Goal: Task Accomplishment & Management: Manage account settings

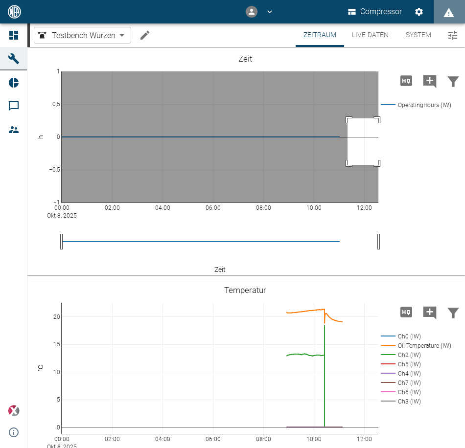
drag, startPoint x: 347, startPoint y: 118, endPoint x: 391, endPoint y: 165, distance: 63.4
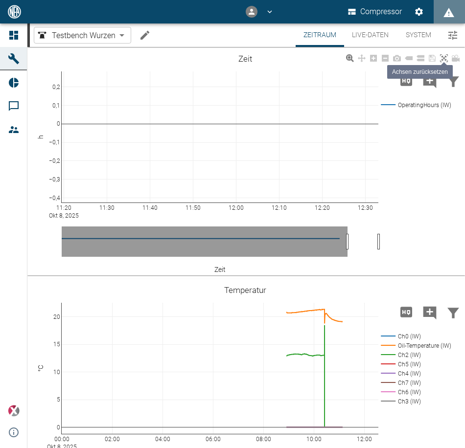
click at [443, 57] on icon at bounding box center [444, 58] width 8 height 8
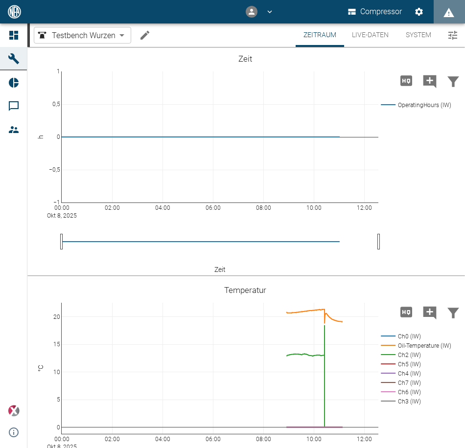
click at [363, 29] on button "Live-Daten" at bounding box center [370, 34] width 52 height 23
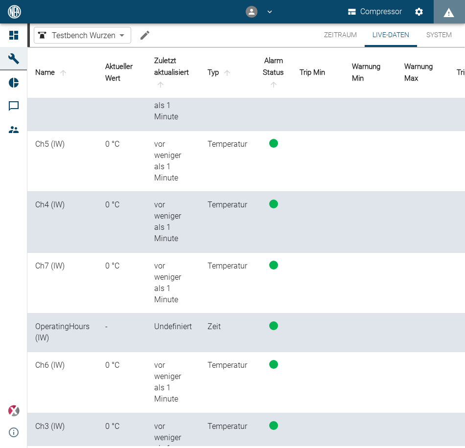
scroll to position [639, 0]
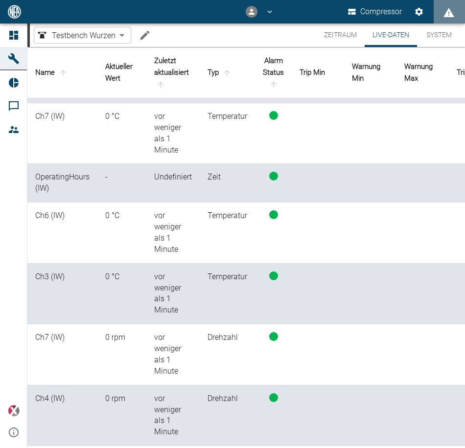
click at [354, 176] on td at bounding box center [370, 183] width 52 height 39
click at [39, 172] on td "OperatingHours (IW)" at bounding box center [62, 183] width 70 height 39
click at [427, 38] on button "System" at bounding box center [439, 34] width 44 height 23
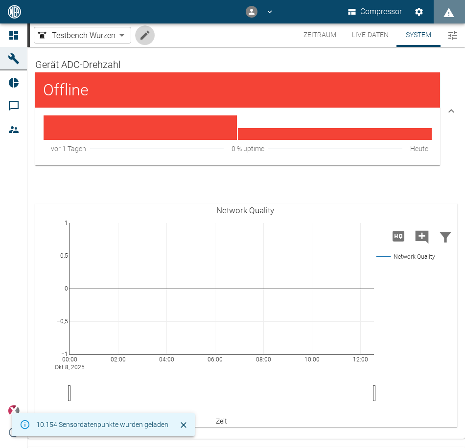
click at [138, 30] on button "Machine bearbeiten" at bounding box center [145, 35] width 20 height 20
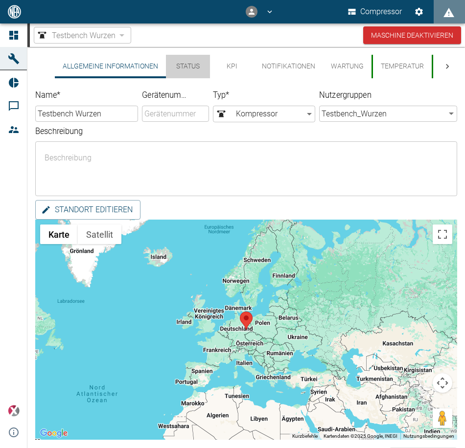
click at [183, 67] on button "Status" at bounding box center [188, 66] width 44 height 23
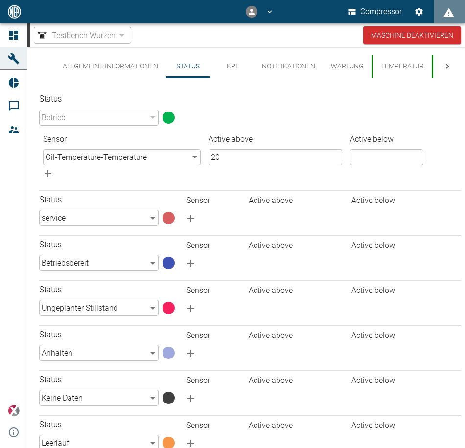
click at [146, 115] on div "Betrieb" at bounding box center [98, 118] width 119 height 16
click at [136, 214] on body "Compressor Dashboard Maschinen Reports Kommentare Mitglieder powered by Version…" at bounding box center [232, 224] width 465 height 448
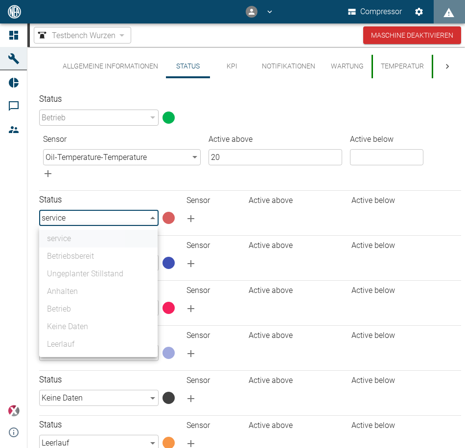
click at [136, 214] on div at bounding box center [232, 224] width 465 height 448
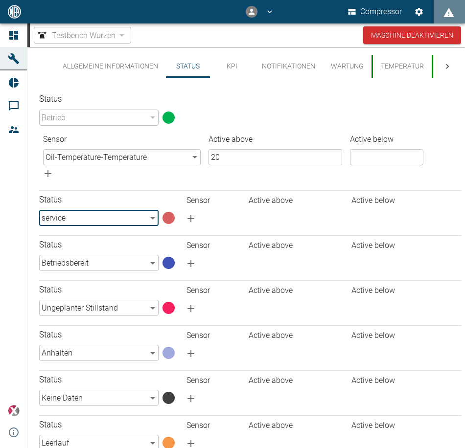
click at [228, 68] on button "KPI" at bounding box center [232, 66] width 44 height 23
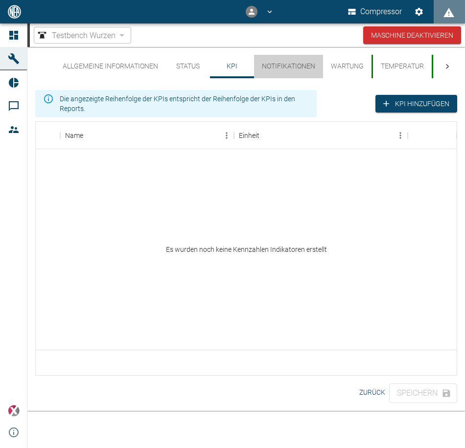
click at [272, 69] on button "Notifikationen" at bounding box center [288, 66] width 69 height 23
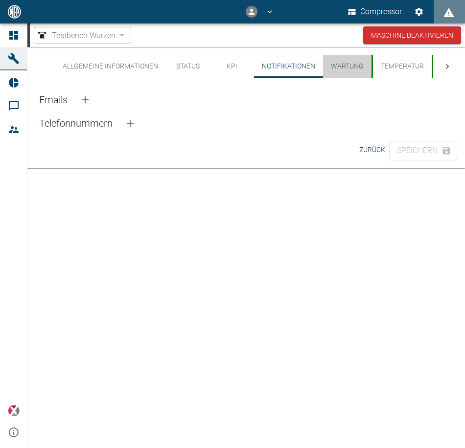
click at [339, 67] on button "Wartung" at bounding box center [347, 66] width 48 height 23
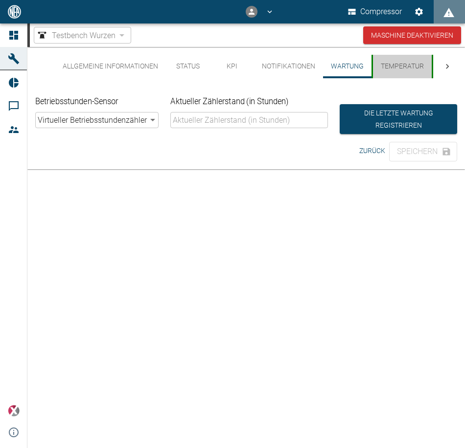
click at [385, 65] on button "Temperatur" at bounding box center [401, 66] width 60 height 23
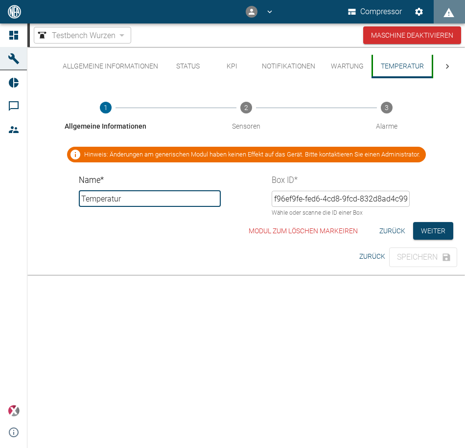
click at [448, 65] on icon at bounding box center [447, 67] width 10 height 10
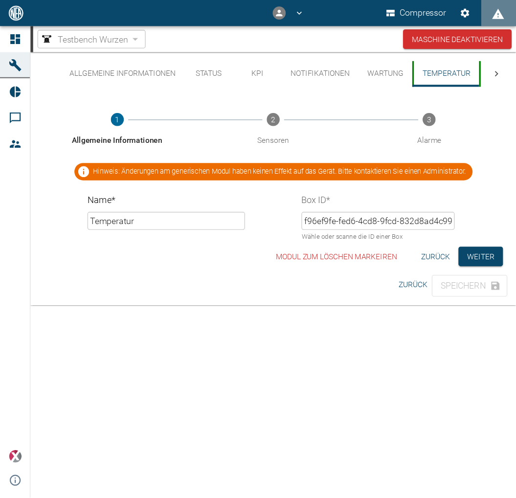
scroll to position [0, 115]
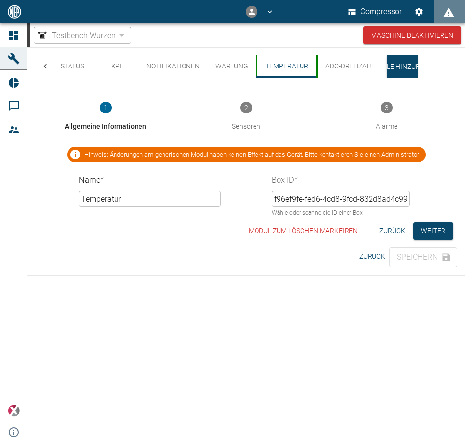
click at [355, 64] on button "ADC-Drehzahl" at bounding box center [349, 66] width 67 height 23
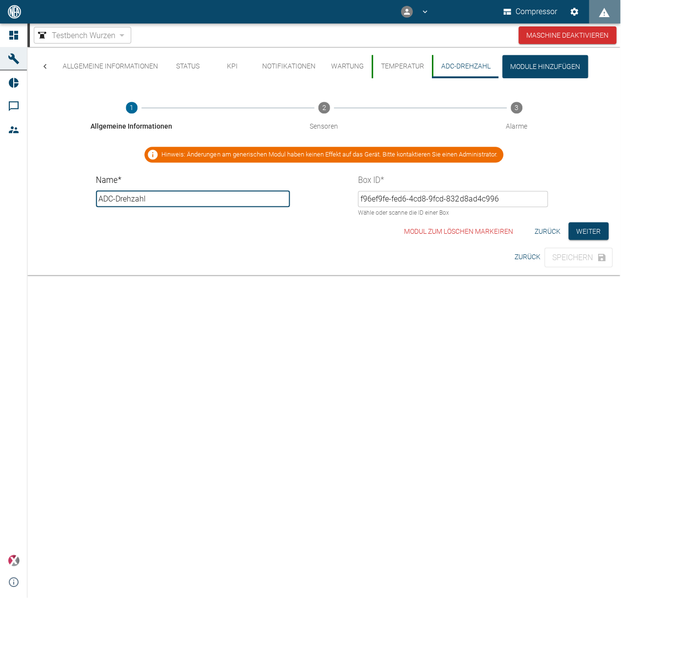
scroll to position [0, 0]
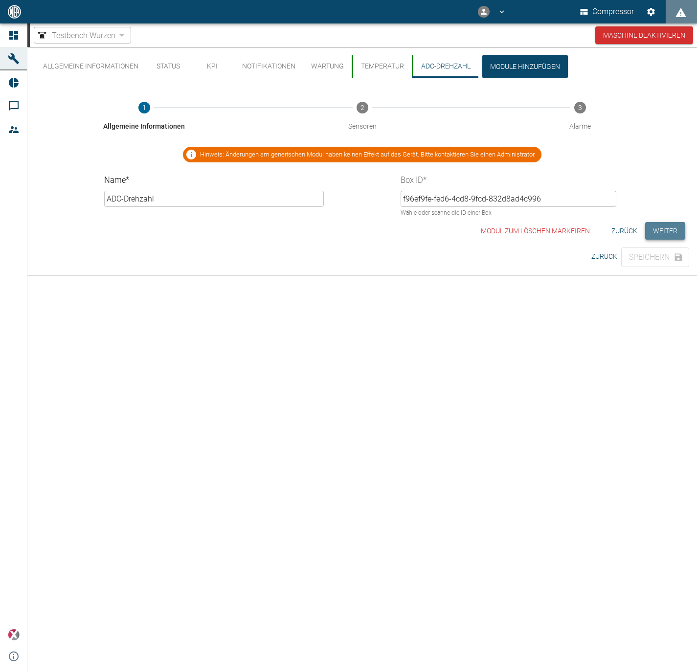
click at [464, 225] on button "Weiter" at bounding box center [666, 231] width 40 height 18
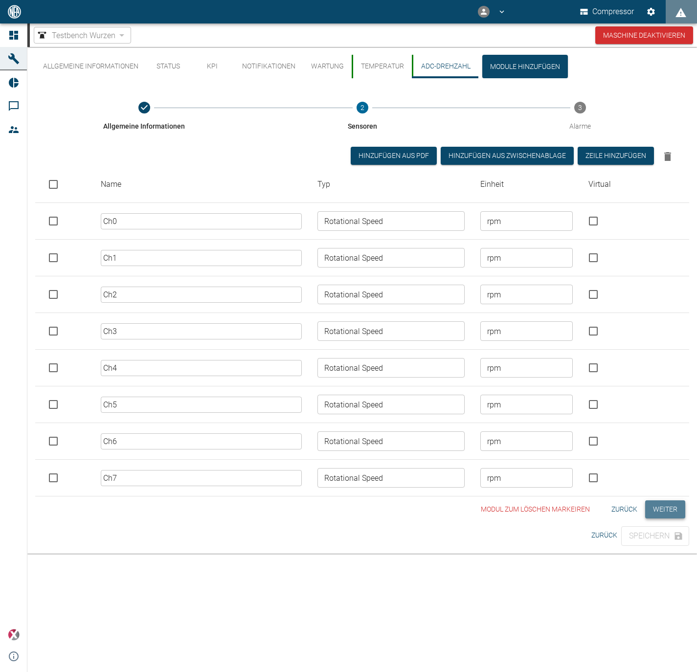
click at [464, 448] on button "Weiter" at bounding box center [666, 510] width 40 height 18
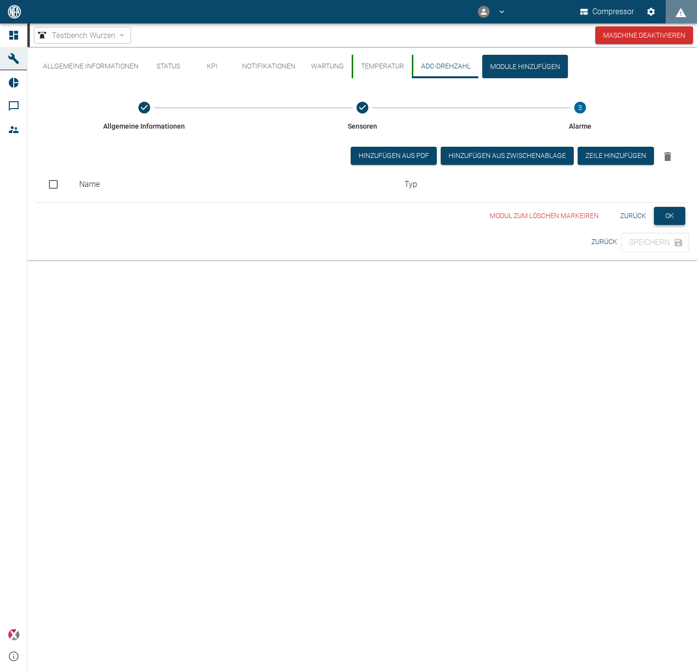
click at [464, 213] on button "OK" at bounding box center [669, 216] width 31 height 18
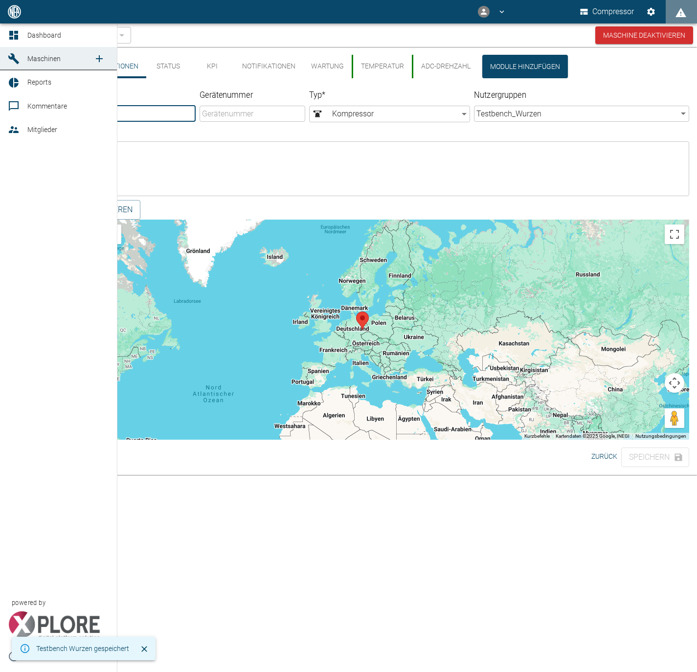
click at [36, 57] on span "Maschinen" at bounding box center [43, 59] width 33 height 8
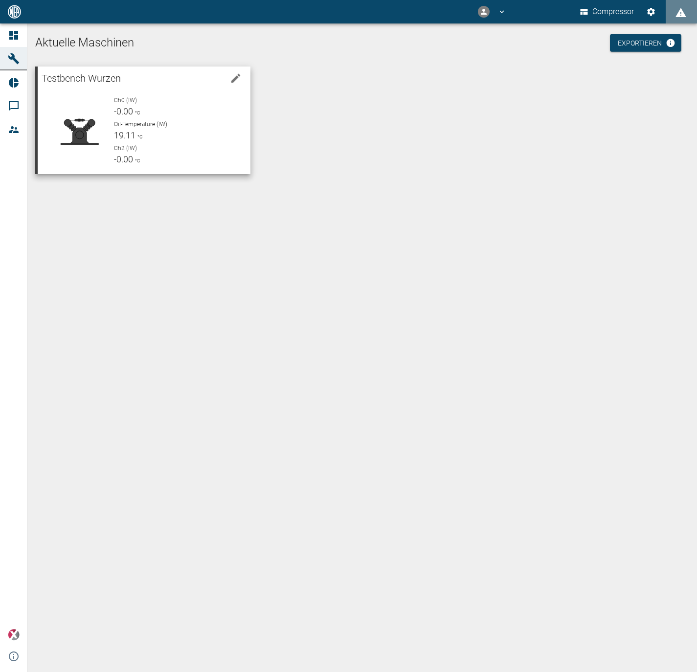
click at [183, 126] on p "Oil-Temperature (IW)" at bounding box center [178, 124] width 129 height 9
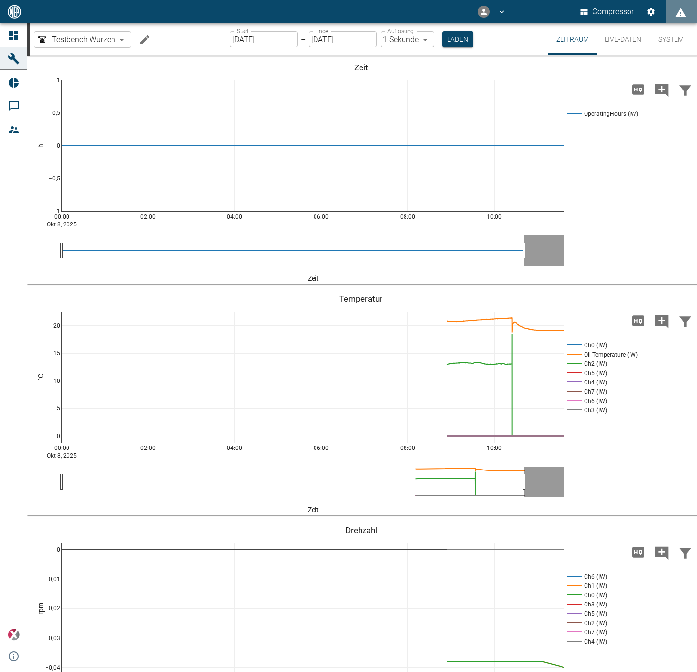
click at [141, 37] on icon "Machine bearbeiten" at bounding box center [145, 40] width 12 height 12
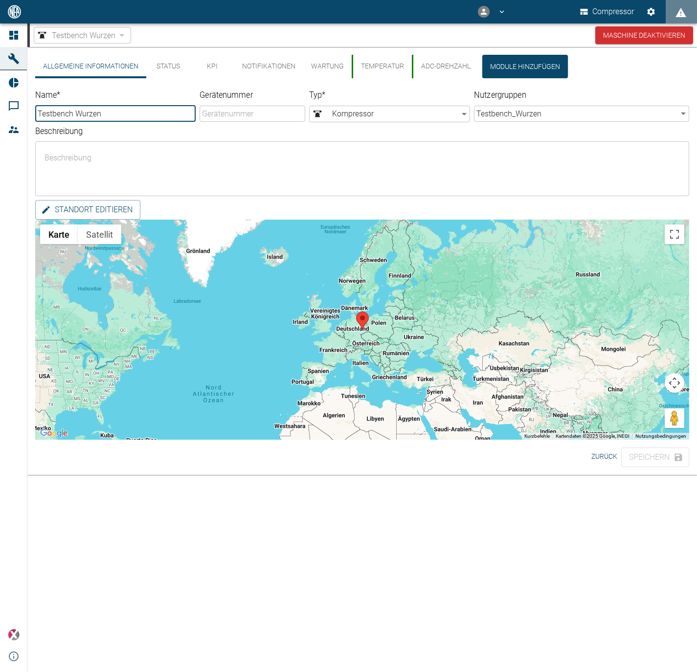
click at [178, 64] on button "Status" at bounding box center [168, 66] width 44 height 23
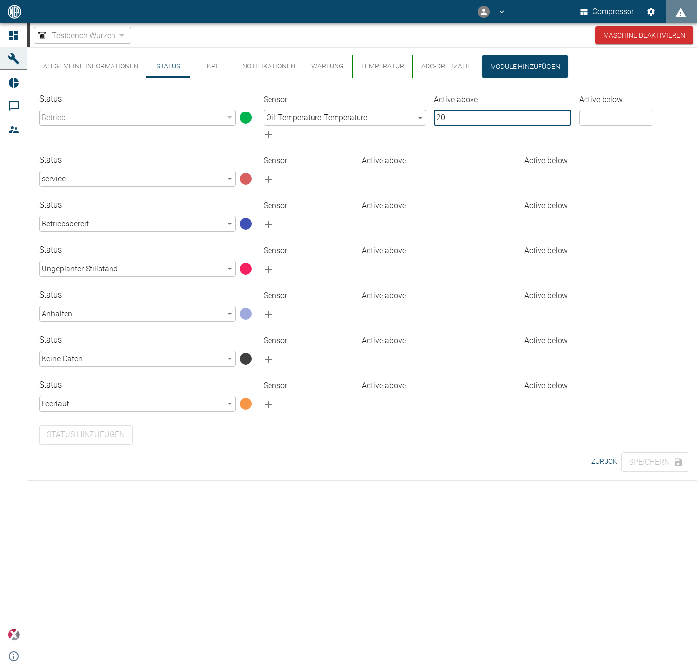
drag, startPoint x: 488, startPoint y: 119, endPoint x: 398, endPoint y: 111, distance: 90.4
click at [398, 111] on tr "Oil-Temperature - Temperature 403053cc-b6e5-4306-a06d-6c7235b5ce10 ​ 20 ​ ​" at bounding box center [477, 118] width 434 height 16
type input "15"
click at [464, 448] on button "Speichern" at bounding box center [656, 463] width 68 height 20
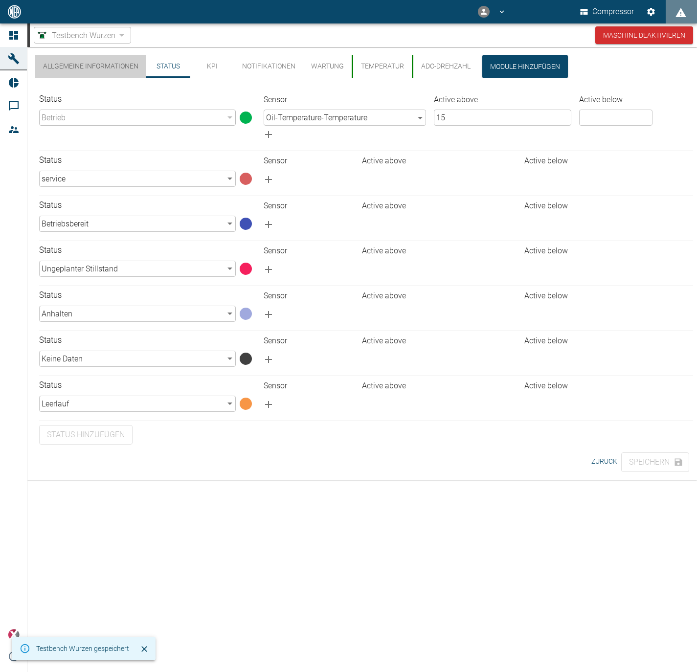
click at [63, 60] on button "Allgemeine Informationen" at bounding box center [90, 66] width 111 height 23
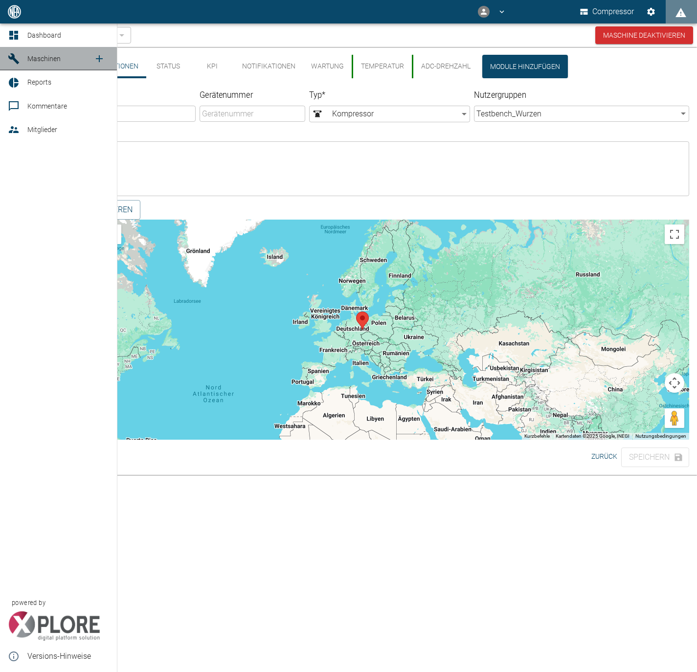
click at [12, 53] on icon at bounding box center [14, 59] width 12 height 12
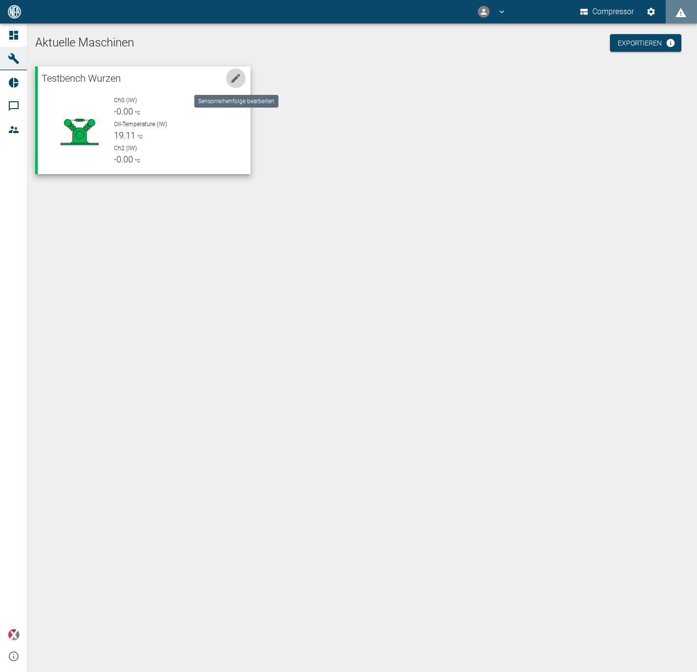
click at [229, 74] on button "edit machine" at bounding box center [236, 79] width 20 height 20
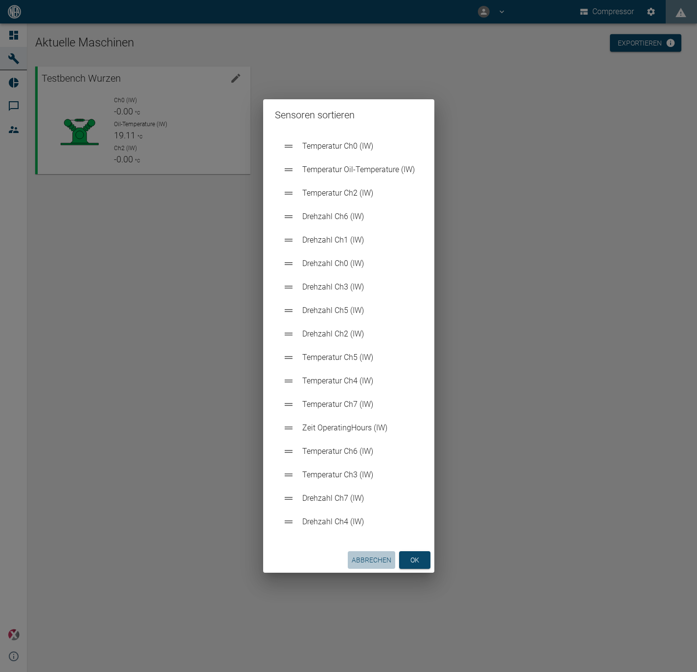
drag, startPoint x: 373, startPoint y: 556, endPoint x: 350, endPoint y: 518, distance: 44.1
click at [373, 448] on button "Abbrechen" at bounding box center [371, 561] width 47 height 18
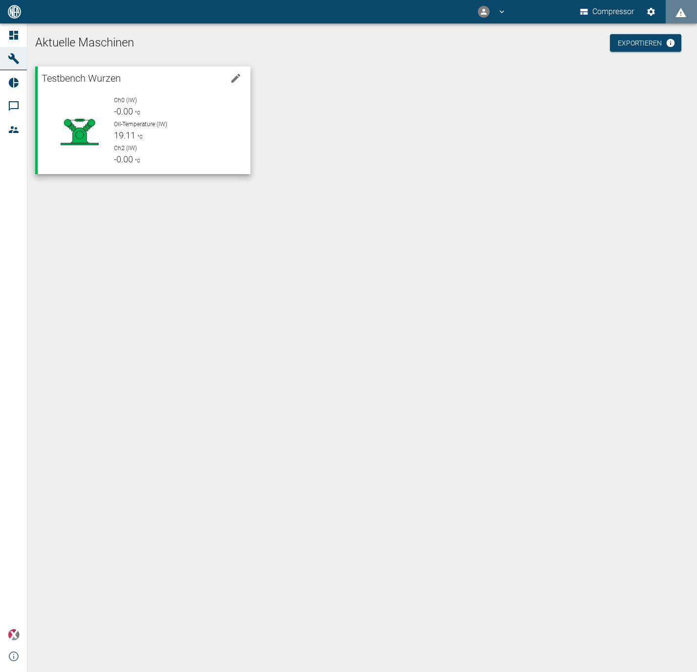
click at [170, 86] on div "Testbench Wurzen" at bounding box center [144, 78] width 213 height 22
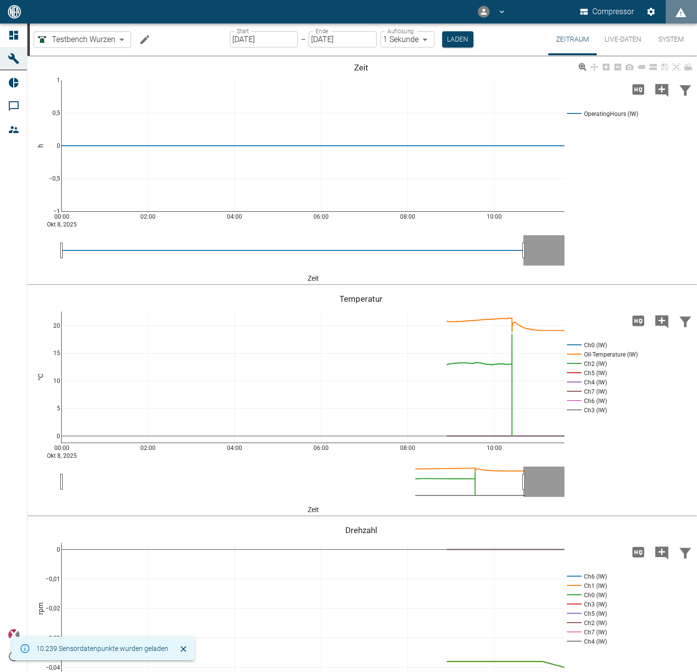
click at [464, 217] on div "00:00 Okt 8, 2025 02:00 04:00 06:00 08:00 10:00 −1 −0,5 0 0,5 1 OperatingHours …" at bounding box center [361, 171] width 668 height 220
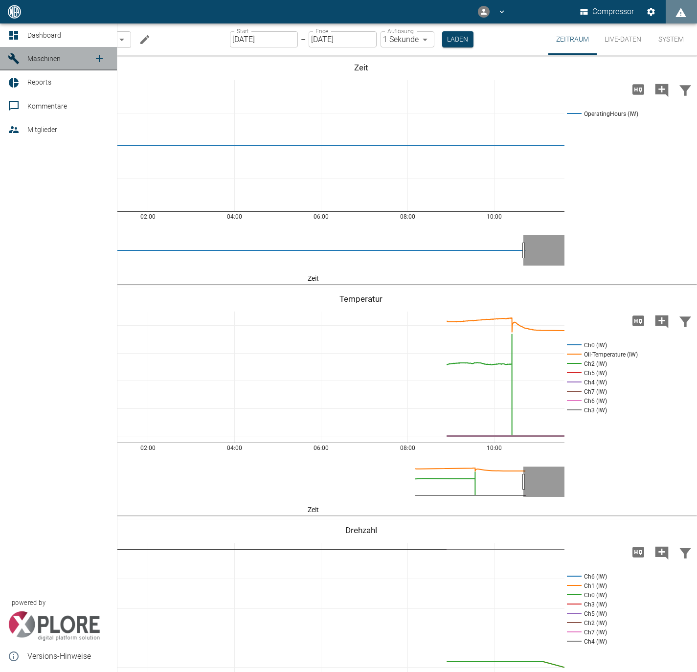
click at [21, 60] on div at bounding box center [15, 59] width 15 height 12
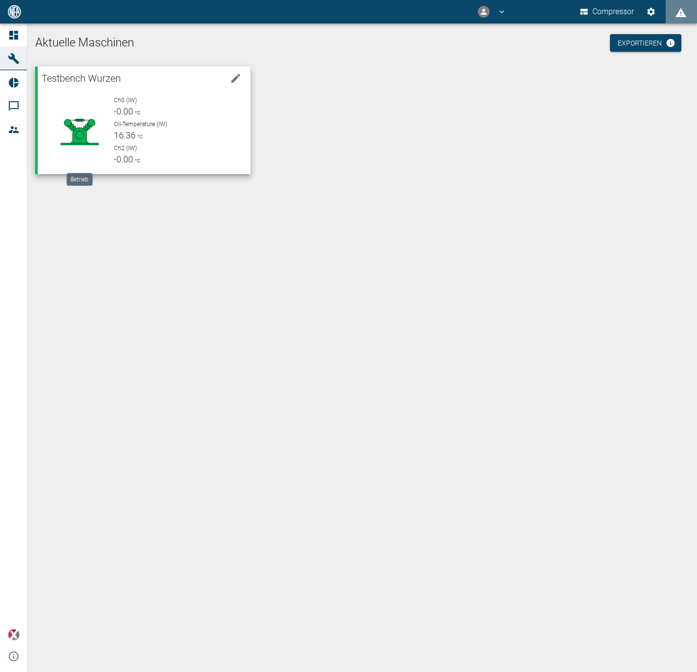
click at [77, 126] on icon at bounding box center [79, 131] width 55 height 39
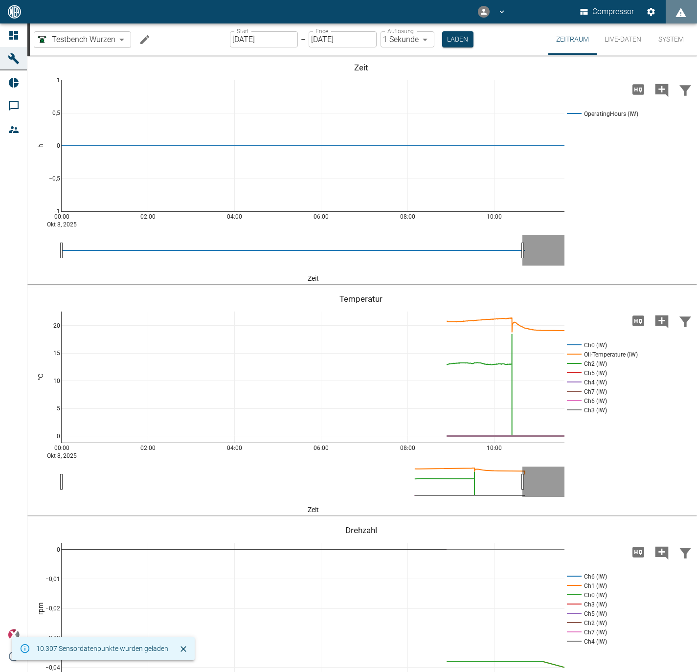
click at [144, 42] on icon "Machine bearbeiten" at bounding box center [145, 40] width 12 height 12
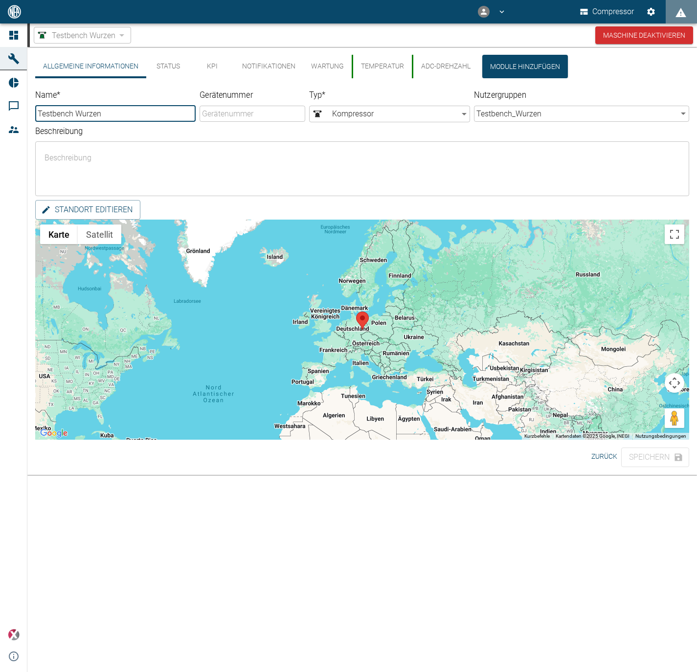
click at [183, 73] on button "Status" at bounding box center [168, 66] width 44 height 23
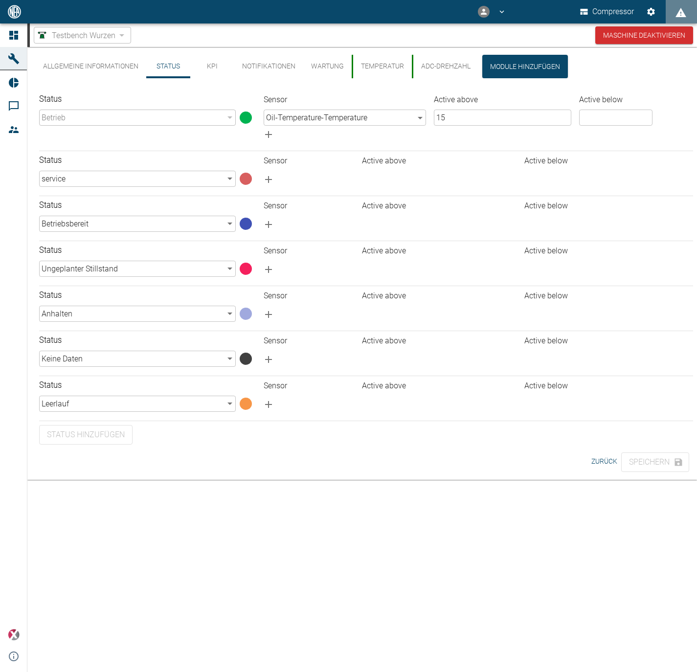
click at [221, 66] on button "KPI" at bounding box center [212, 66] width 44 height 23
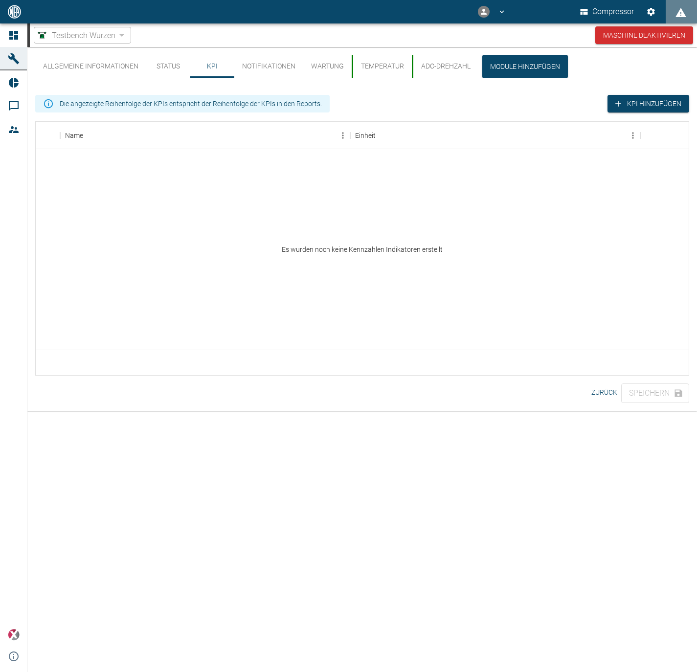
click at [262, 61] on button "Notifikationen" at bounding box center [268, 66] width 69 height 23
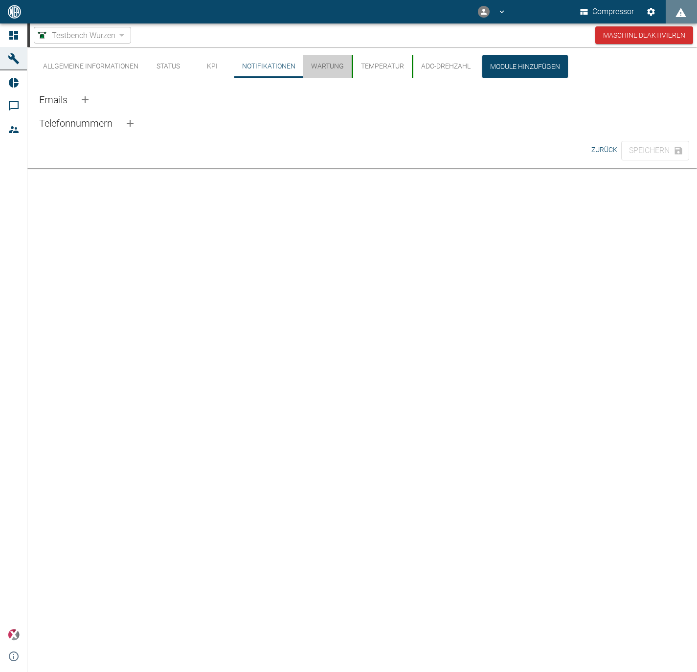
click at [329, 69] on button "Wartung" at bounding box center [327, 66] width 48 height 23
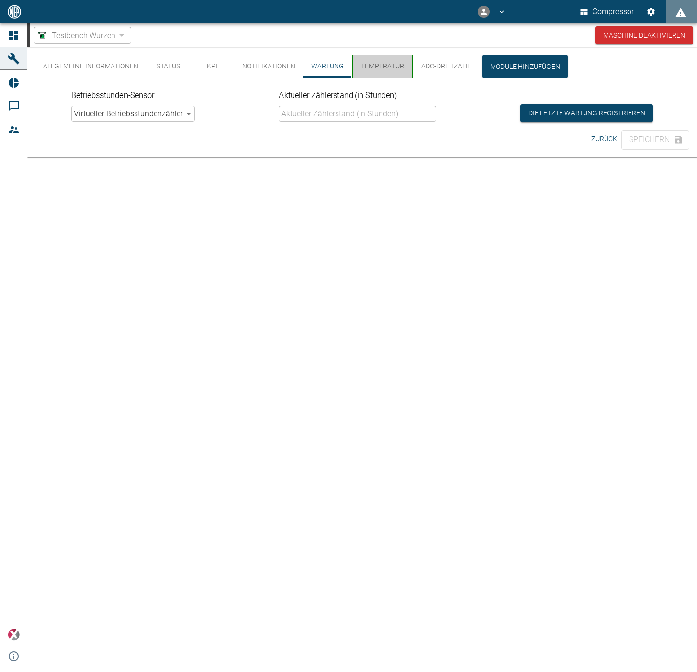
click at [367, 65] on button "Temperatur" at bounding box center [382, 66] width 60 height 23
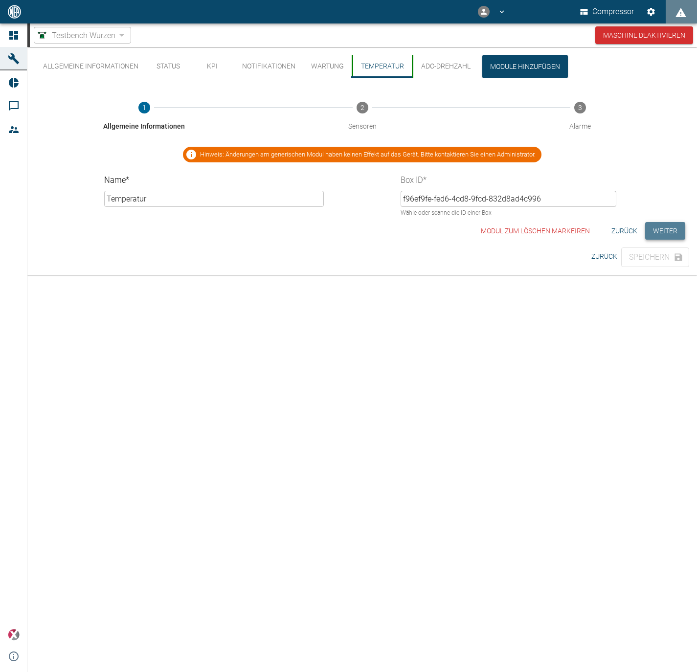
click at [464, 227] on button "Weiter" at bounding box center [666, 231] width 40 height 18
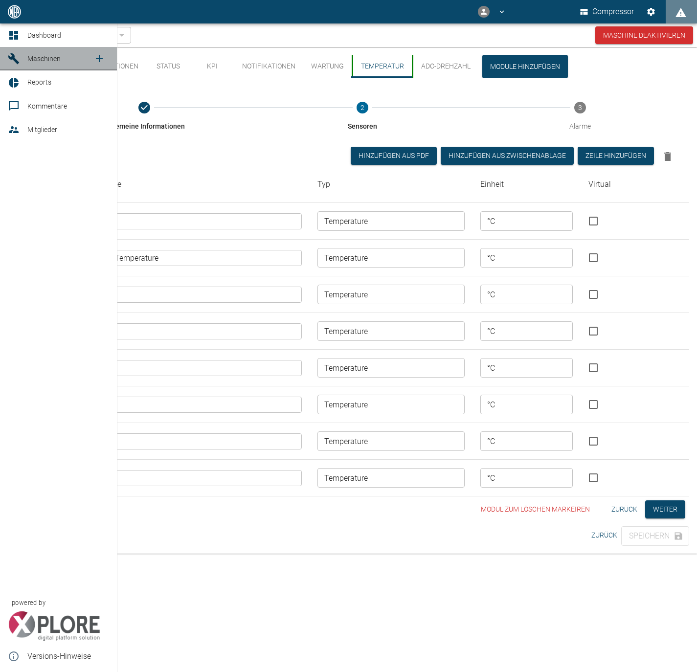
click at [15, 57] on icon at bounding box center [14, 59] width 12 height 12
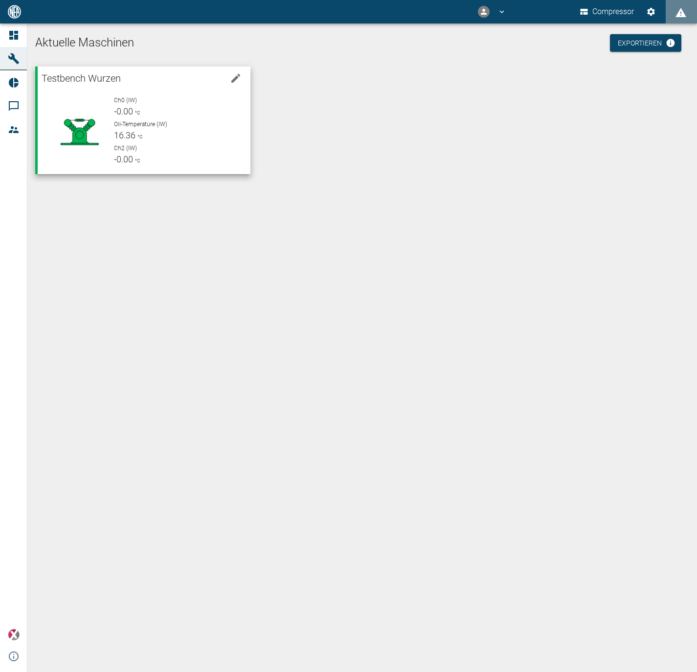
click at [200, 138] on div "Oil-Temperature (IW) 16.36 °C" at bounding box center [178, 131] width 129 height 22
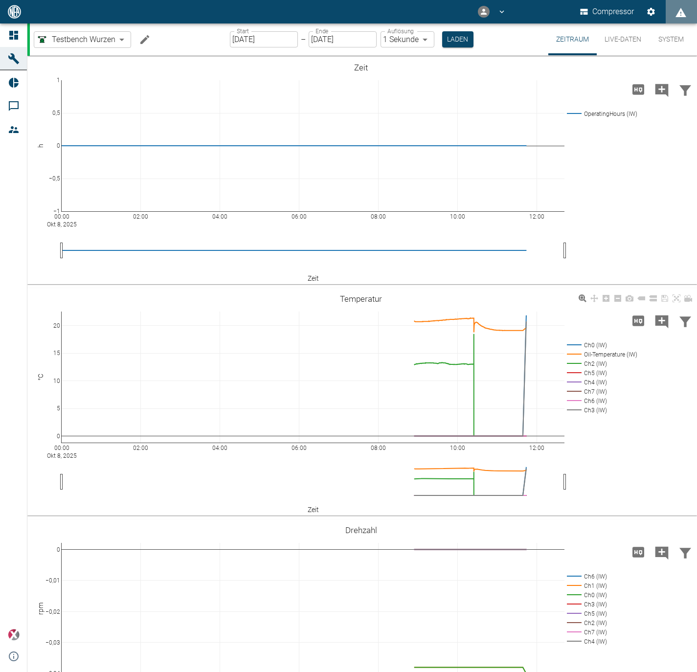
click at [568, 397] on rect at bounding box center [601, 400] width 73 height 9
click at [570, 389] on rect at bounding box center [601, 391] width 73 height 9
click at [577, 380] on rect at bounding box center [601, 382] width 73 height 9
click at [576, 370] on rect at bounding box center [601, 373] width 73 height 9
click at [592, 407] on rect at bounding box center [601, 410] width 73 height 9
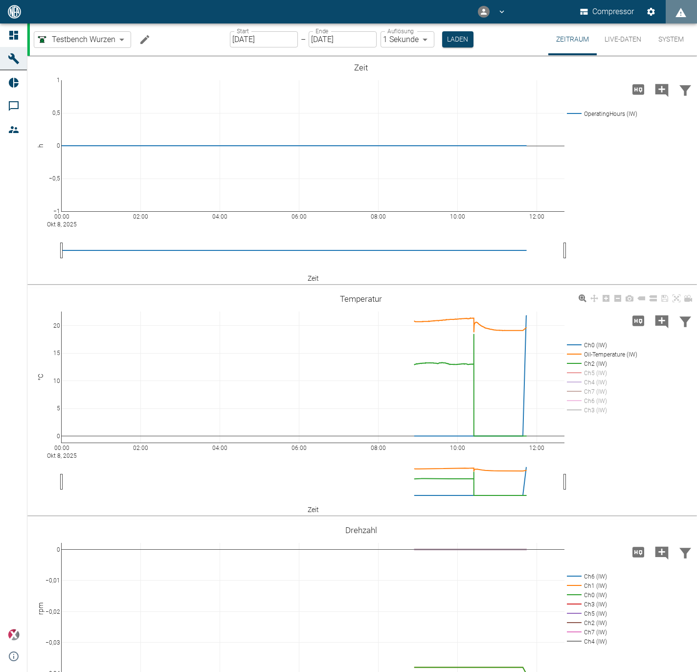
click at [573, 362] on rect at bounding box center [601, 363] width 73 height 9
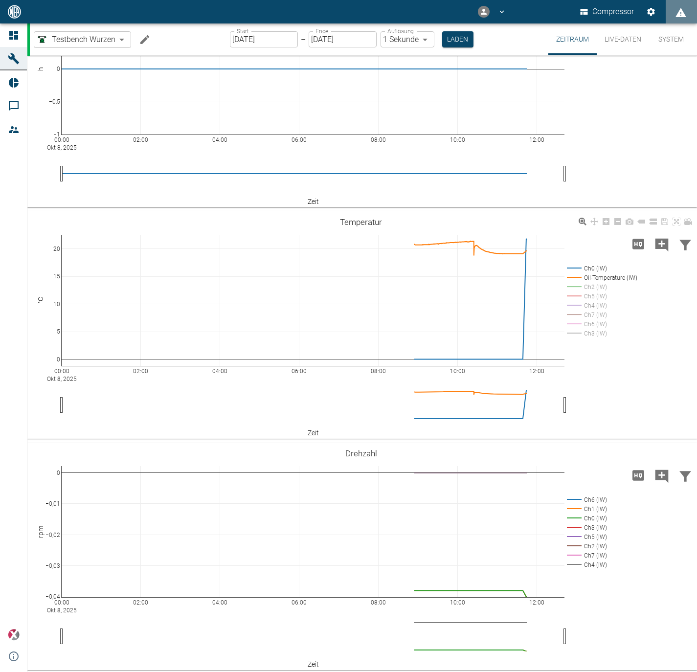
scroll to position [78, 0]
click at [576, 566] on rect at bounding box center [586, 563] width 42 height 9
click at [578, 551] on rect at bounding box center [586, 554] width 42 height 9
click at [577, 539] on rect at bounding box center [586, 535] width 42 height 9
click at [577, 531] on rect at bounding box center [586, 535] width 42 height 9
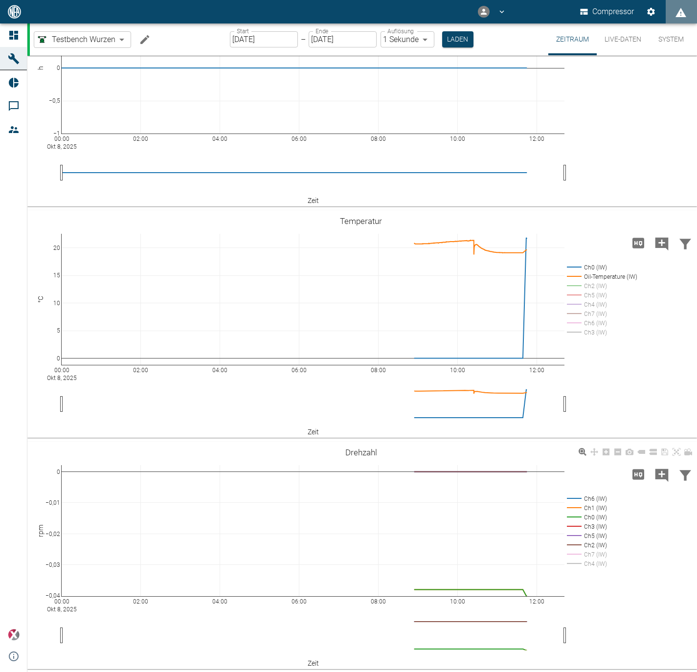
click at [576, 520] on rect at bounding box center [586, 517] width 42 height 9
click at [576, 511] on rect at bounding box center [586, 508] width 42 height 9
click at [576, 497] on rect at bounding box center [586, 498] width 42 height 9
click at [575, 533] on rect at bounding box center [586, 535] width 42 height 9
click at [682, 472] on icon "Daten filtern" at bounding box center [686, 475] width 12 height 10
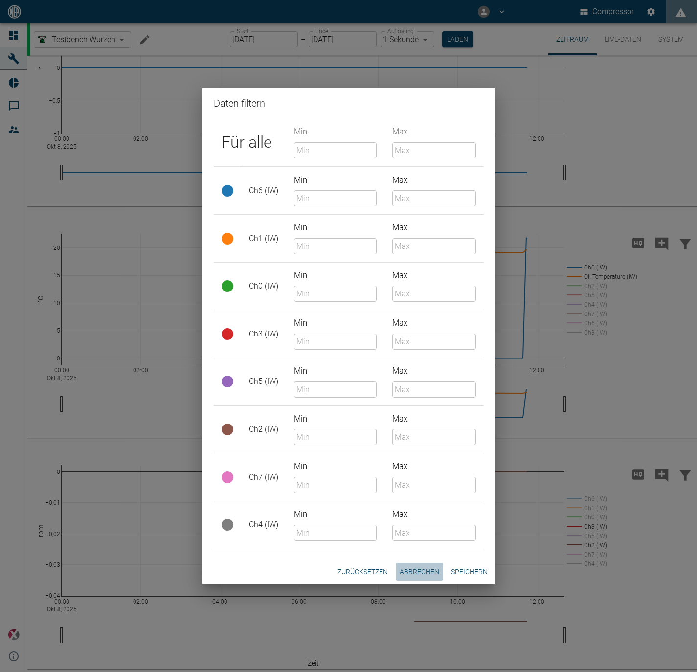
click at [407, 570] on button "Abbrechen" at bounding box center [419, 572] width 47 height 18
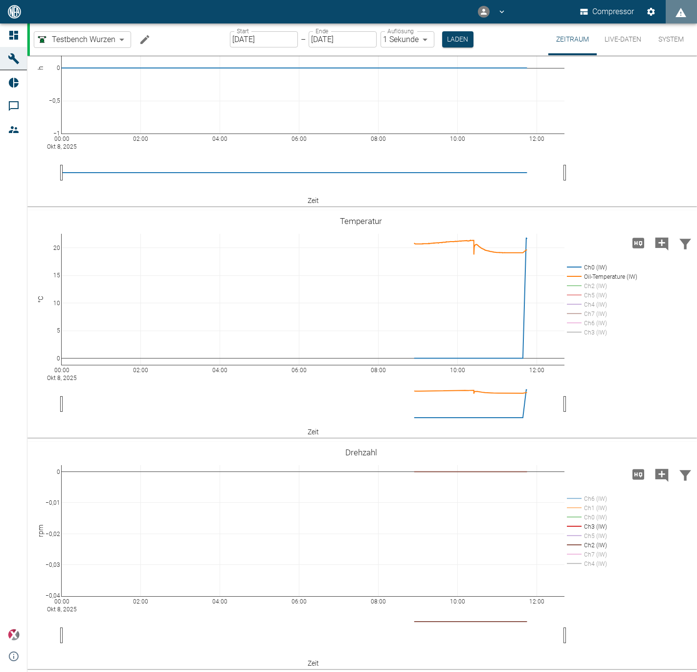
click at [627, 37] on button "Live-Daten" at bounding box center [623, 39] width 52 height 32
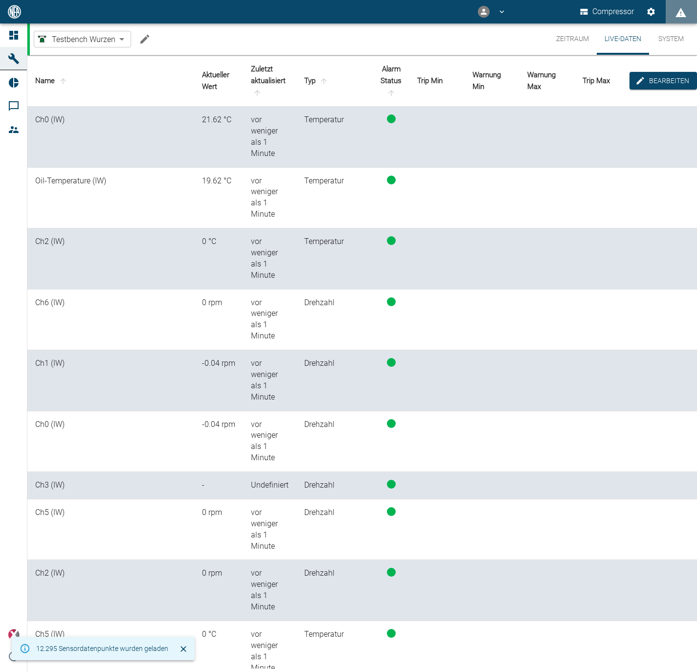
click at [665, 99] on th "Bearbeiten" at bounding box center [664, 80] width 68 height 51
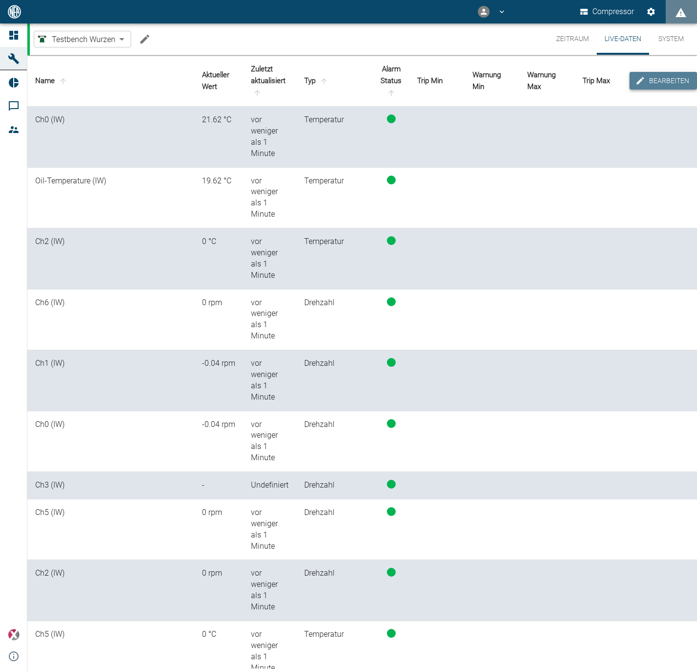
click at [655, 75] on button "Bearbeiten" at bounding box center [664, 81] width 68 height 18
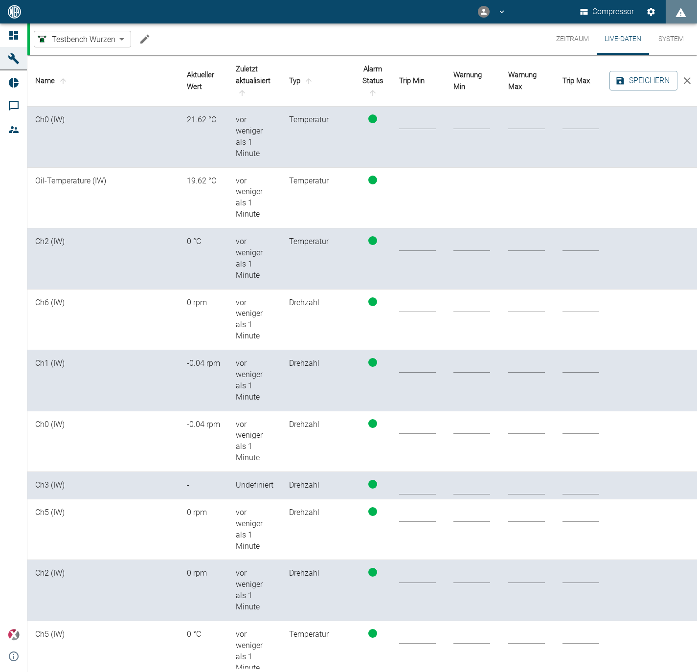
click at [691, 78] on icon "close" at bounding box center [688, 81] width 12 height 12
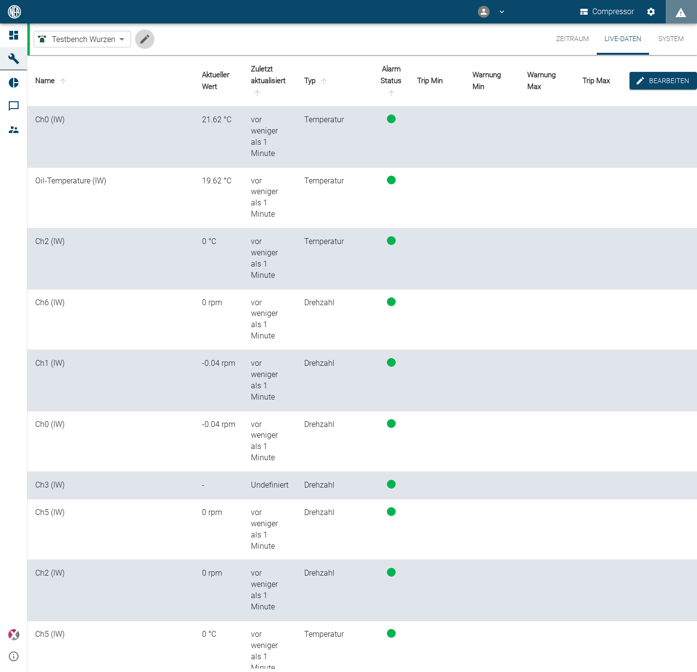
click at [144, 40] on icon "Machine bearbeiten" at bounding box center [144, 39] width 9 height 9
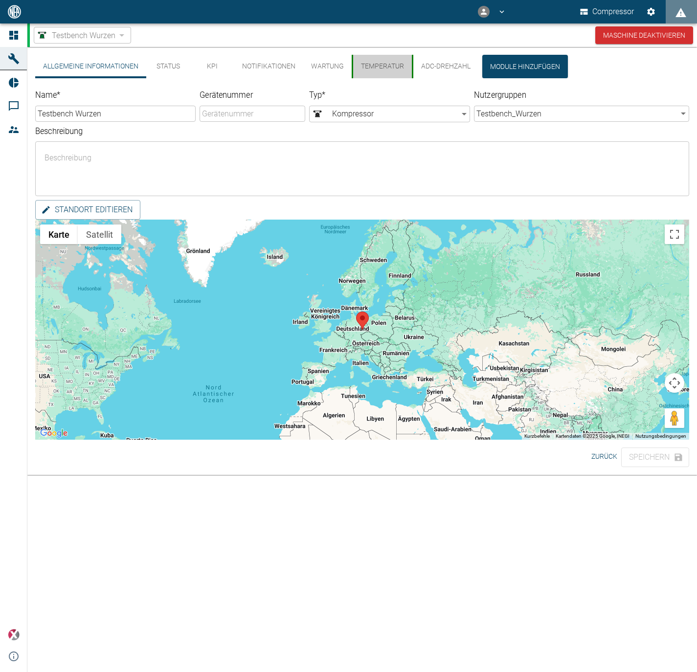
click at [392, 63] on button "Temperatur" at bounding box center [382, 66] width 60 height 23
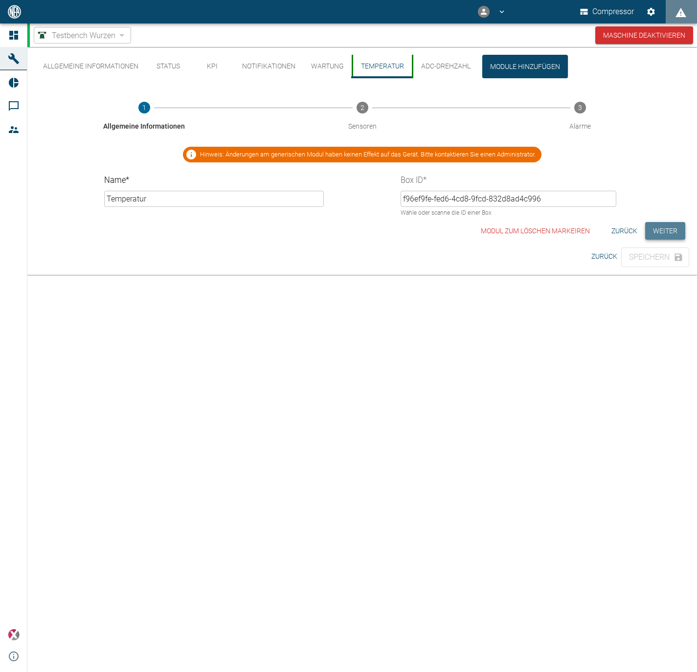
click at [660, 228] on button "Weiter" at bounding box center [666, 231] width 40 height 18
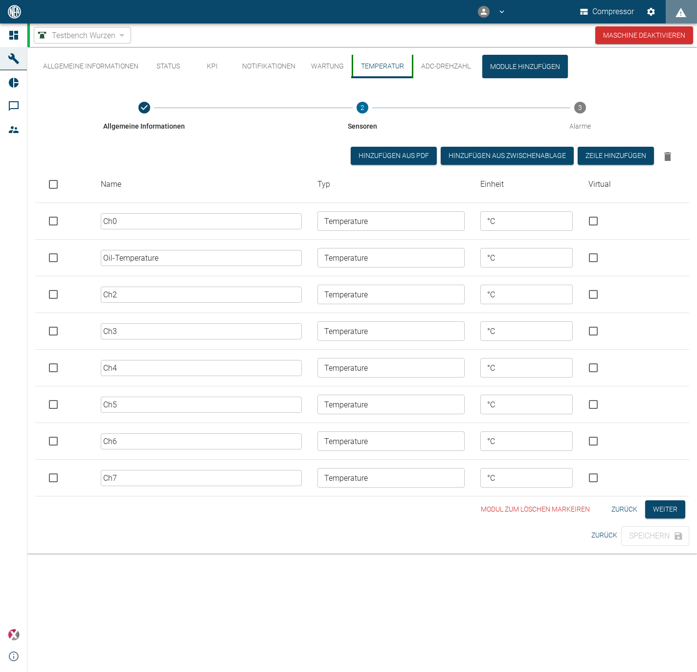
click at [55, 475] on input "checkbox" at bounding box center [53, 478] width 21 height 21
checkbox input "true"
click at [51, 436] on input "checkbox" at bounding box center [53, 441] width 21 height 21
checkbox input "true"
click at [47, 399] on input "checkbox" at bounding box center [53, 404] width 21 height 21
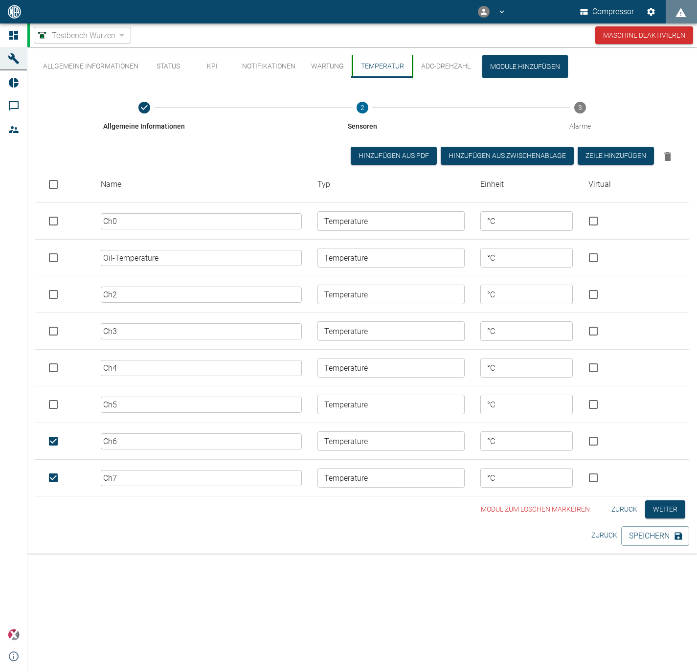
checkbox input "true"
click at [49, 367] on input "checkbox" at bounding box center [53, 368] width 21 height 21
checkbox input "true"
click at [522, 507] on button "Modul zum löschen markeiren" at bounding box center [535, 510] width 117 height 18
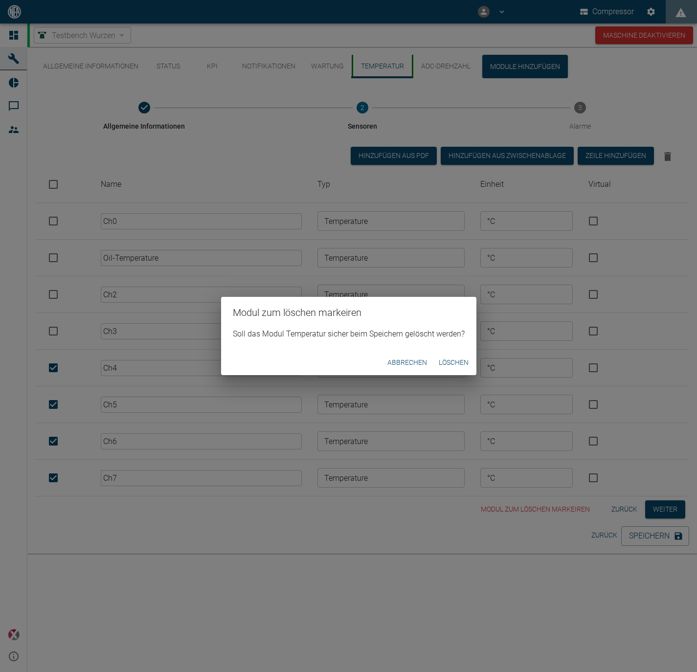
click at [446, 361] on button "Löschen" at bounding box center [454, 363] width 38 height 18
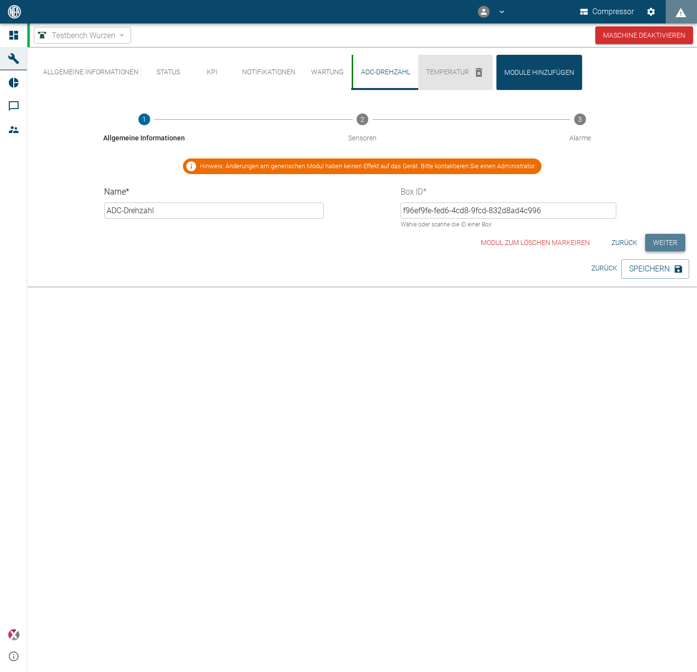
click at [661, 239] on button "Weiter" at bounding box center [666, 243] width 40 height 18
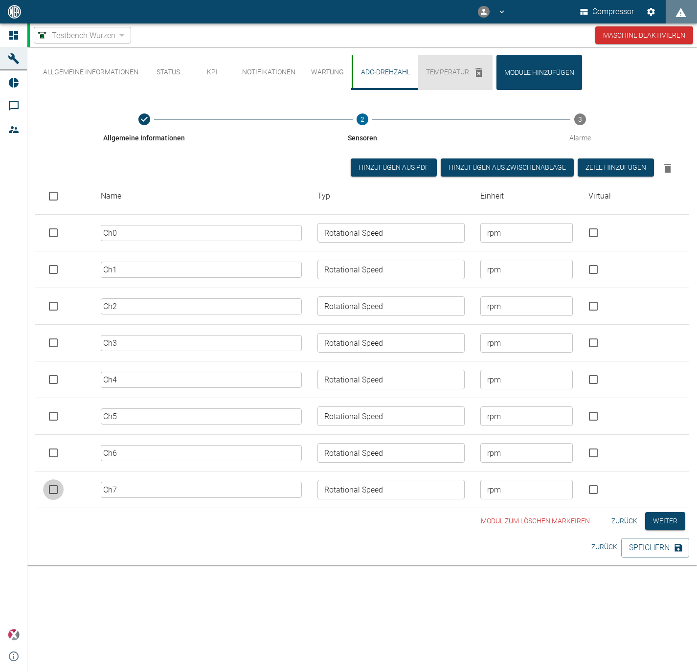
click at [56, 485] on input "checkbox" at bounding box center [53, 490] width 21 height 21
checkbox input "true"
click at [54, 448] on input "checkbox" at bounding box center [53, 453] width 21 height 21
checkbox input "true"
click at [53, 408] on input "checkbox" at bounding box center [53, 416] width 21 height 21
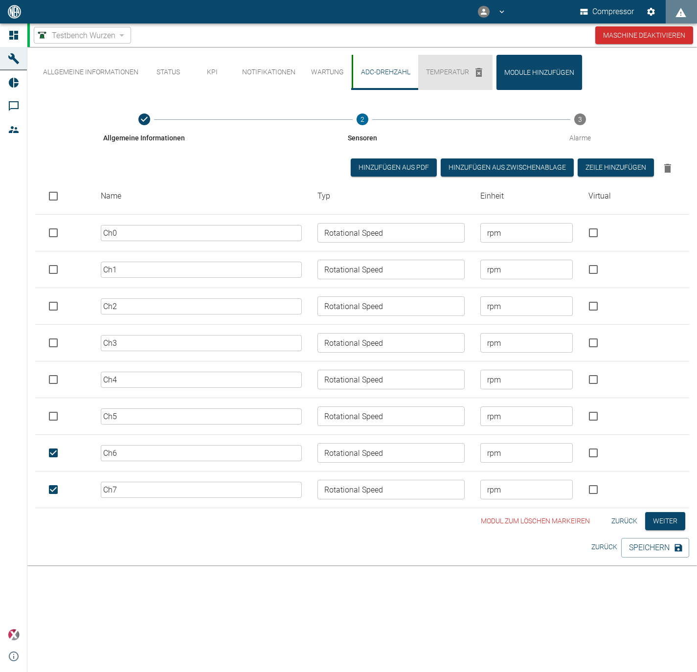
checkbox input "true"
click at [54, 376] on input "checkbox" at bounding box center [53, 379] width 21 height 21
checkbox input "true"
click at [53, 339] on input "checkbox" at bounding box center [53, 343] width 21 height 21
checkbox input "true"
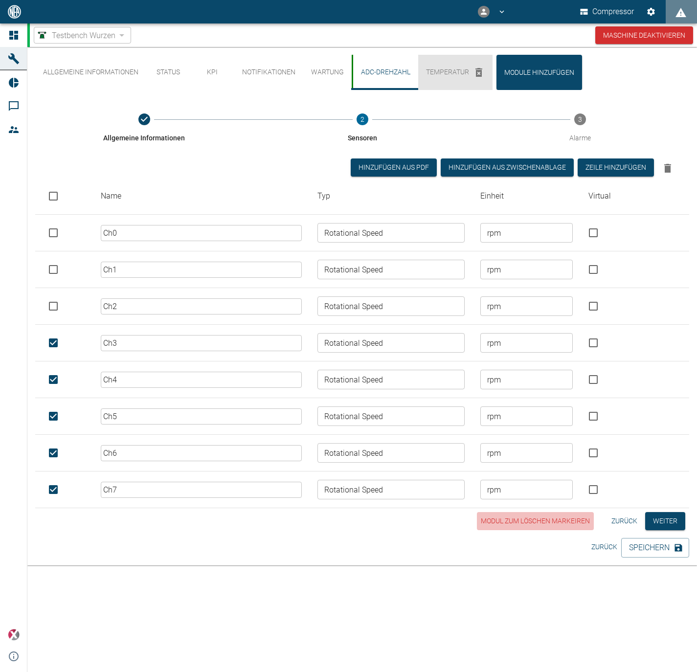
click at [512, 514] on button "Modul zum löschen markeiren" at bounding box center [535, 521] width 117 height 18
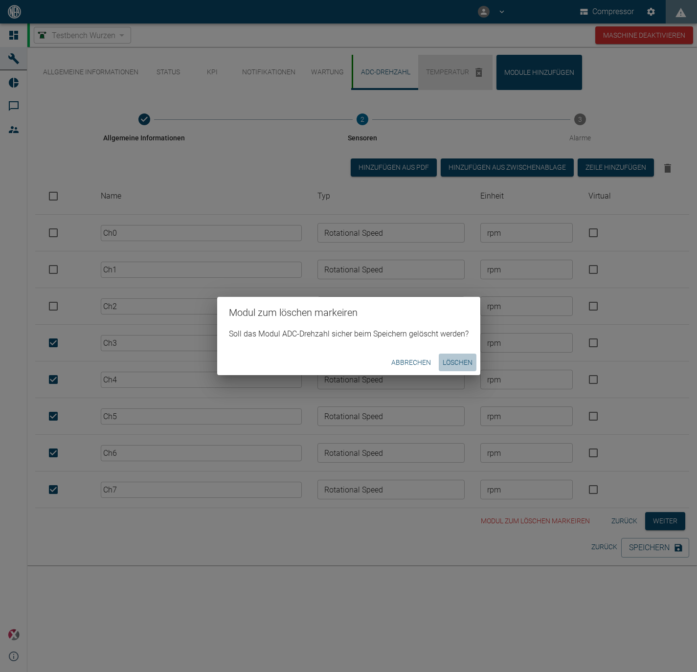
click at [440, 365] on button "Löschen" at bounding box center [458, 363] width 38 height 18
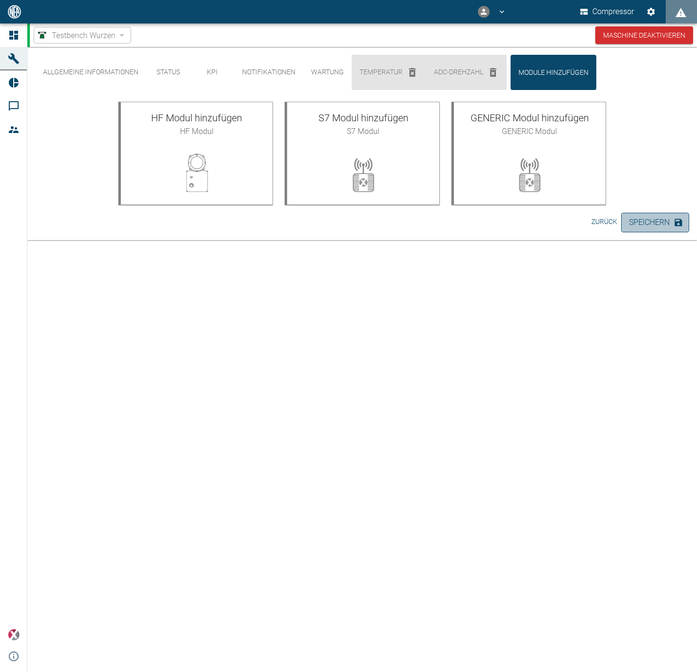
click at [666, 214] on button "Speichern" at bounding box center [656, 223] width 68 height 20
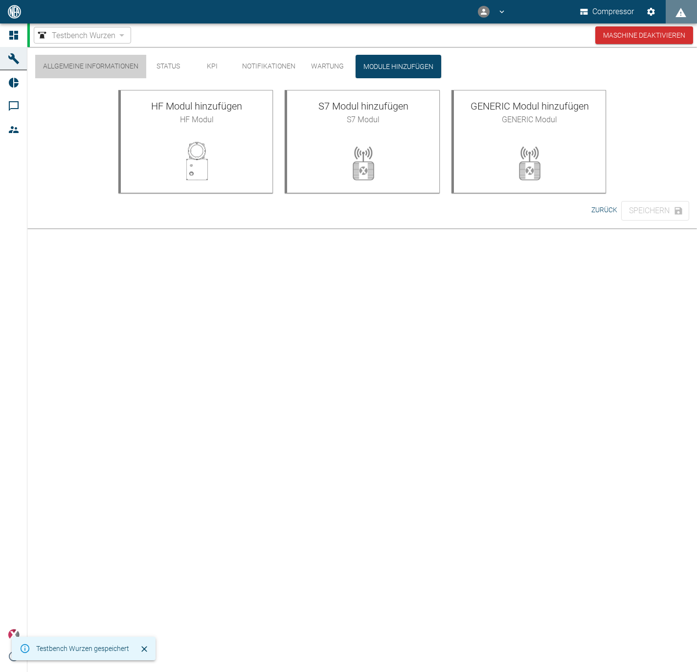
click at [72, 69] on button "Allgemeine Informationen" at bounding box center [90, 66] width 111 height 23
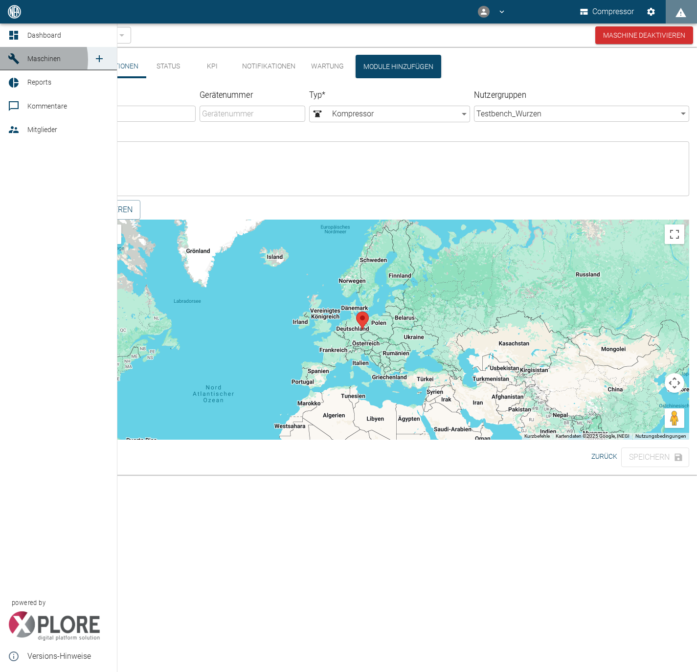
click at [23, 60] on link "Maschinen" at bounding box center [58, 58] width 117 height 23
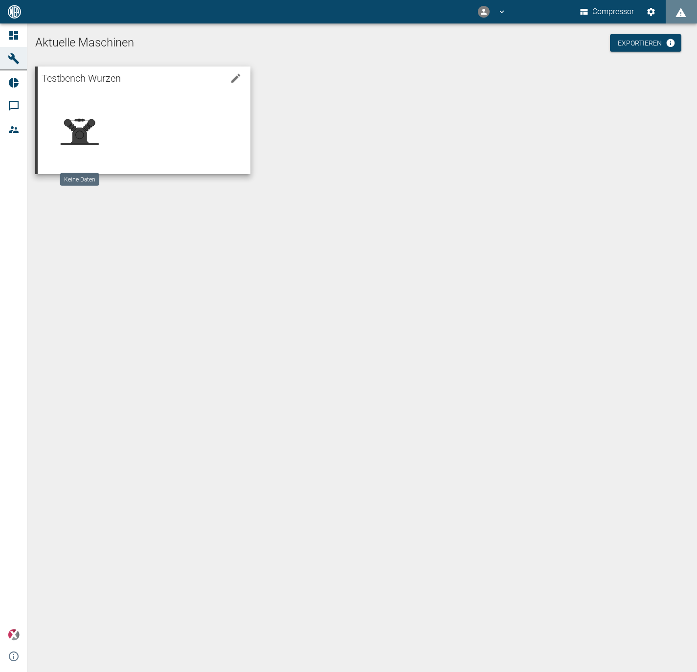
click at [85, 131] on icon at bounding box center [79, 135] width 18 height 15
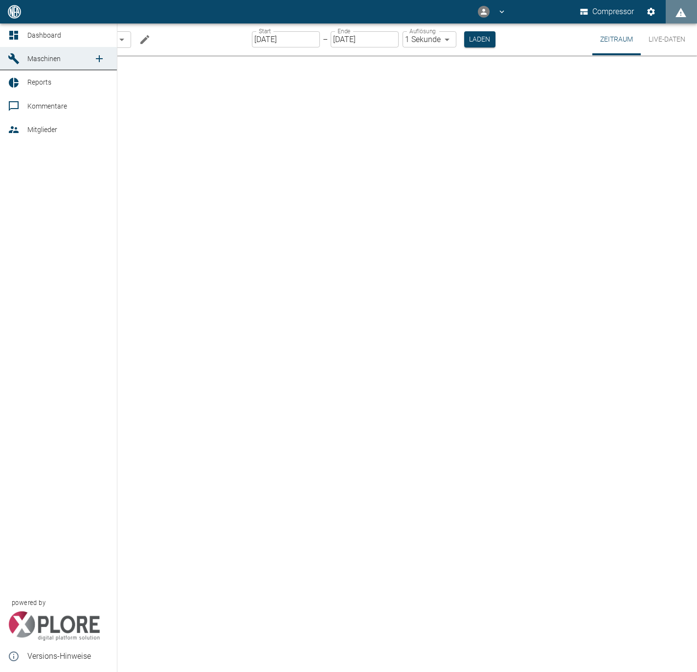
click at [18, 58] on icon at bounding box center [14, 59] width 12 height 12
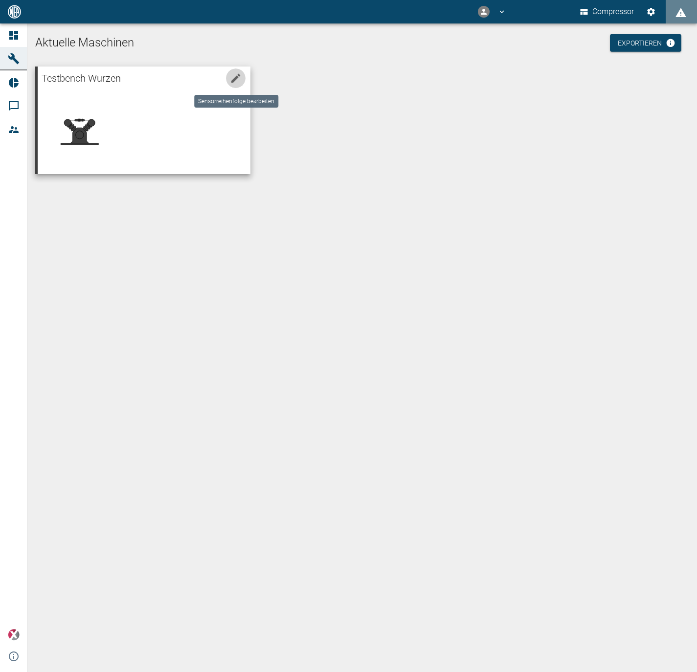
click at [235, 79] on icon "edit machine" at bounding box center [235, 78] width 9 height 9
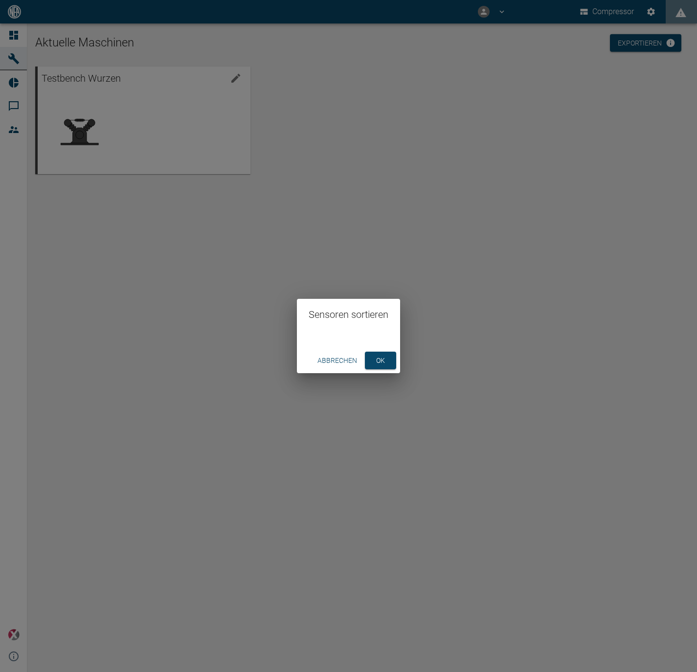
click at [373, 348] on div "Abbrechen ok" at bounding box center [348, 361] width 103 height 26
click at [381, 359] on button "ok" at bounding box center [380, 361] width 31 height 18
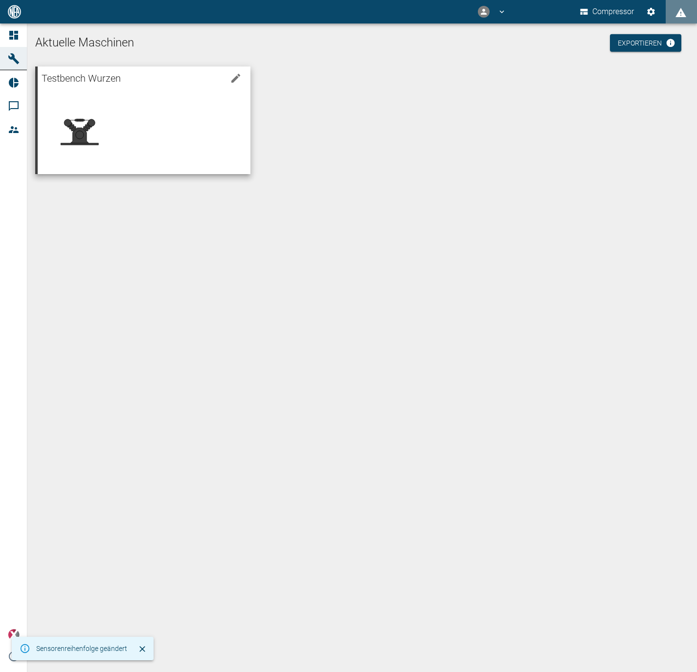
click at [140, 95] on div at bounding box center [174, 127] width 137 height 78
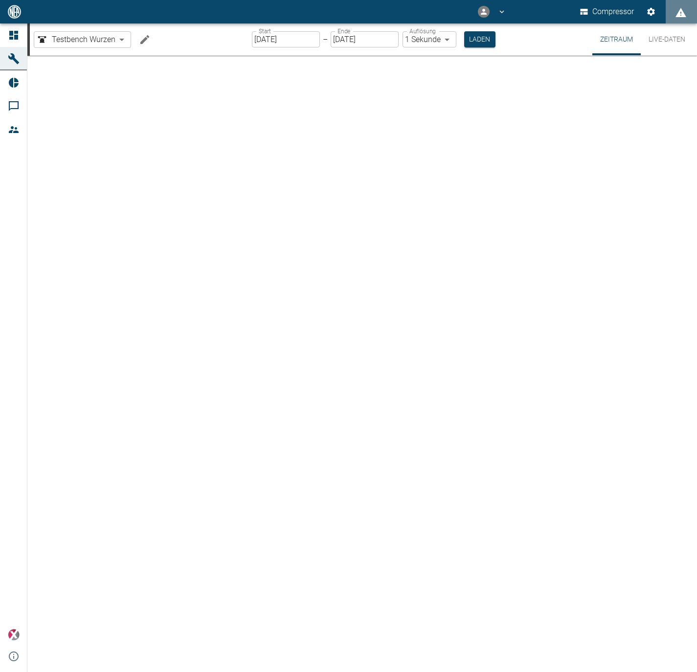
click at [144, 35] on icon "Machine bearbeiten" at bounding box center [145, 40] width 12 height 12
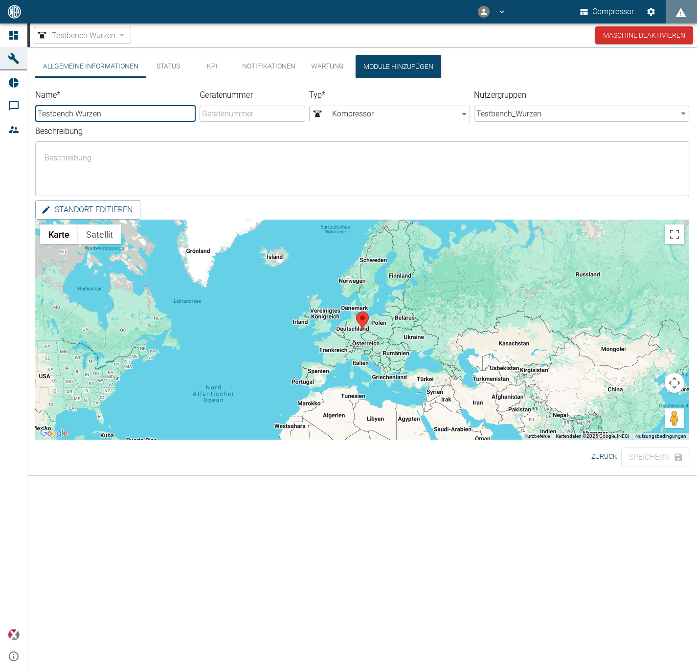
click at [178, 68] on button "Status" at bounding box center [168, 66] width 44 height 23
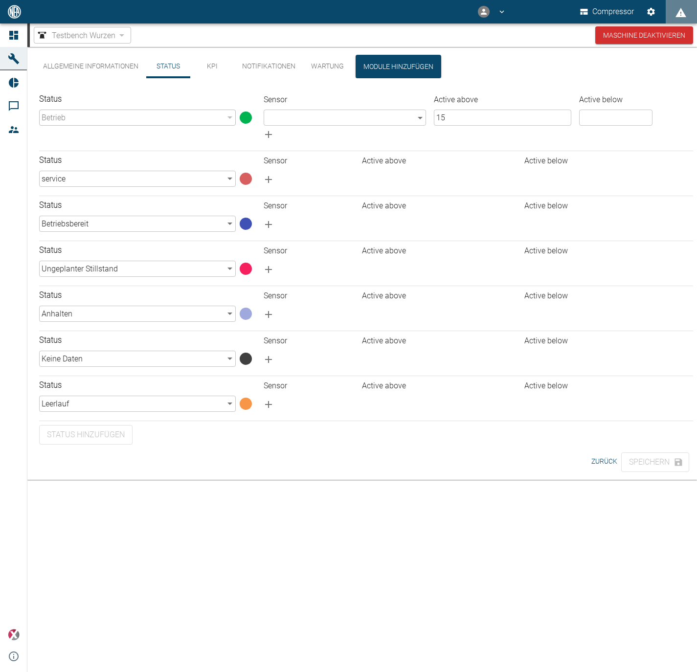
click at [304, 105] on th "Sensor" at bounding box center [345, 100] width 170 height 12
click at [327, 118] on body "Compressor Dashboard Maschinen Reports Kommentare Mitglieder powered by Version…" at bounding box center [348, 336] width 697 height 672
click at [327, 118] on div at bounding box center [348, 336] width 697 height 672
click at [192, 64] on button "KPI" at bounding box center [212, 66] width 44 height 23
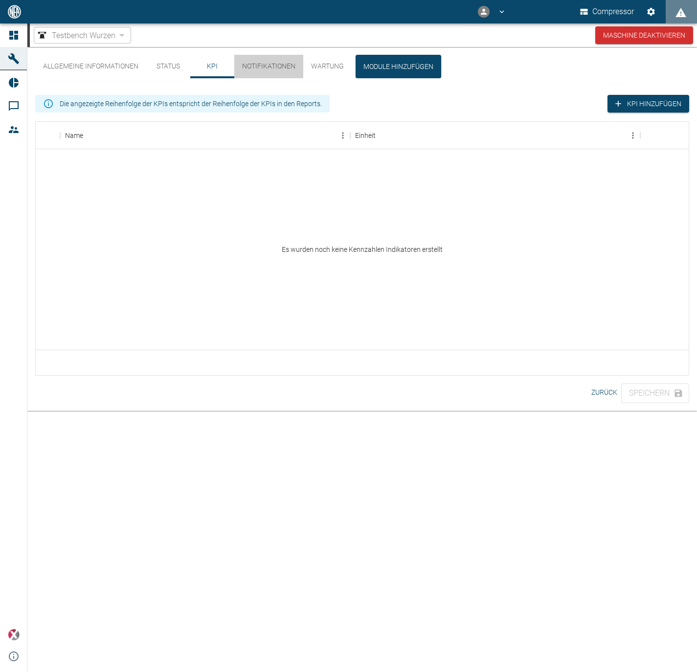
click at [268, 64] on button "Notifikationen" at bounding box center [268, 66] width 69 height 23
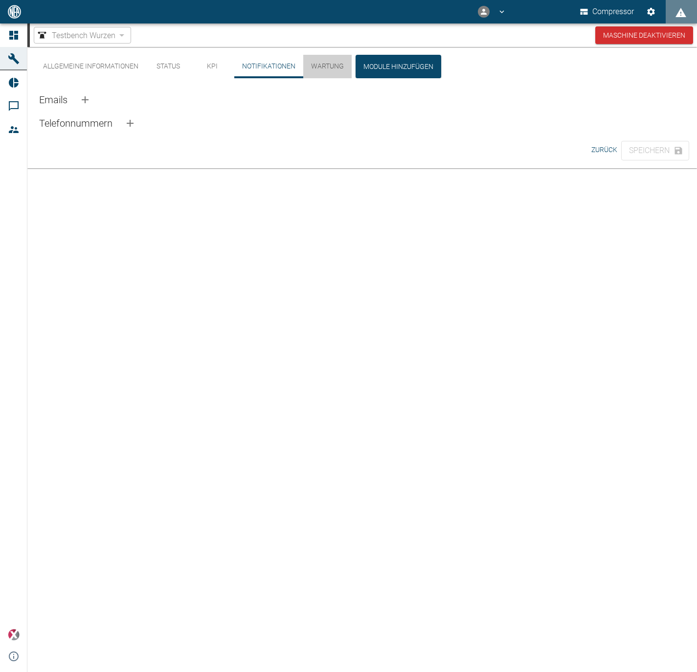
click at [333, 63] on button "Wartung" at bounding box center [327, 66] width 48 height 23
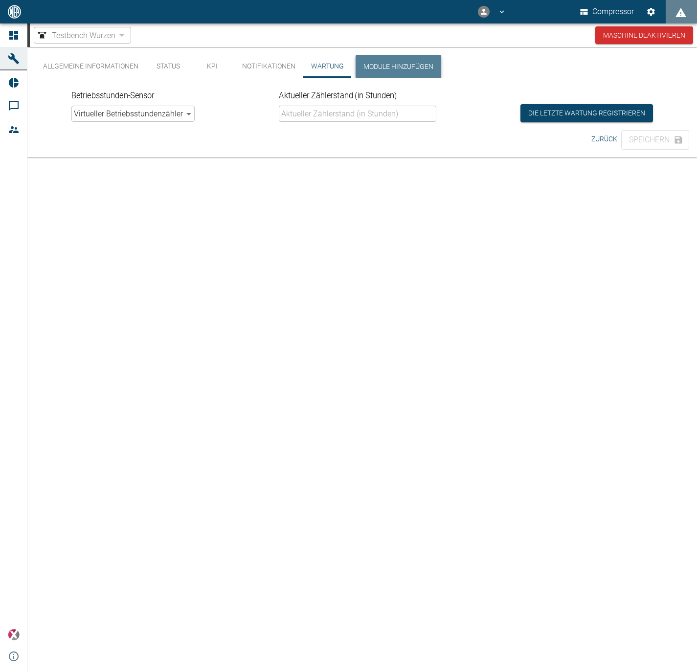
click at [373, 60] on button "Module hinzufügen" at bounding box center [399, 66] width 86 height 23
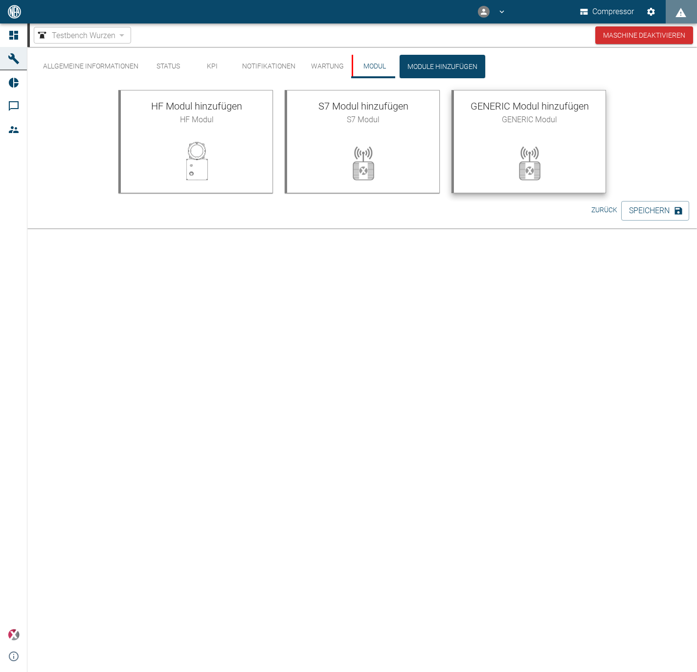
click at [502, 127] on div "GENERIC Modul hinzufügen GENERIC Modul" at bounding box center [530, 112] width 152 height 43
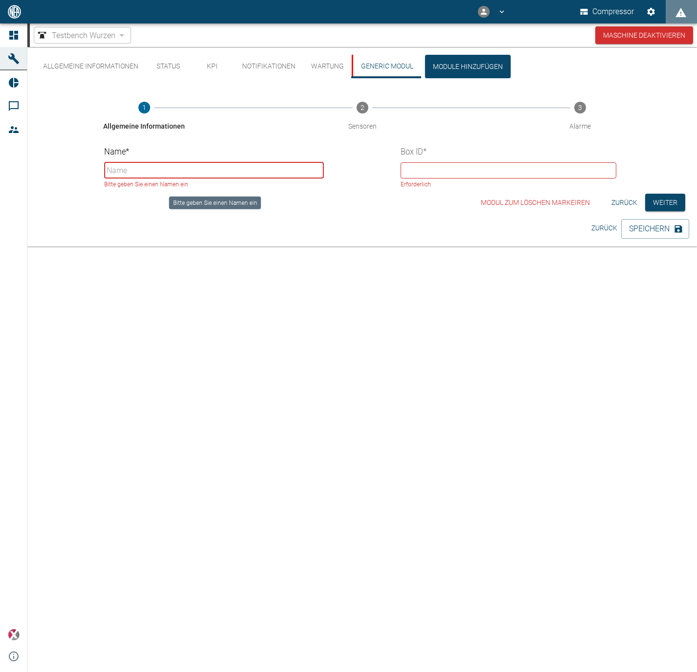
click at [218, 173] on input "Name *" at bounding box center [213, 170] width 219 height 16
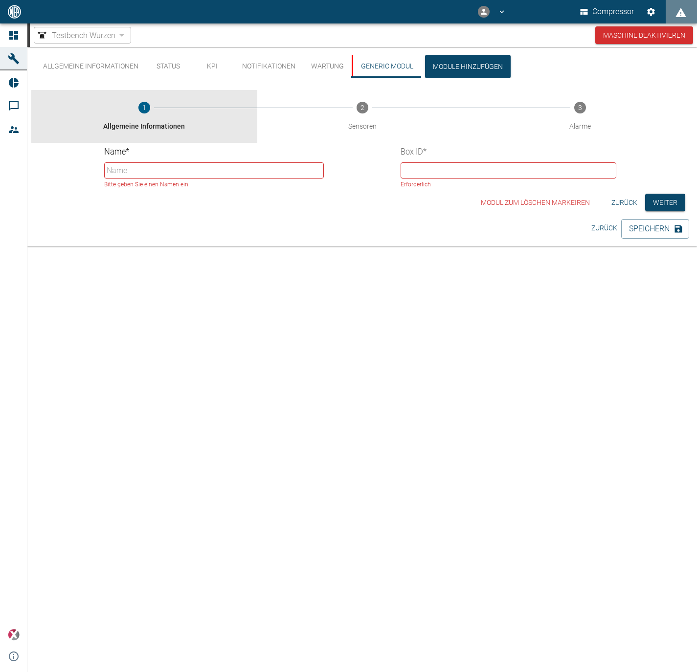
click at [227, 113] on button "1 Allgemeine Informationen" at bounding box center [144, 116] width 226 height 53
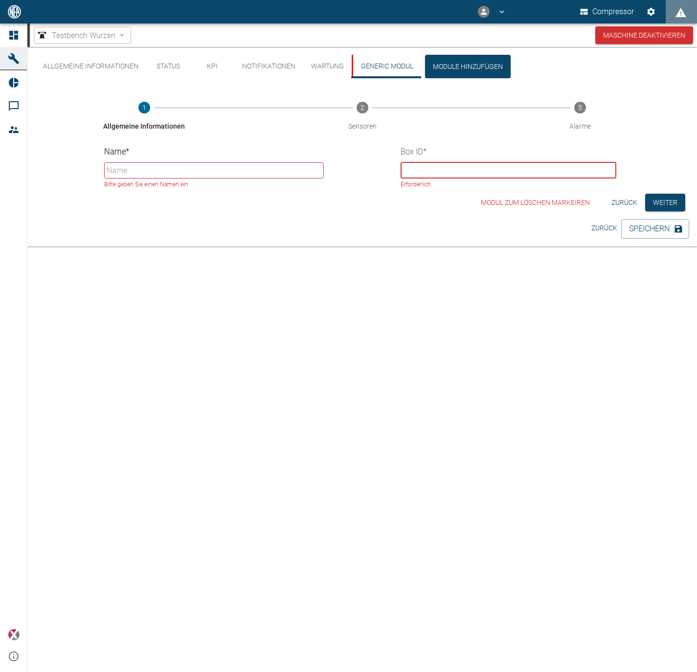
click at [460, 166] on input "text" at bounding box center [508, 170] width 215 height 16
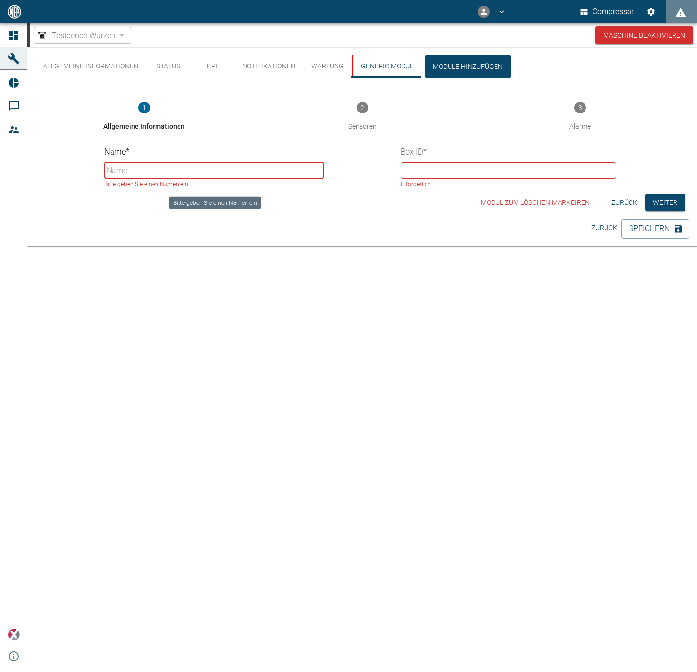
click at [225, 175] on input "Name *" at bounding box center [213, 170] width 219 height 16
type input "Temp"
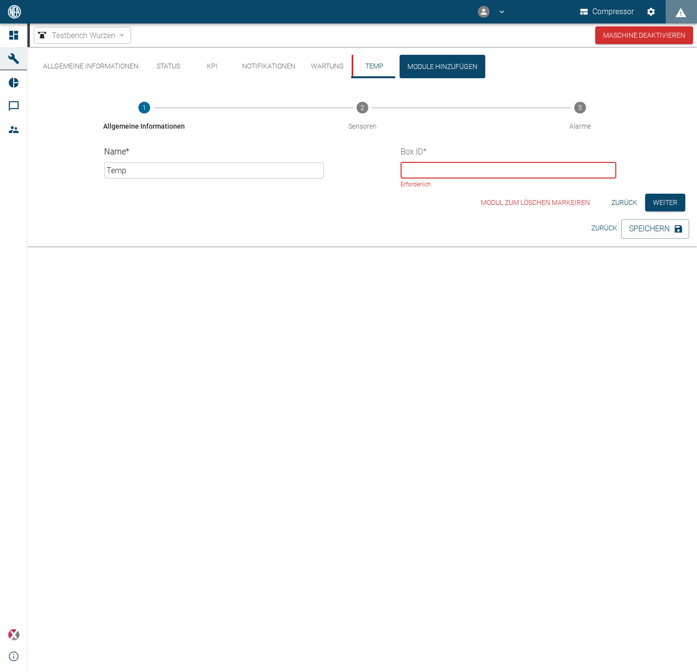
click at [438, 169] on input "text" at bounding box center [508, 170] width 215 height 16
click at [53, 29] on div "Testbench Wurzen" at bounding box center [82, 35] width 97 height 17
click at [57, 32] on span "Testbench Wurzen" at bounding box center [84, 35] width 64 height 11
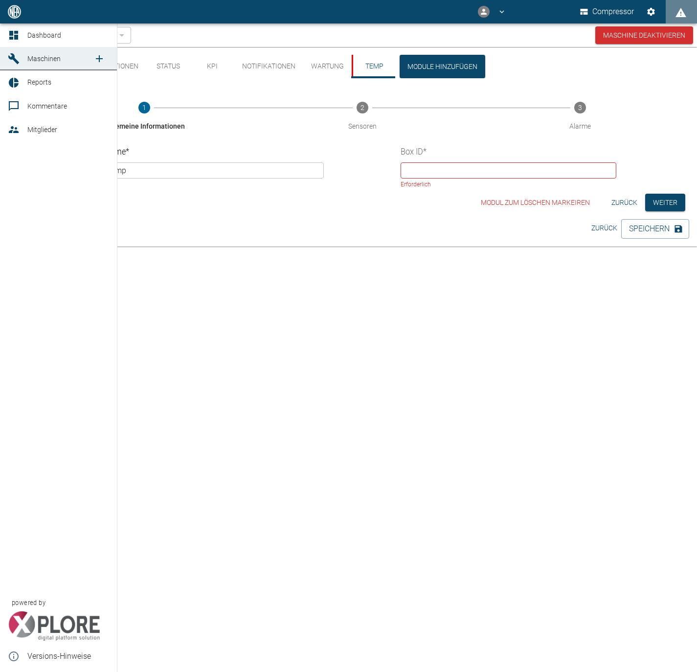
click at [17, 80] on icon at bounding box center [14, 83] width 10 height 10
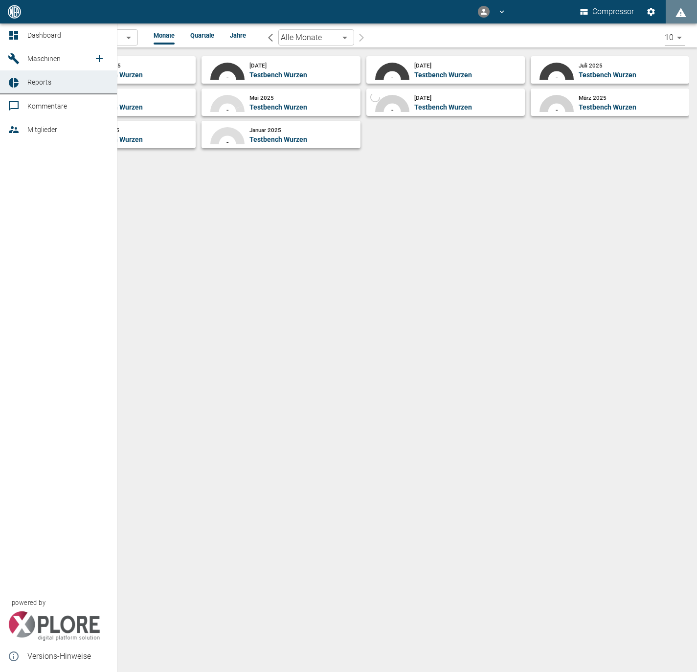
click at [37, 107] on span "Kommentare" at bounding box center [47, 106] width 40 height 8
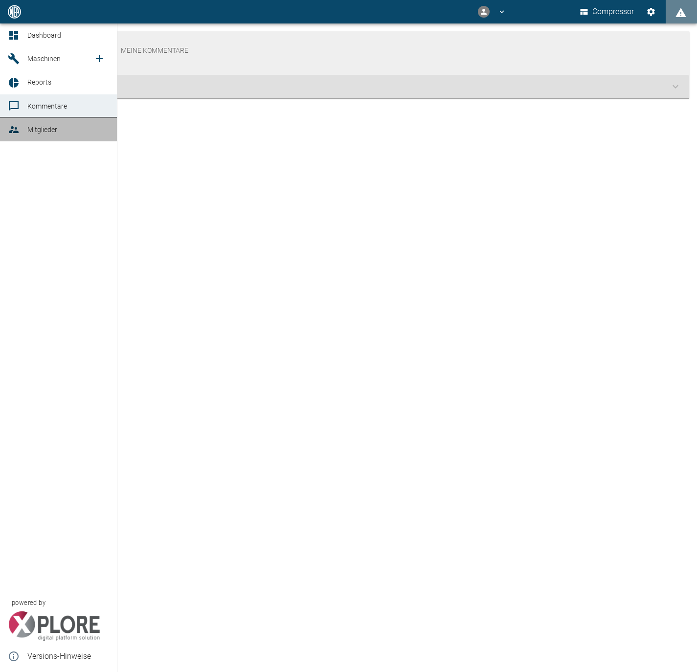
click at [42, 119] on link "Mitglieder" at bounding box center [58, 129] width 117 height 23
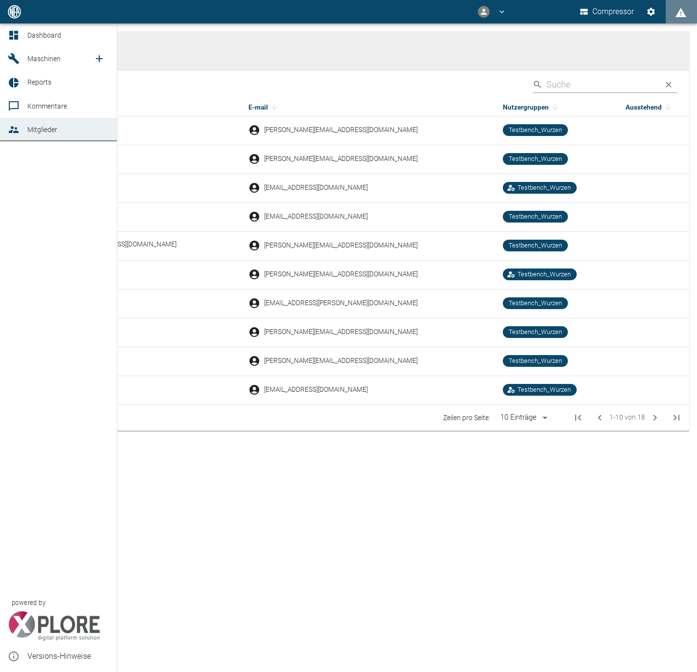
click at [46, 44] on link "Dashboard" at bounding box center [58, 34] width 117 height 23
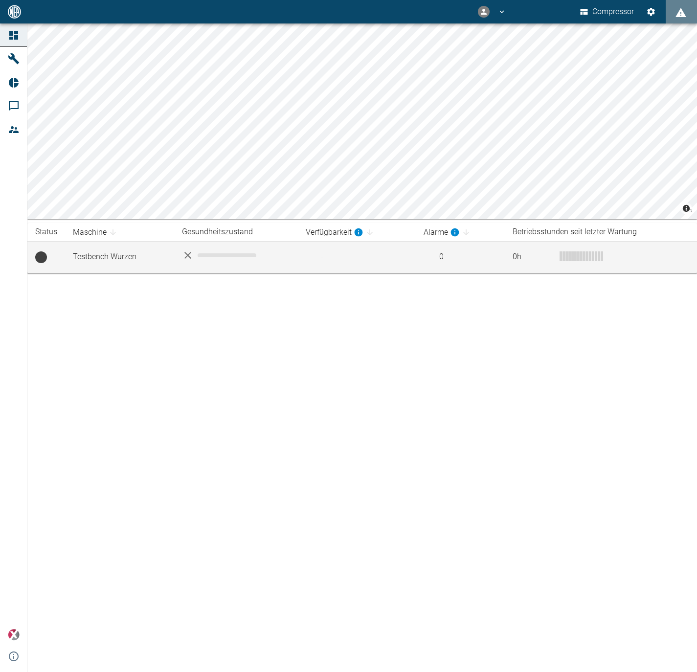
click at [301, 263] on td "-" at bounding box center [357, 257] width 118 height 32
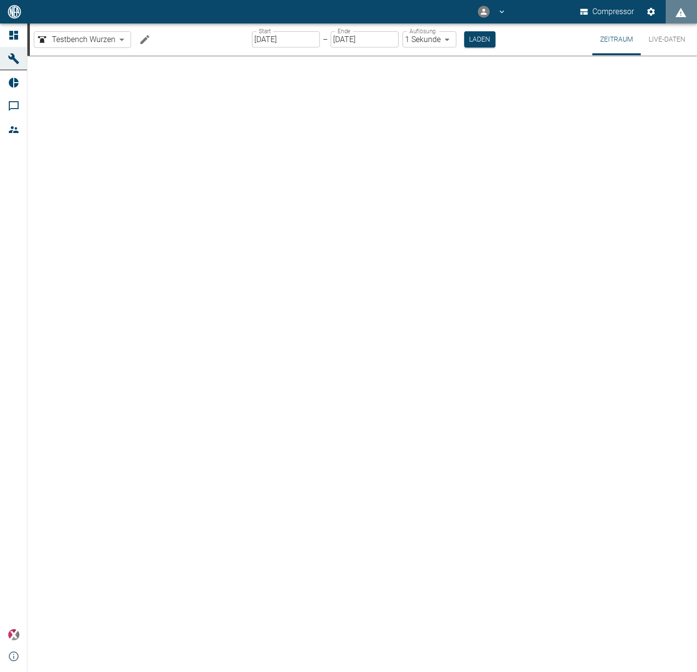
click at [664, 7] on div "Compressor" at bounding box center [348, 11] width 697 height 23
click at [654, 7] on icon "Einstellungen" at bounding box center [651, 12] width 10 height 10
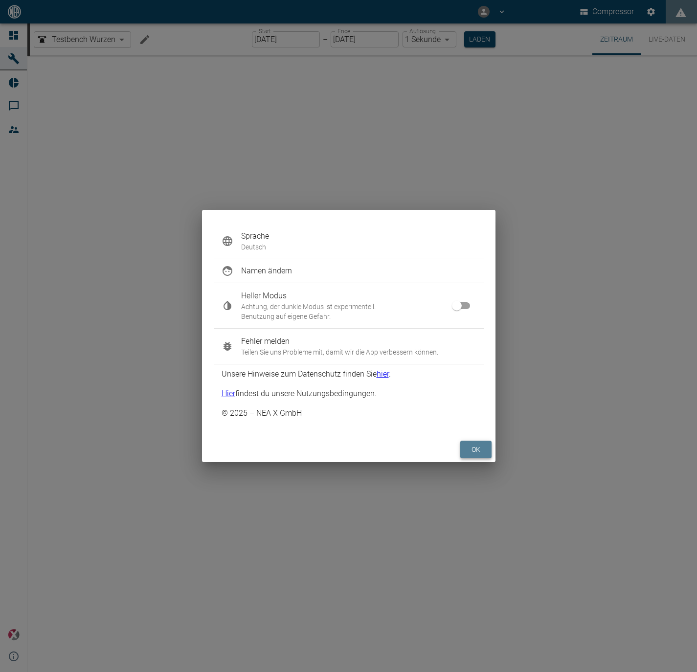
click at [472, 450] on button "ok" at bounding box center [476, 450] width 31 height 18
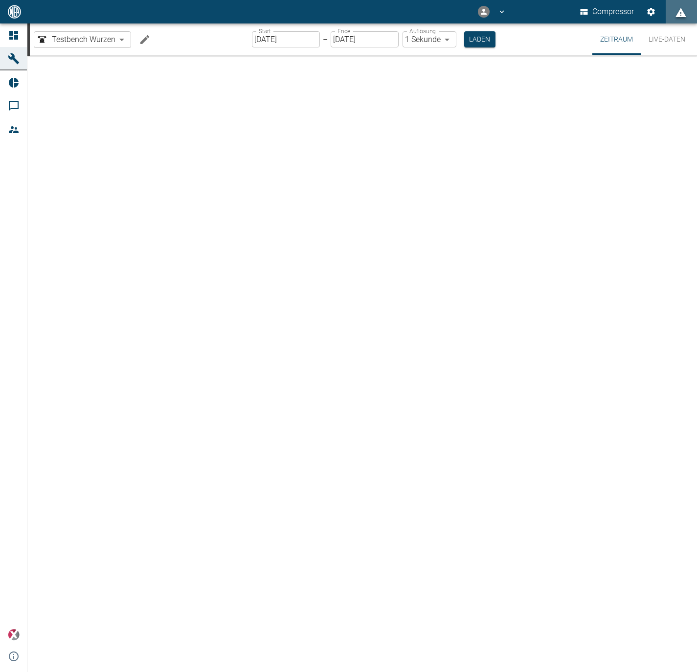
click at [679, 10] on icon "displayAlerts" at bounding box center [681, 13] width 12 height 12
click at [679, 10] on div at bounding box center [348, 336] width 697 height 672
click at [677, 49] on button "Live-Daten" at bounding box center [667, 39] width 52 height 32
click at [142, 38] on icon "Machine bearbeiten" at bounding box center [145, 39] width 12 height 12
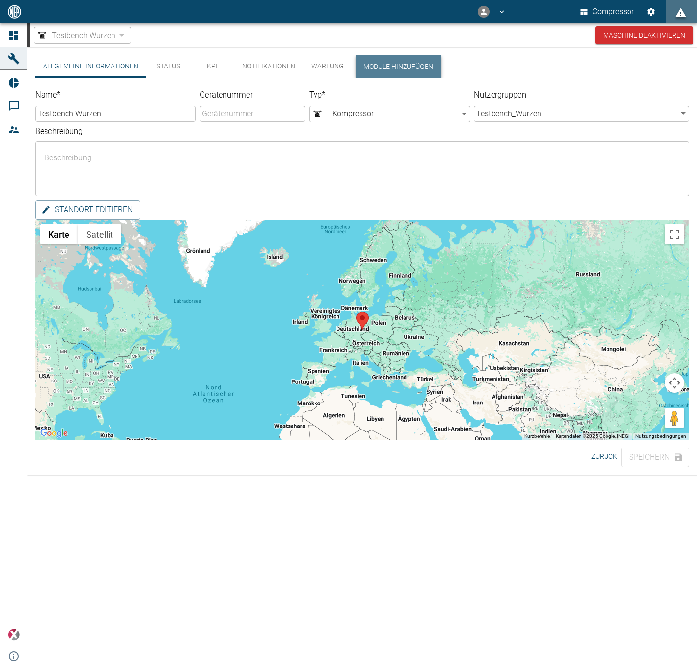
click at [419, 60] on button "Module hinzufügen" at bounding box center [399, 66] width 86 height 23
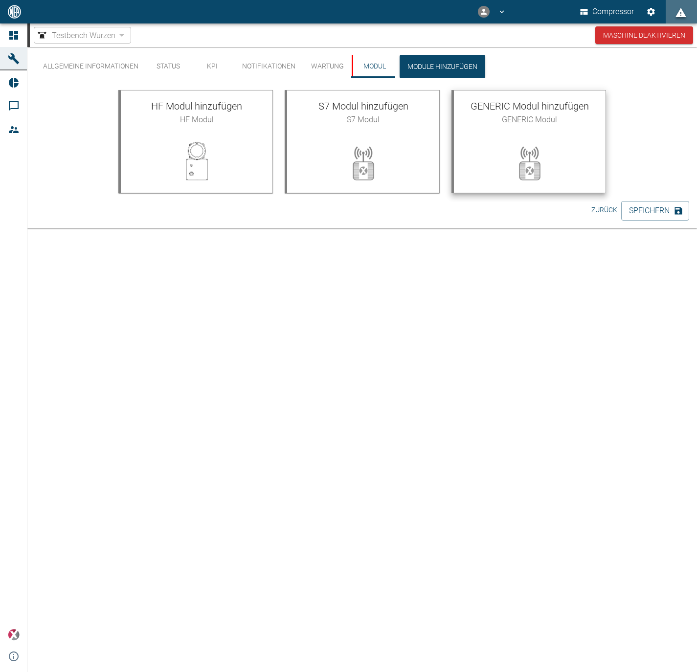
click at [493, 144] on div at bounding box center [530, 163] width 152 height 59
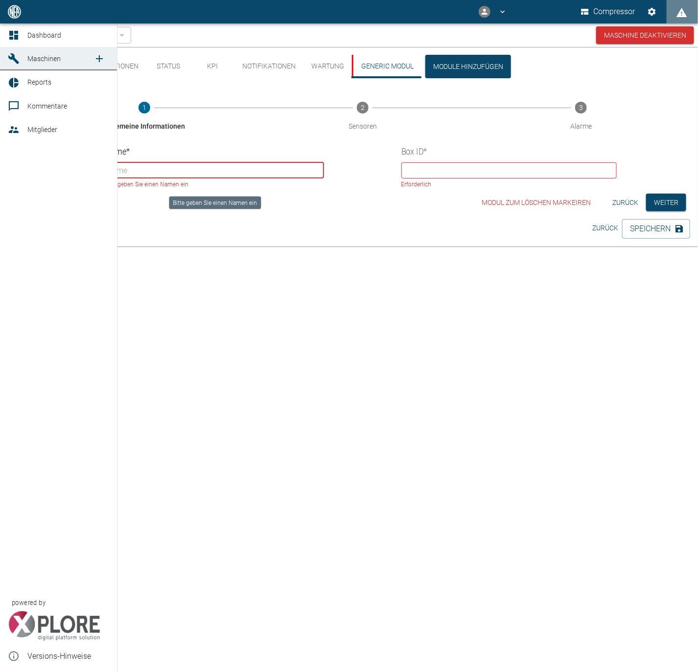
click at [16, 58] on icon at bounding box center [14, 59] width 12 height 12
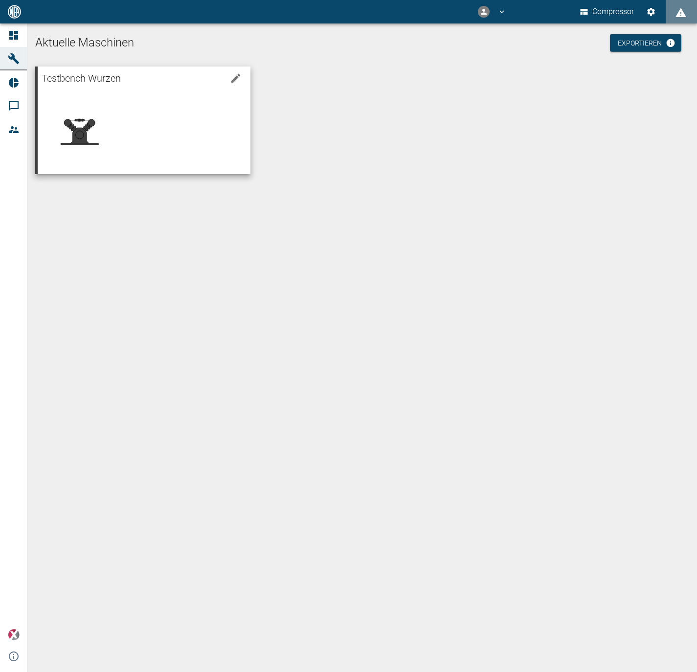
click at [166, 114] on div at bounding box center [174, 127] width 137 height 78
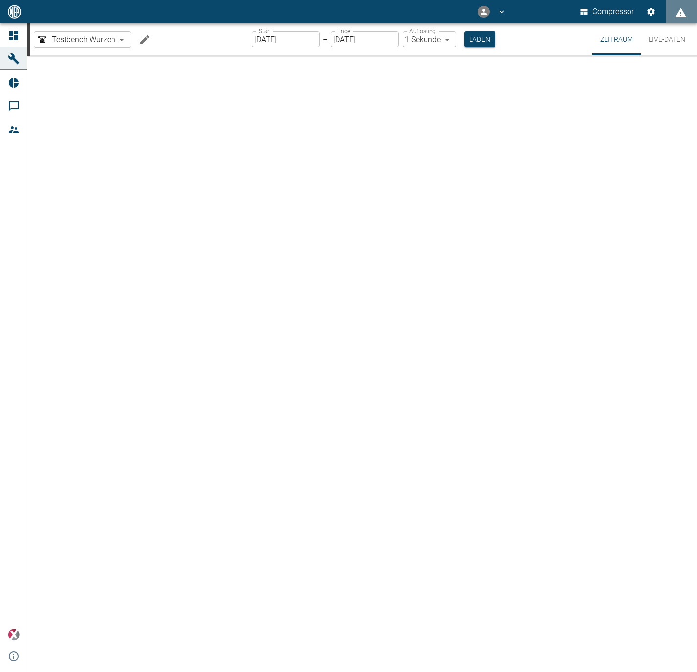
click at [144, 37] on icon "Machine bearbeiten" at bounding box center [145, 40] width 12 height 12
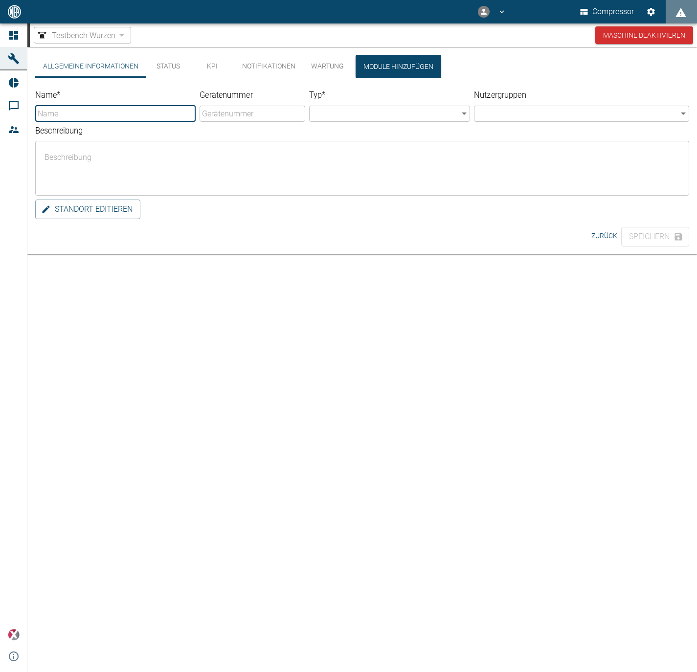
type input "Testbench Wurzen"
type input "Compressor"
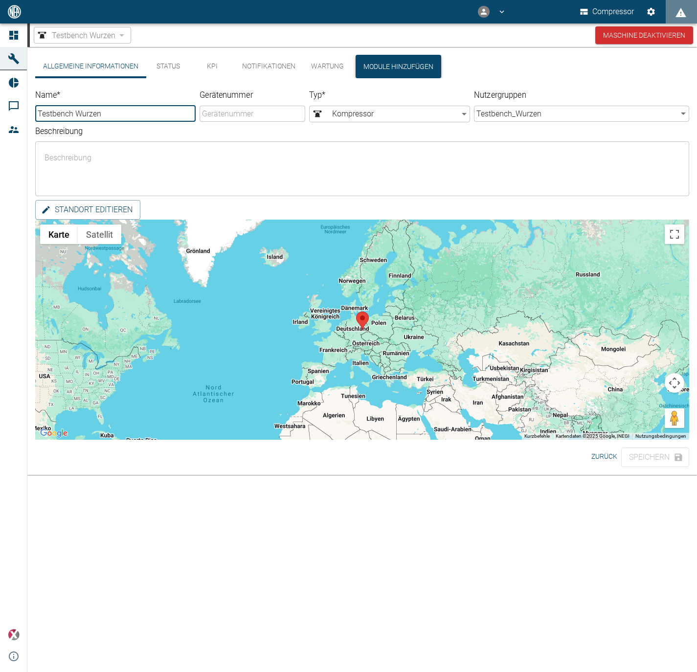
click at [381, 66] on button "Module hinzufügen" at bounding box center [399, 66] width 86 height 23
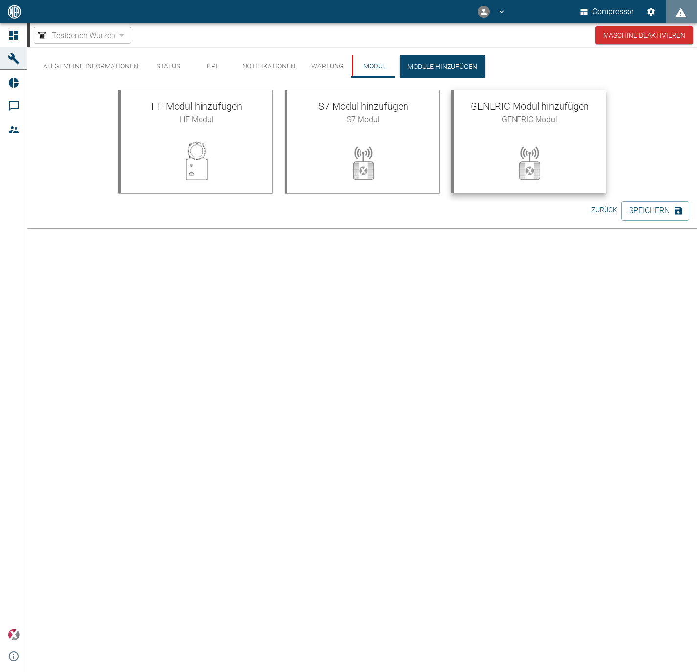
click at [525, 129] on div "GENERIC Modul hinzufügen GENERIC Modul" at bounding box center [530, 112] width 152 height 43
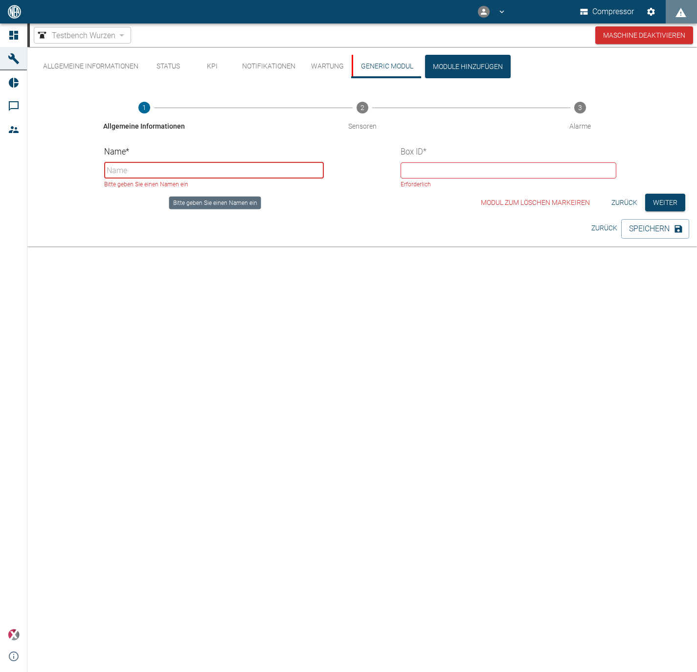
click at [190, 167] on input "Name *" at bounding box center [213, 170] width 219 height 16
type input "Temp"
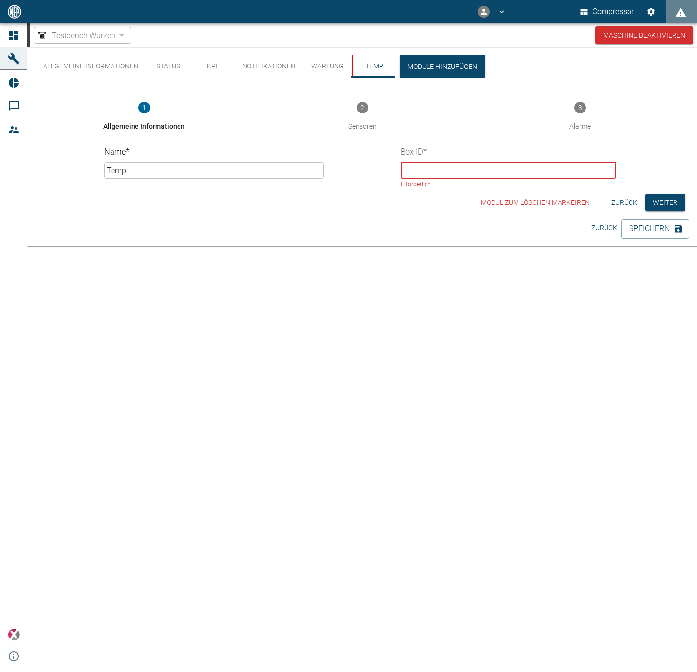
click at [524, 171] on input "text" at bounding box center [508, 170] width 215 height 16
click at [562, 164] on input "text" at bounding box center [508, 170] width 215 height 16
paste input "f96ef9fe-fed6-4cd8-9fcd-832d8ad4c996"
type input "f96ef9fe-fed6-4cd8-9fcd-832d8ad4c996"
click at [679, 198] on button "Weiter" at bounding box center [666, 203] width 40 height 18
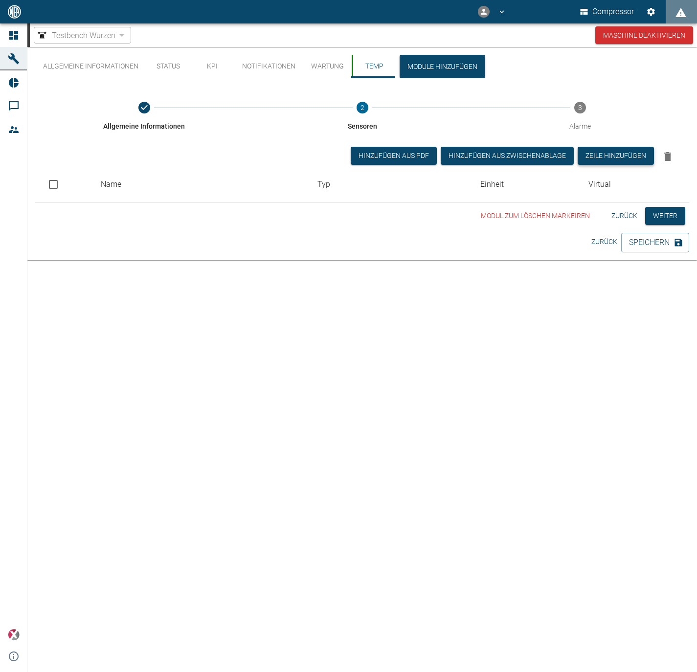
click at [636, 151] on button "Zeile hinzufügen" at bounding box center [616, 156] width 76 height 18
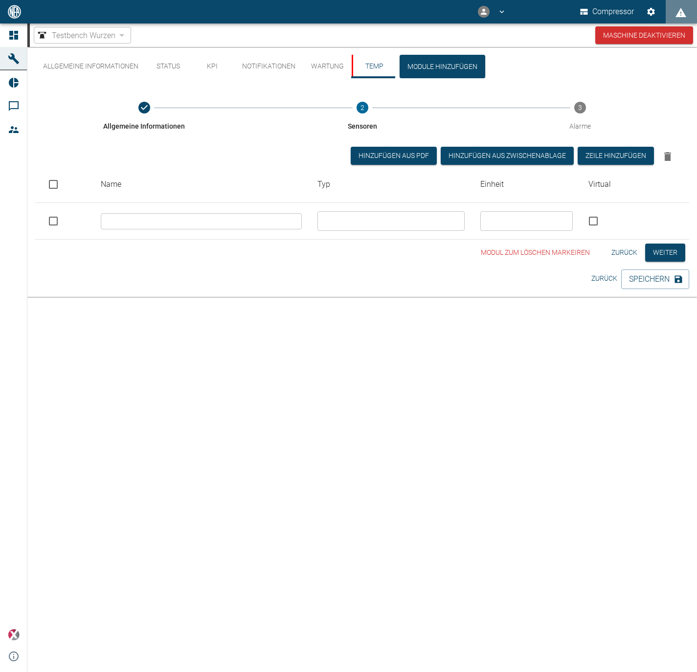
click at [210, 223] on input "text" at bounding box center [201, 221] width 201 height 16
type input "C"
type input "Oil-Temp"
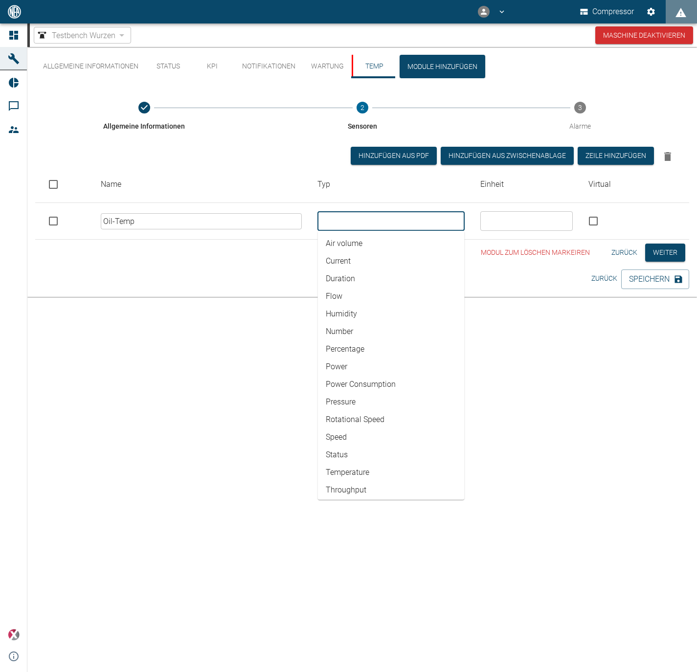
click at [377, 472] on li "Temperature" at bounding box center [391, 473] width 147 height 18
type input "Temperature"
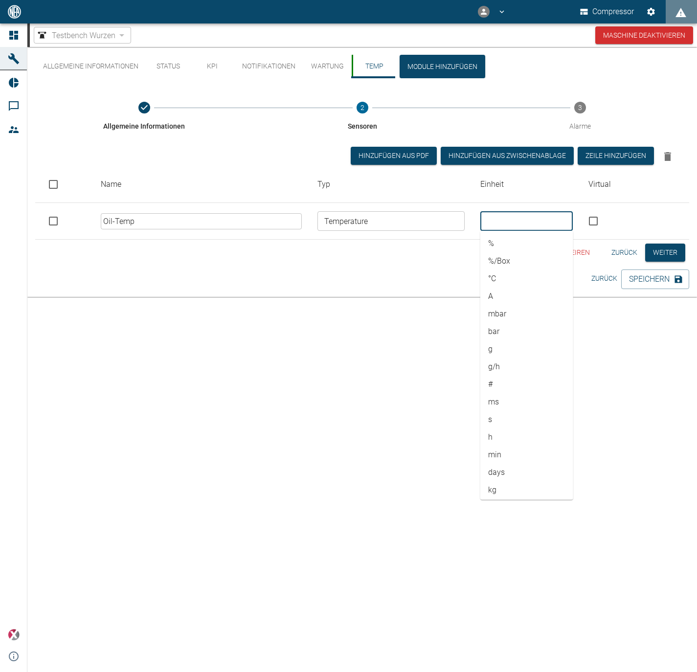
click at [526, 214] on input "text" at bounding box center [527, 221] width 86 height 14
click at [529, 275] on li "°C" at bounding box center [527, 279] width 93 height 18
type input "°C"
click at [639, 193] on th "Virtual" at bounding box center [635, 184] width 109 height 37
click at [612, 154] on button "Zeile hinzufügen" at bounding box center [616, 156] width 76 height 18
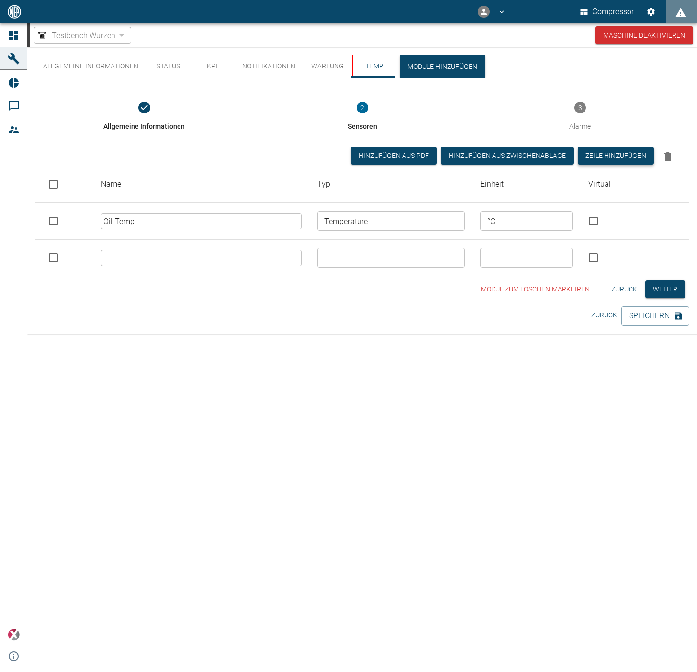
click at [612, 154] on button "Zeile hinzufügen" at bounding box center [616, 156] width 76 height 18
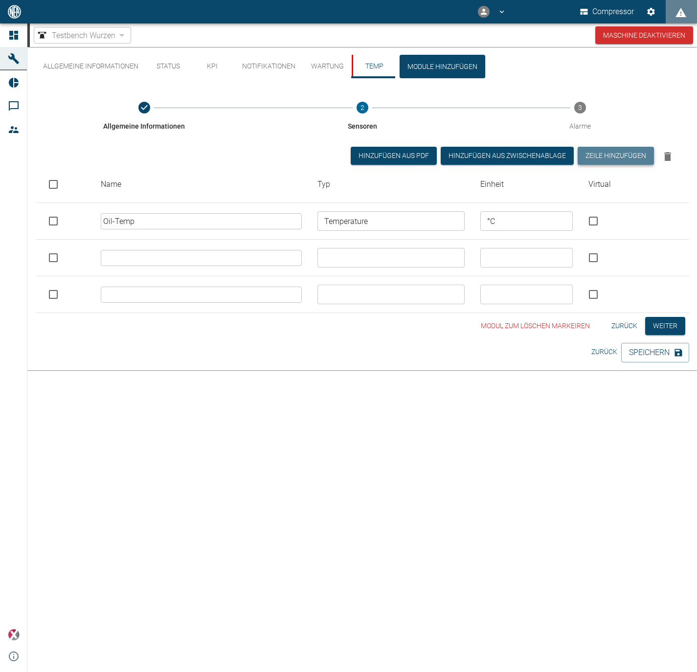
click at [612, 154] on button "Zeile hinzufügen" at bounding box center [616, 156] width 76 height 18
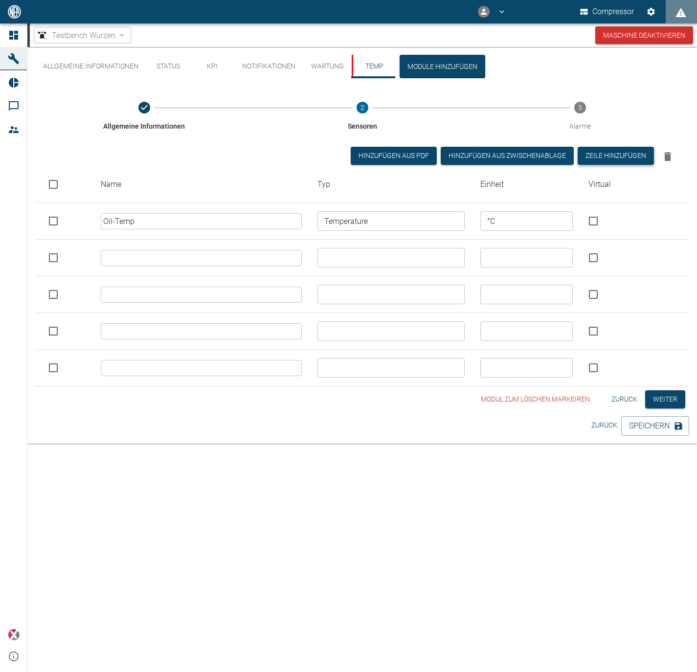
click at [612, 154] on button "Zeile hinzufügen" at bounding box center [616, 156] width 76 height 18
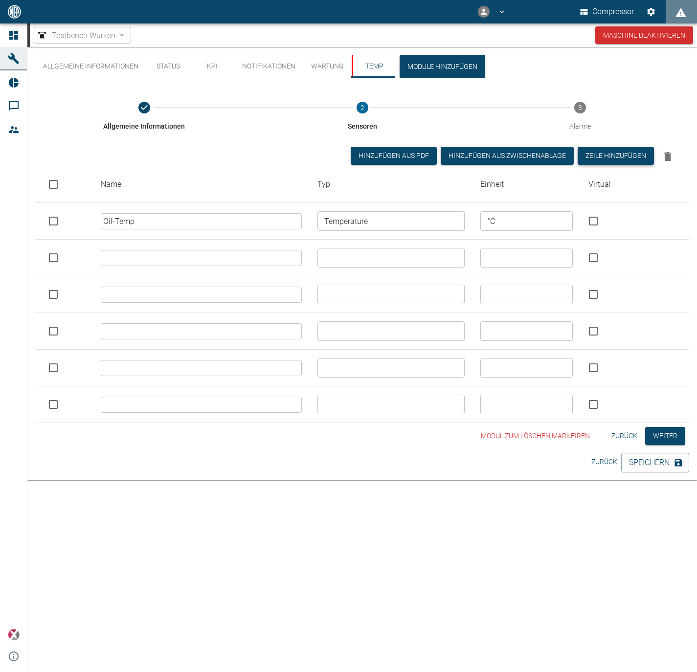
click at [612, 154] on button "Zeile hinzufügen" at bounding box center [616, 156] width 76 height 18
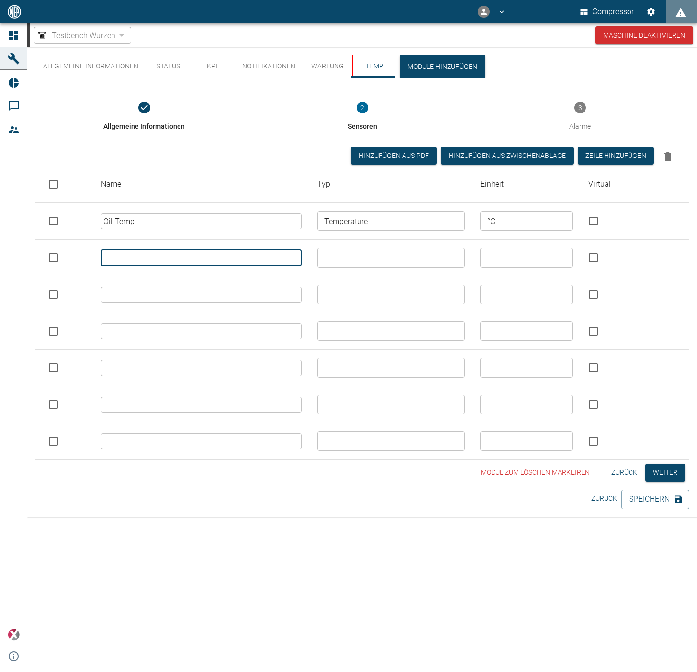
click at [161, 250] on input "text" at bounding box center [201, 258] width 201 height 16
type input "2"
type input "Ch.1"
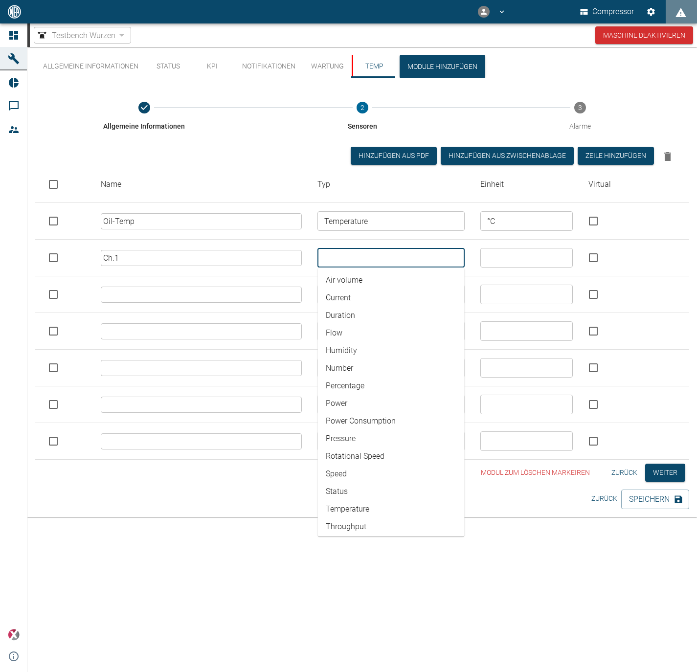
click at [397, 505] on li "Temperature" at bounding box center [391, 510] width 147 height 18
type input "Temperature"
click at [118, 290] on input "text" at bounding box center [201, 295] width 201 height 16
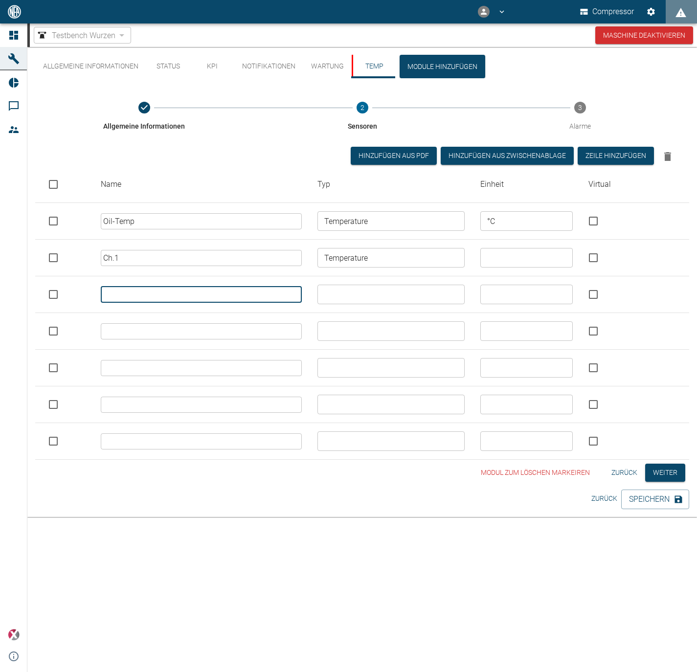
paste input "Ch.1"
type input "Ch.2"
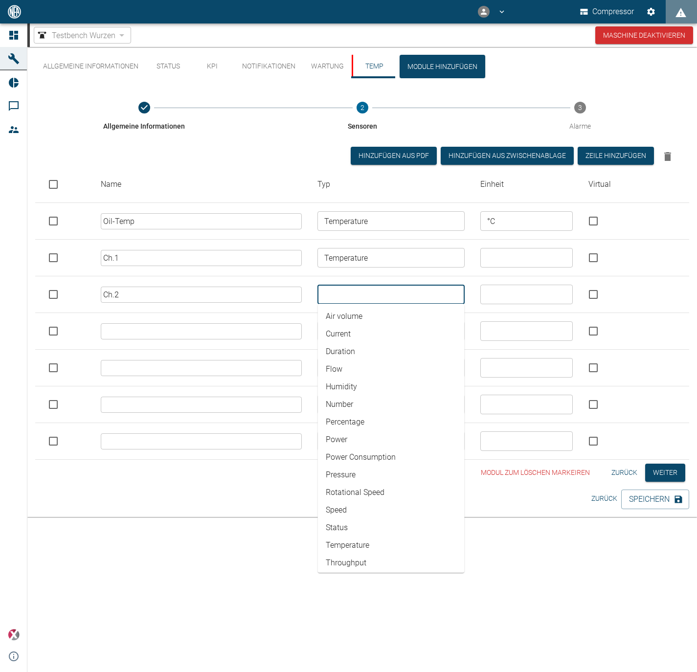
click at [386, 537] on li "Temperature" at bounding box center [391, 546] width 147 height 18
type input "Temperature"
click at [164, 330] on input "text" at bounding box center [201, 331] width 201 height 16
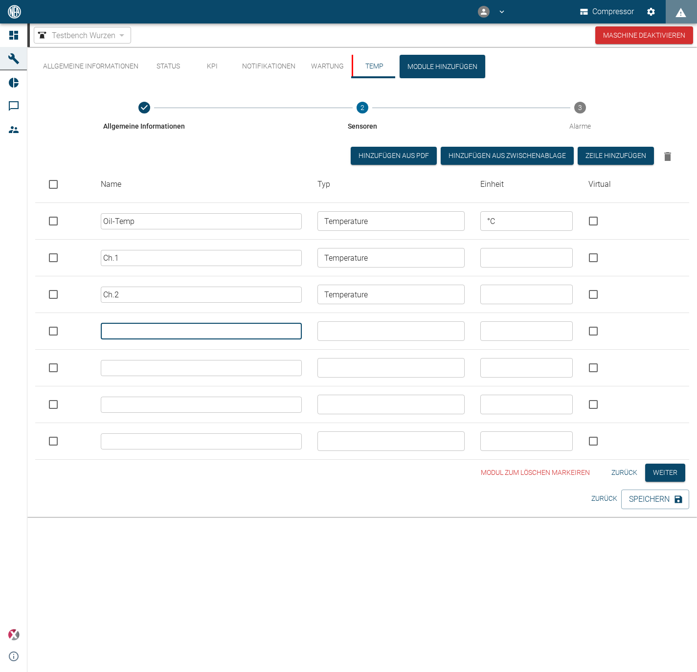
paste input "Ch.1"
type input "Ch.3"
click at [354, 331] on input "text" at bounding box center [390, 331] width 139 height 14
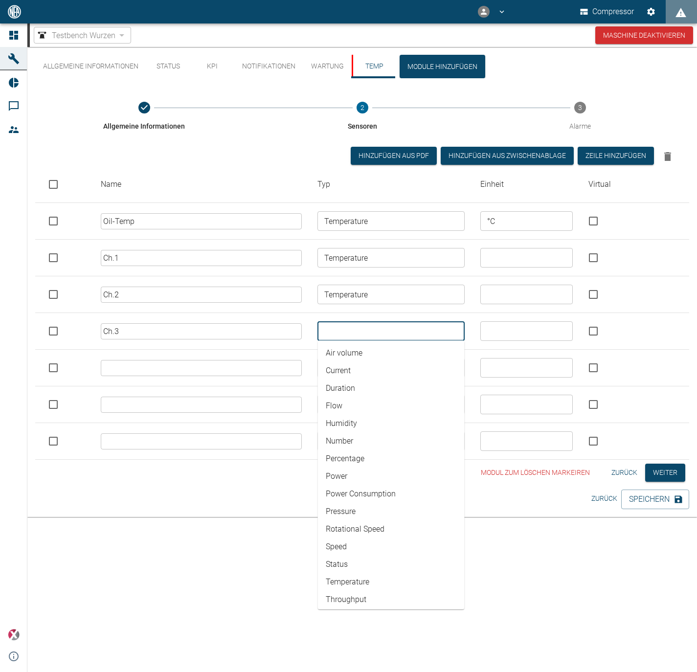
click at [380, 579] on li "Temperature" at bounding box center [391, 583] width 147 height 18
type input "Temperature"
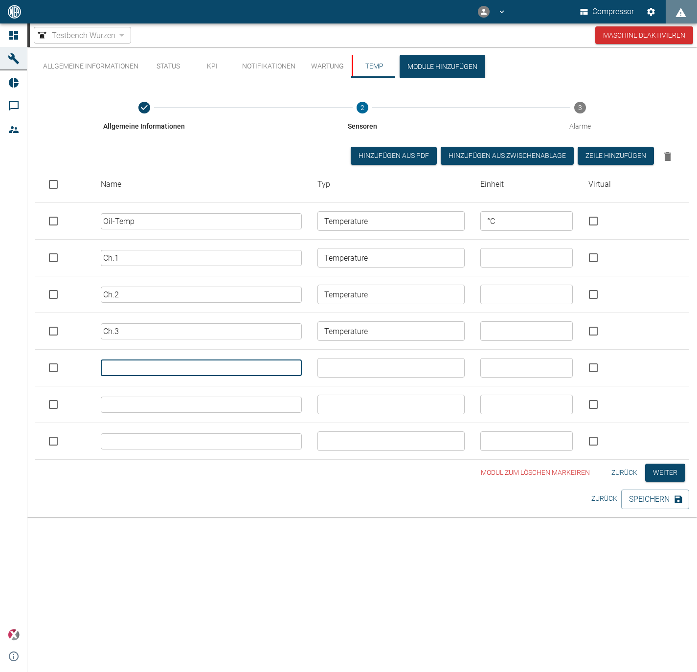
click at [156, 362] on input "text" at bounding box center [201, 368] width 201 height 16
paste input "Ch.1"
type input "Ch.4"
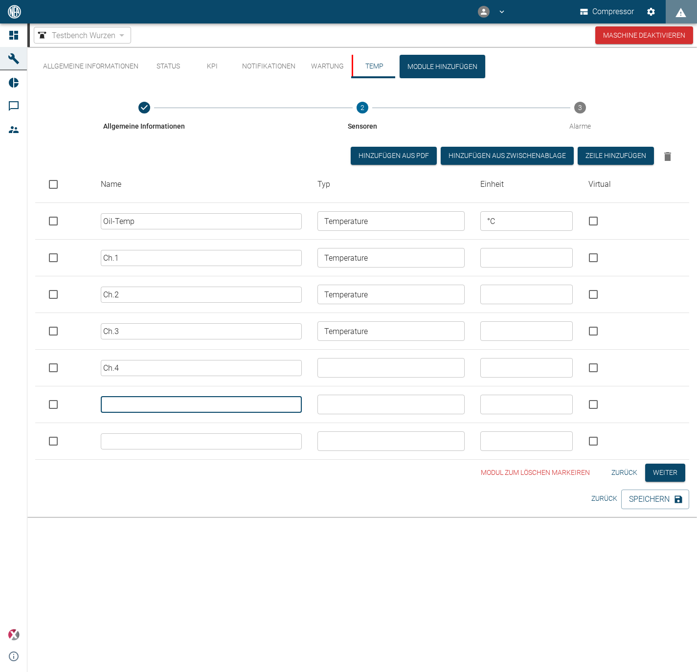
click at [158, 403] on input "text" at bounding box center [201, 405] width 201 height 16
paste input "Ch.1"
type input "Ch.5"
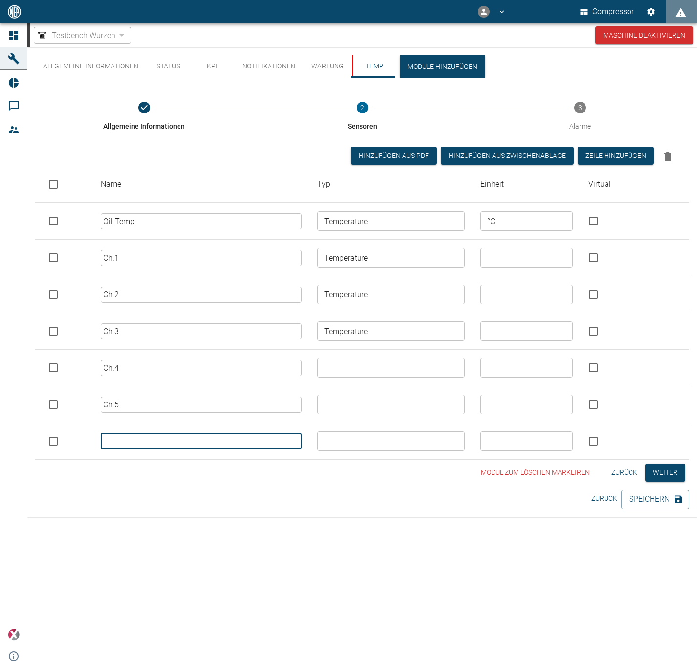
click at [148, 438] on input "text" at bounding box center [201, 442] width 201 height 16
paste input "Ch.1"
type input "Ch.6"
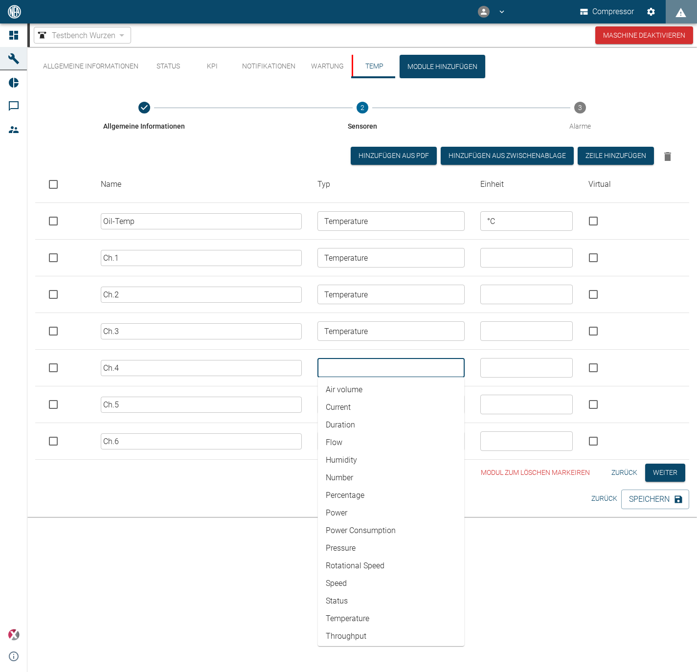
click at [393, 365] on input "text" at bounding box center [390, 368] width 139 height 14
click at [395, 616] on li "Temperature" at bounding box center [391, 619] width 147 height 18
type input "Temperature"
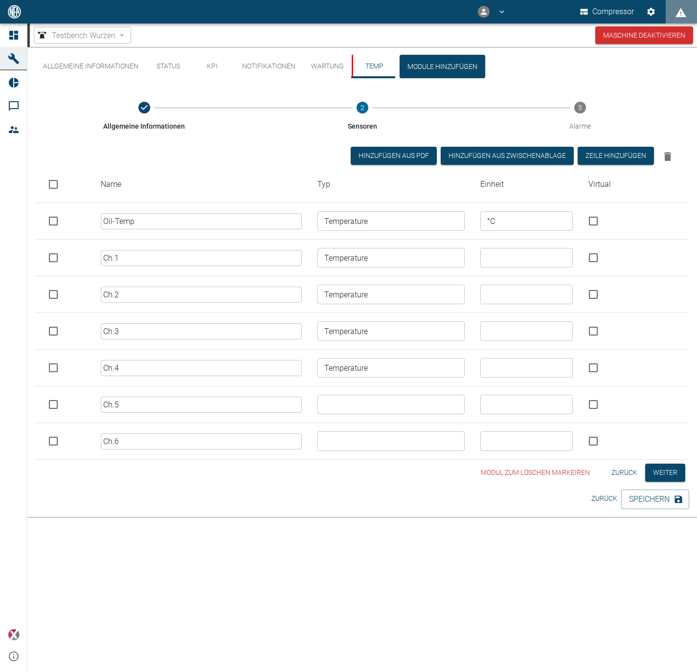
click at [477, 393] on td "​" at bounding box center [527, 405] width 109 height 37
click at [413, 412] on div "​" at bounding box center [391, 405] width 147 height 20
click at [382, 653] on li "Temperature" at bounding box center [390, 655] width 147 height 18
type input "Temperature"
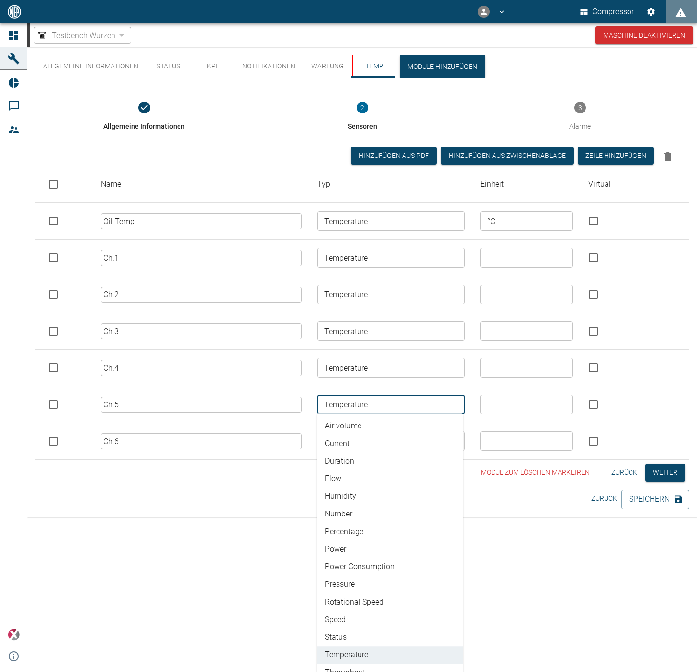
click at [470, 469] on div "Modul zum löschen markeiren Zurück Weiter" at bounding box center [362, 473] width 654 height 18
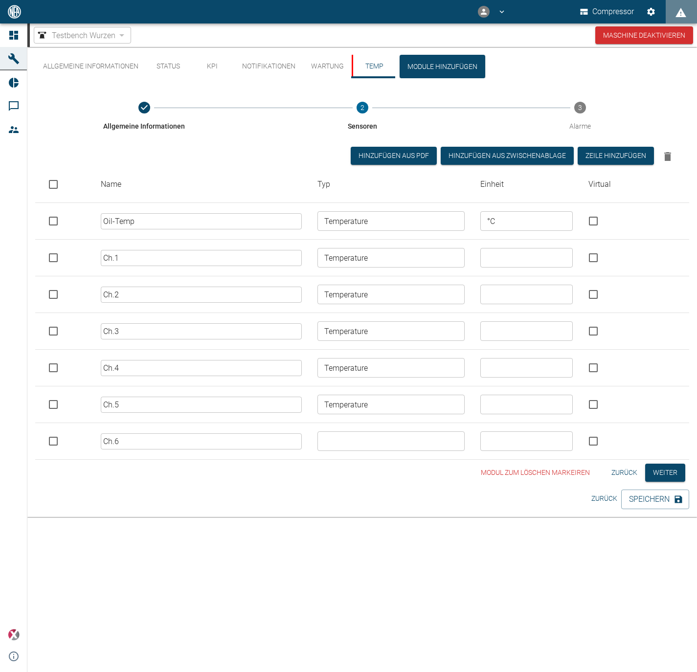
click at [435, 427] on td "​" at bounding box center [391, 441] width 162 height 37
click at [426, 461] on div "Allgemeine Informationen 2 Sensoren 3 Alarme Hinzufügen aus PDF Hinzufügen Aus …" at bounding box center [362, 286] width 654 height 392
click at [414, 432] on div "​" at bounding box center [391, 442] width 147 height 20
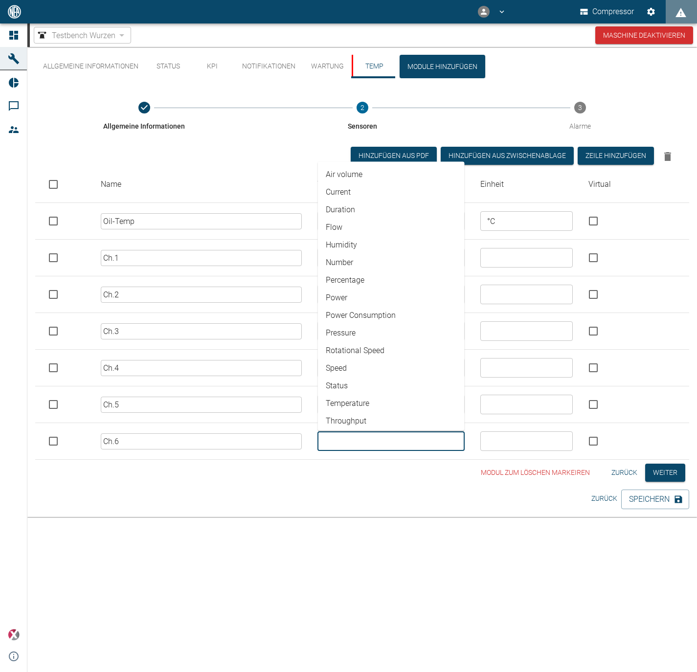
click at [383, 396] on li "Temperature" at bounding box center [391, 404] width 147 height 18
type input "Temperature"
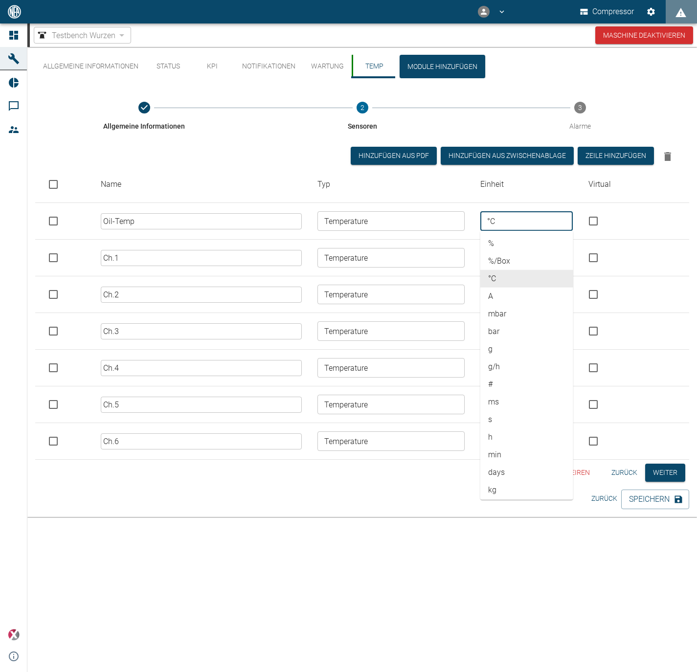
click at [533, 217] on input "°C" at bounding box center [527, 221] width 86 height 14
click at [518, 277] on li "°C" at bounding box center [527, 279] width 93 height 18
drag, startPoint x: 514, startPoint y: 220, endPoint x: 461, endPoint y: 214, distance: 53.2
click at [461, 214] on tr "Oil-Temp ​ Temperature ​ °C ​ % %/Box °C A mbar bar g g/h # ms s h min days kg …" at bounding box center [362, 221] width 654 height 37
click at [550, 633] on div "Allgemeine Informationen Status KPI Notifikationen Wartung Temp Module hinzufüg…" at bounding box center [362, 359] width 670 height 625
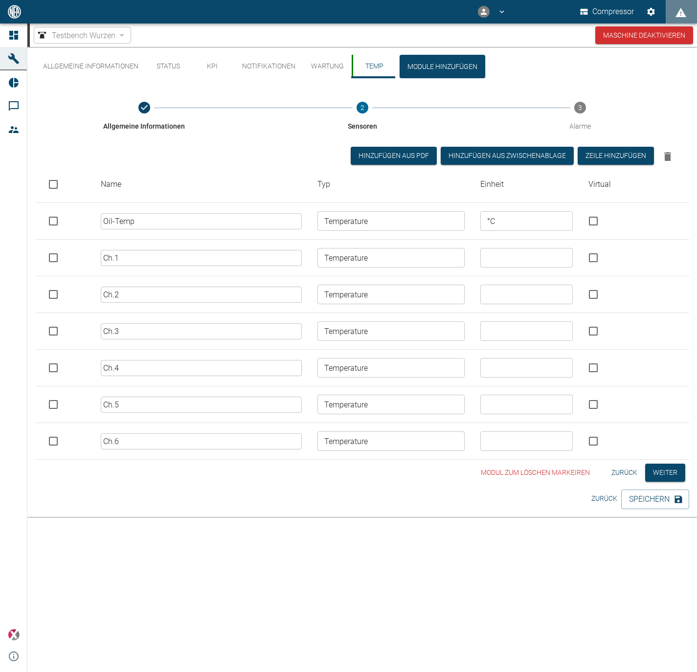
click at [490, 255] on input "text" at bounding box center [527, 258] width 86 height 14
paste input "°C"
type input "°C"
click at [542, 300] on input "text" at bounding box center [527, 295] width 86 height 14
paste input "°C"
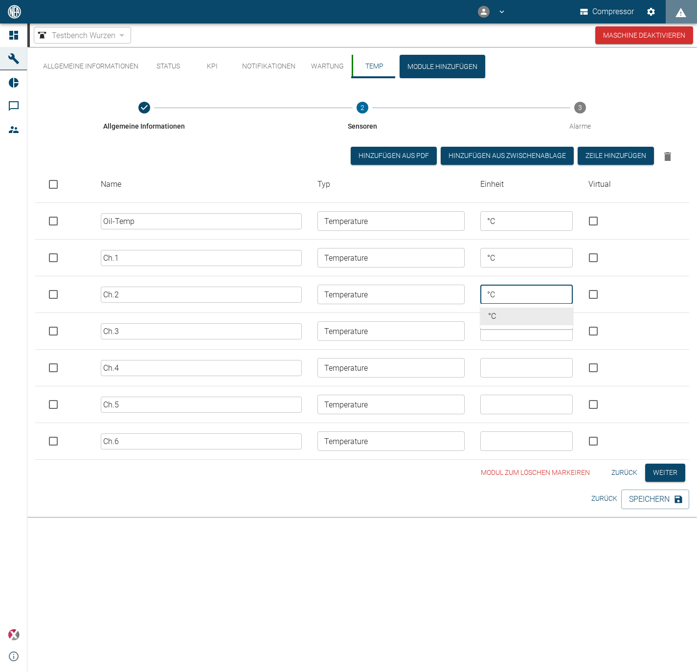
click at [539, 339] on div "​" at bounding box center [527, 332] width 93 height 20
type input "°C"
paste input "°C"
click at [531, 377] on div "​" at bounding box center [527, 368] width 93 height 20
type input "°C"
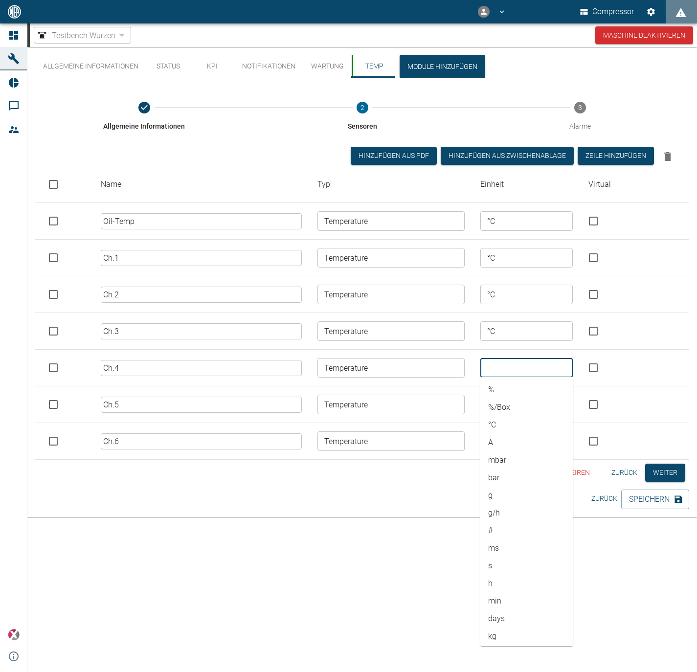
paste input "°C"
type input "°C"
click at [535, 417] on td "​" at bounding box center [527, 405] width 109 height 37
click at [529, 403] on input "text" at bounding box center [527, 405] width 86 height 14
paste input "°C"
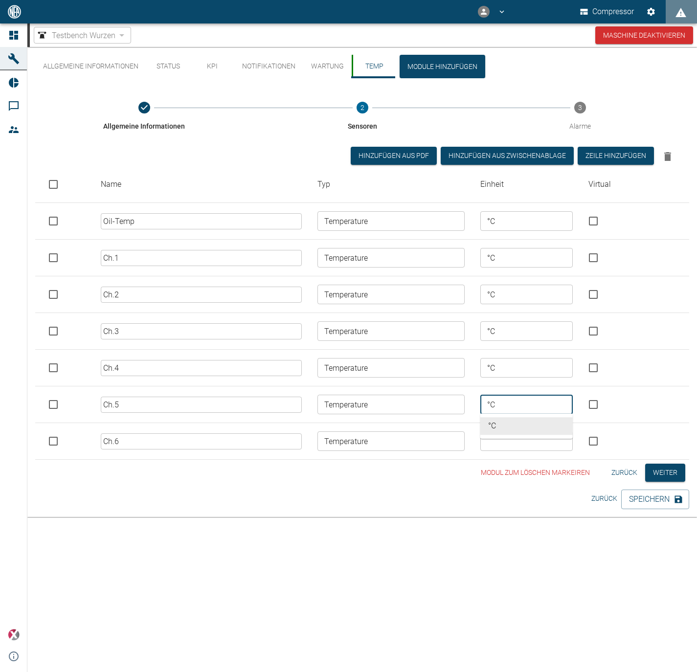
type input "°C"
click at [534, 445] on input "text" at bounding box center [527, 442] width 86 height 14
paste input "°C"
type input "°C"
click at [660, 473] on button "Weiter" at bounding box center [666, 473] width 40 height 18
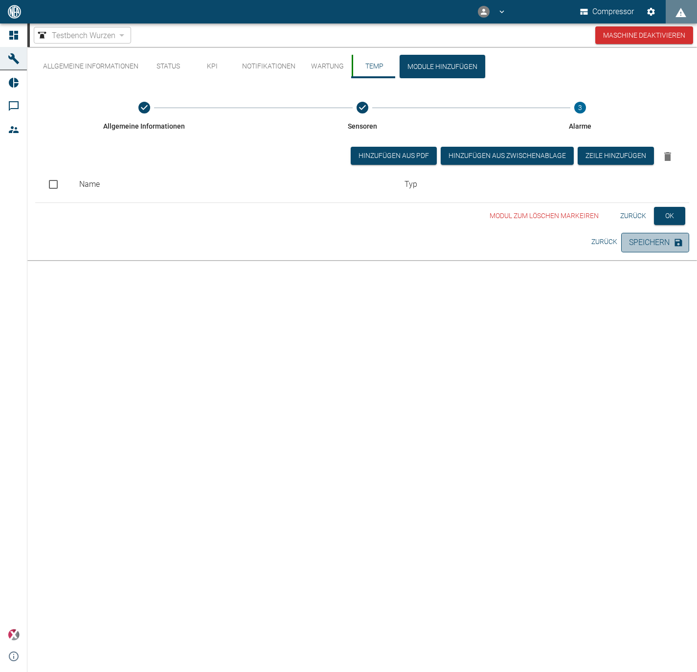
click at [631, 248] on button "Speichern" at bounding box center [656, 243] width 68 height 20
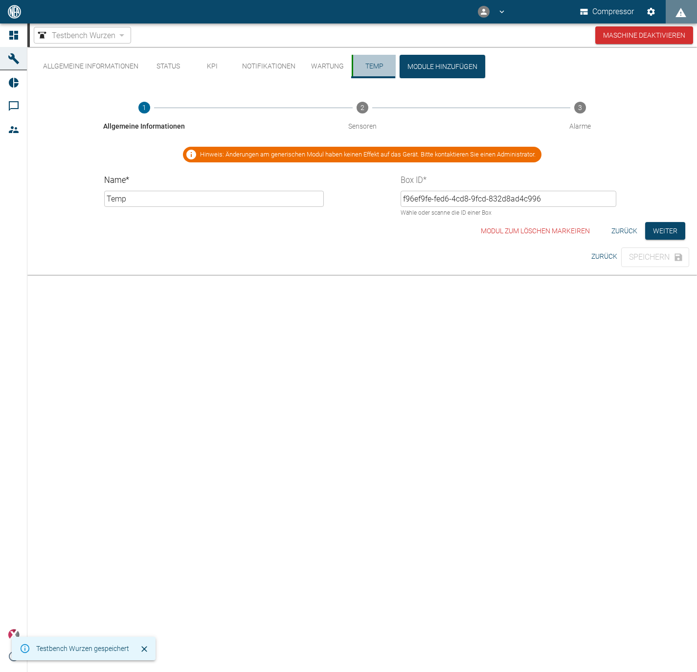
click at [389, 58] on button "Temp" at bounding box center [374, 66] width 44 height 23
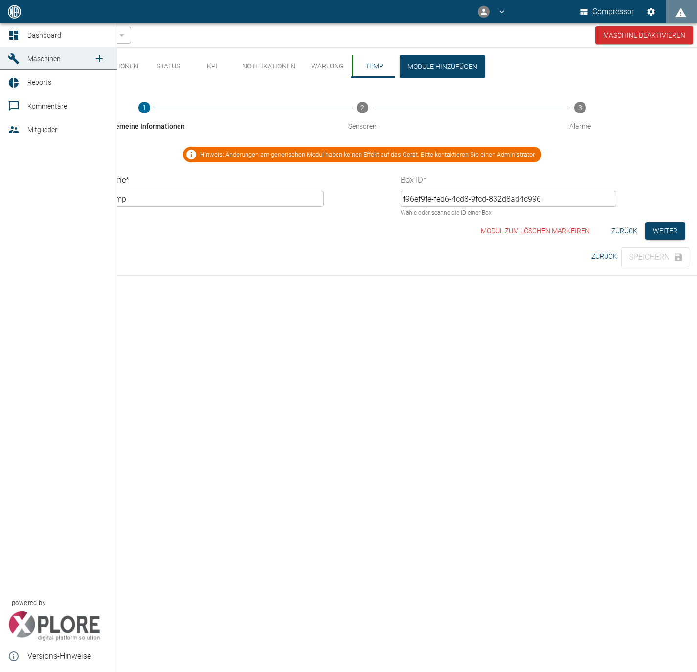
click at [12, 58] on icon at bounding box center [13, 58] width 11 height 11
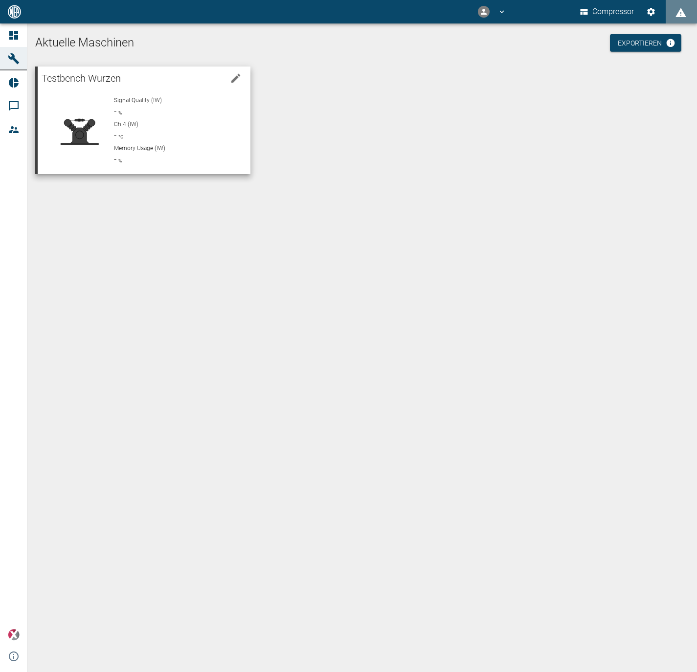
click at [169, 122] on p "Ch.4 (IW)" at bounding box center [178, 124] width 129 height 9
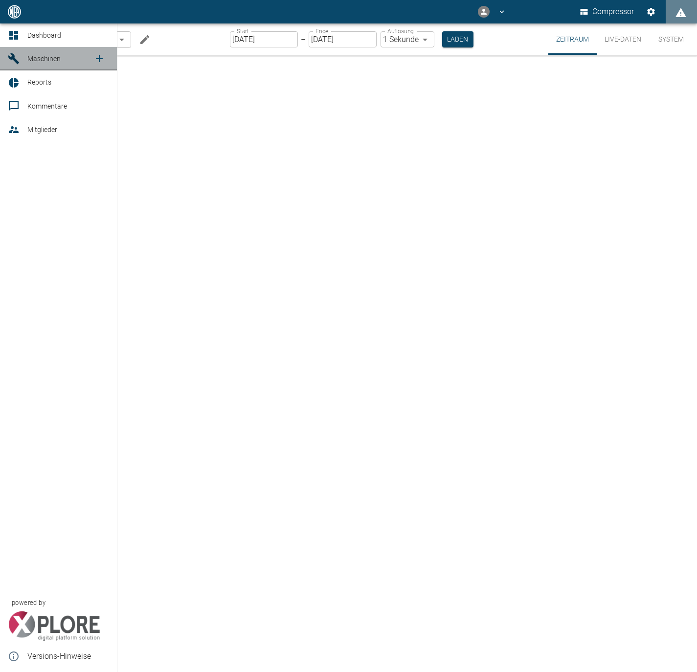
click at [16, 55] on icon at bounding box center [14, 59] width 12 height 12
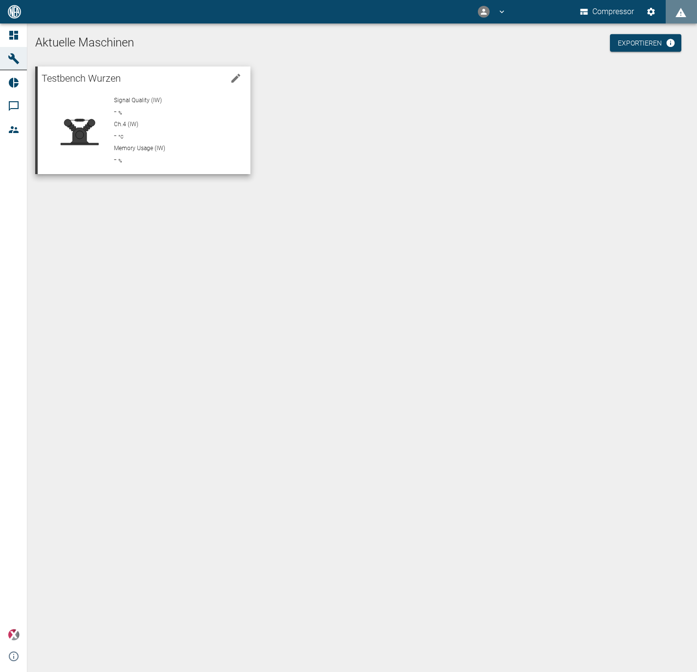
click at [176, 117] on div "Signal Quality (IW) - %" at bounding box center [178, 107] width 129 height 22
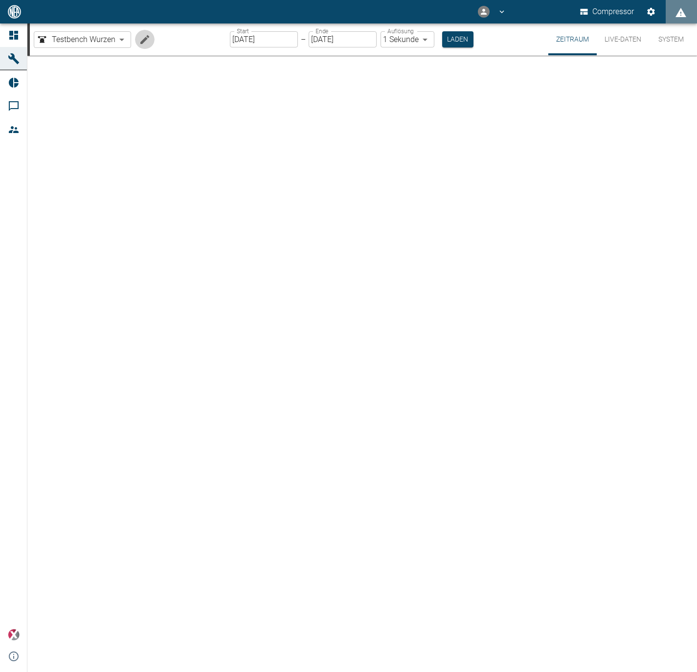
click at [150, 39] on icon "Machine bearbeiten" at bounding box center [145, 40] width 12 height 12
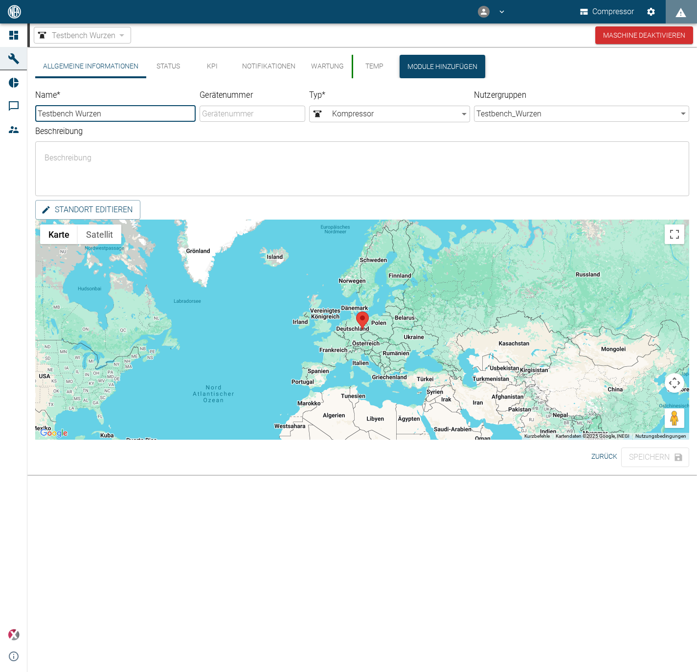
click at [434, 58] on button "Module hinzufügen" at bounding box center [443, 66] width 86 height 23
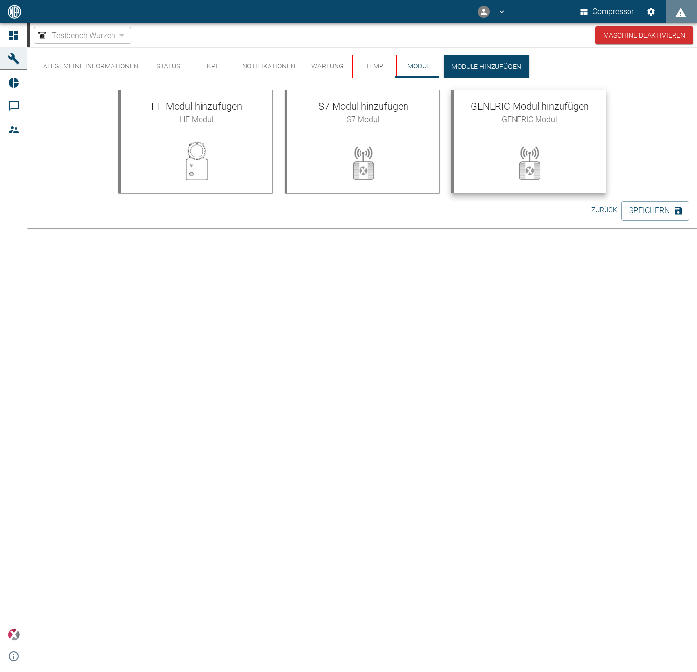
click at [501, 118] on span "GENERIC Modul" at bounding box center [530, 120] width 136 height 12
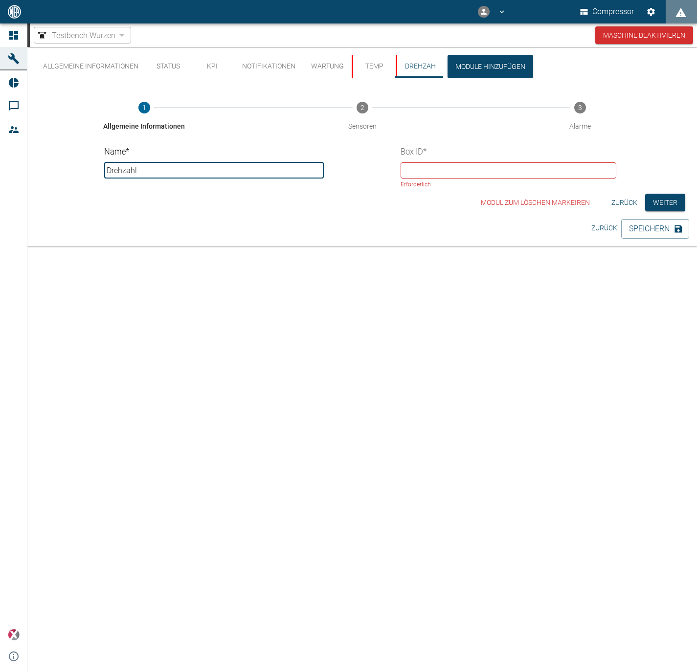
type input "Drehzahl"
click at [357, 57] on button "Temp" at bounding box center [374, 66] width 44 height 23
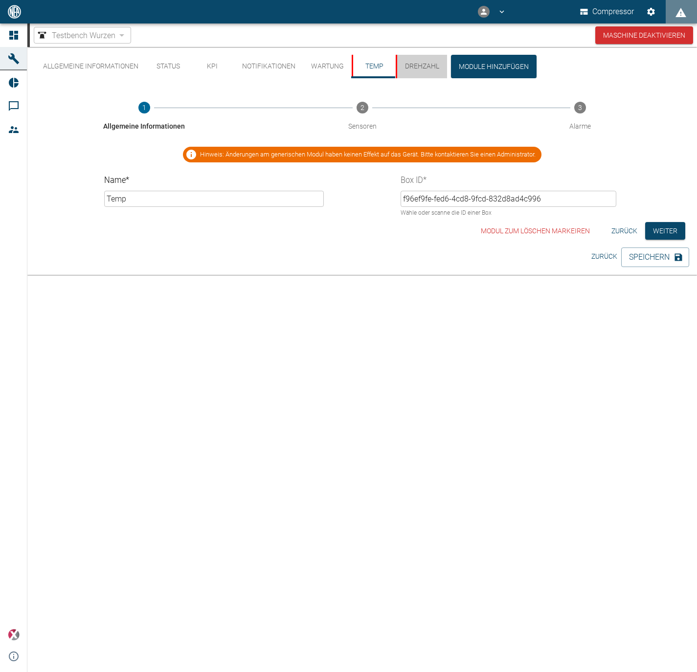
click at [415, 66] on button "Drehzahl" at bounding box center [421, 66] width 51 height 23
click at [411, 68] on button "Drehzahl" at bounding box center [421, 66] width 51 height 23
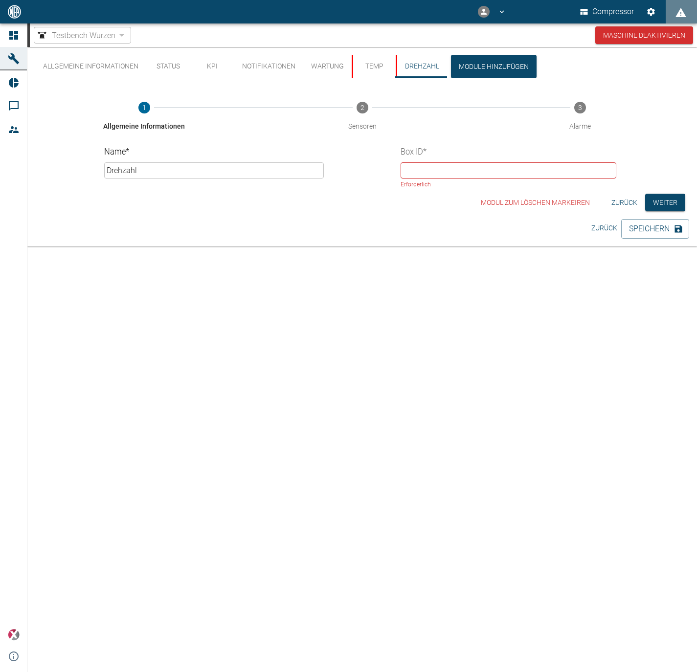
click at [250, 176] on input "Drehzahl" at bounding box center [213, 170] width 219 height 16
click at [417, 173] on input "text" at bounding box center [508, 170] width 215 height 16
paste input "text"
click at [533, 184] on p "Erforderlich" at bounding box center [505, 185] width 208 height 10
click at [522, 171] on input "text" at bounding box center [508, 170] width 215 height 16
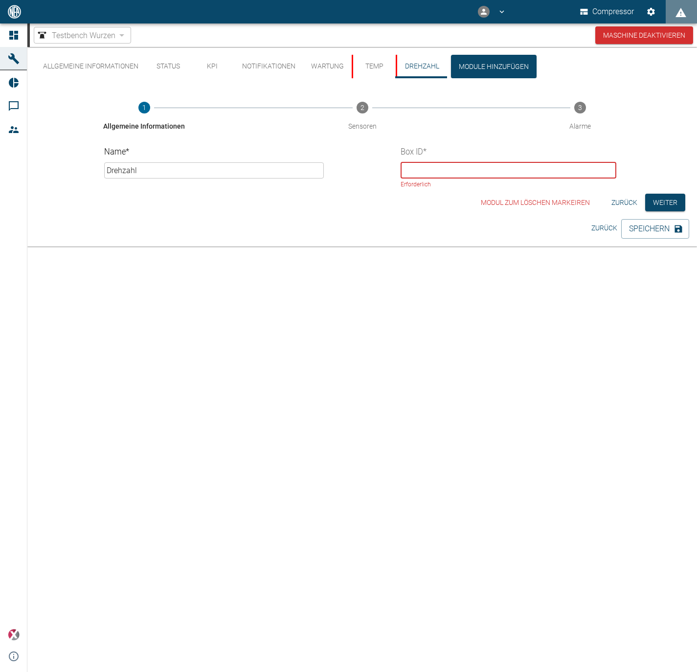
paste input "f96ef9fe-fed6-4cd8-9fcd-832d8ad4c996"
type input "f96ef9fe-fed6-4cd8-9fcd-832d8ad4c996"
click at [661, 202] on button "Weiter" at bounding box center [666, 203] width 40 height 18
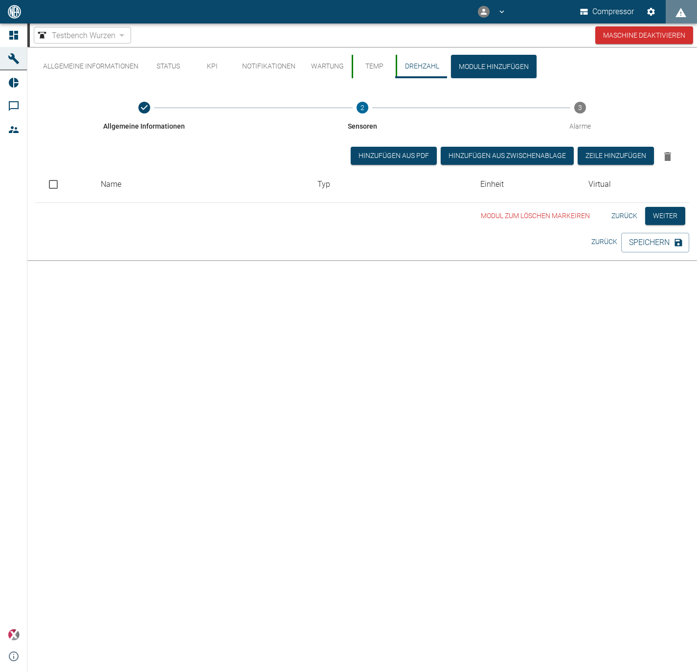
click at [347, 211] on div "Modul zum löschen markeiren Zurück Weiter" at bounding box center [362, 216] width 654 height 18
click at [621, 157] on button "Zeile hinzufügen" at bounding box center [616, 156] width 76 height 18
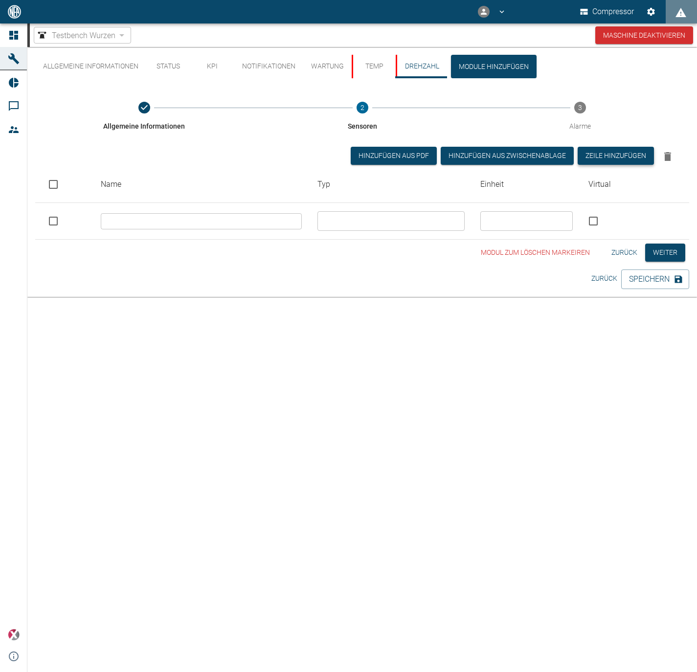
click at [621, 157] on button "Zeile hinzufügen" at bounding box center [616, 156] width 76 height 18
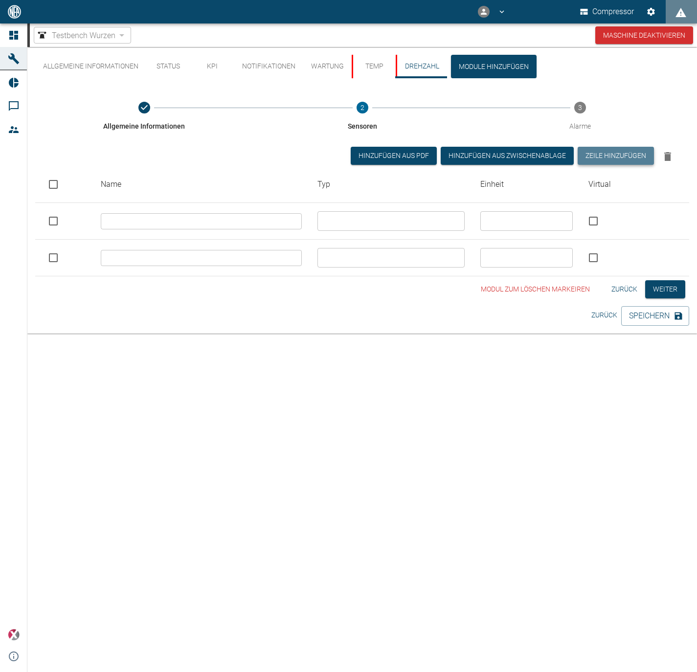
click at [621, 157] on button "Zeile hinzufügen" at bounding box center [616, 156] width 76 height 18
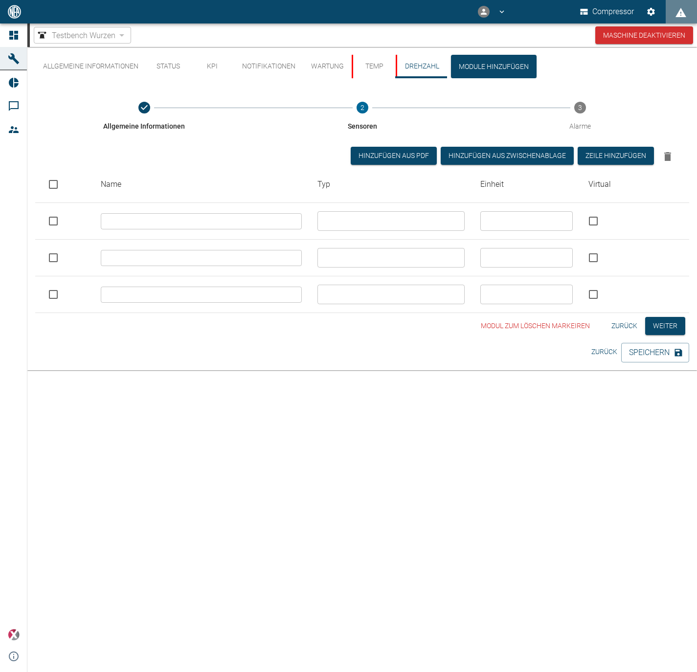
click at [269, 215] on input "text" at bounding box center [201, 221] width 201 height 16
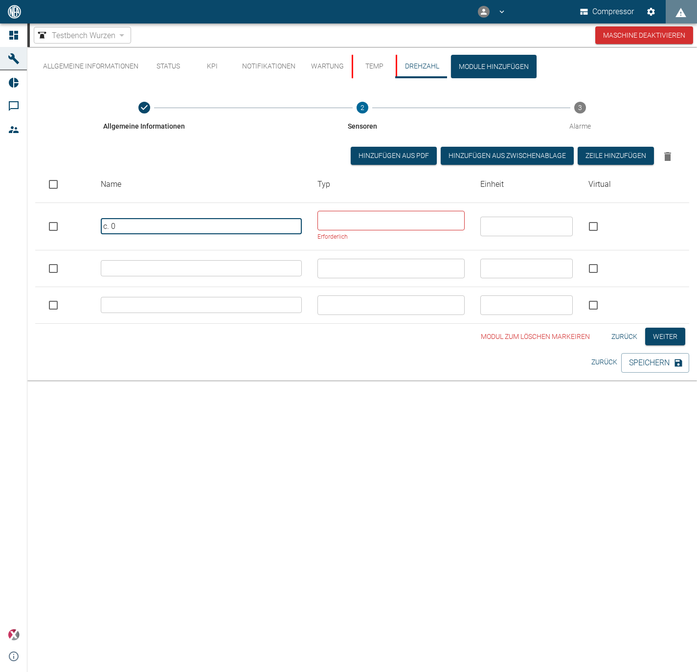
drag, startPoint x: 248, startPoint y: 226, endPoint x: -70, endPoint y: 167, distance: 323.5
click at [0, 167] on html "Compressor Dashboard Maschinen Reports Kommentare Mitglieder powered by Version…" at bounding box center [348, 336] width 697 height 672
type input "Ch.0"
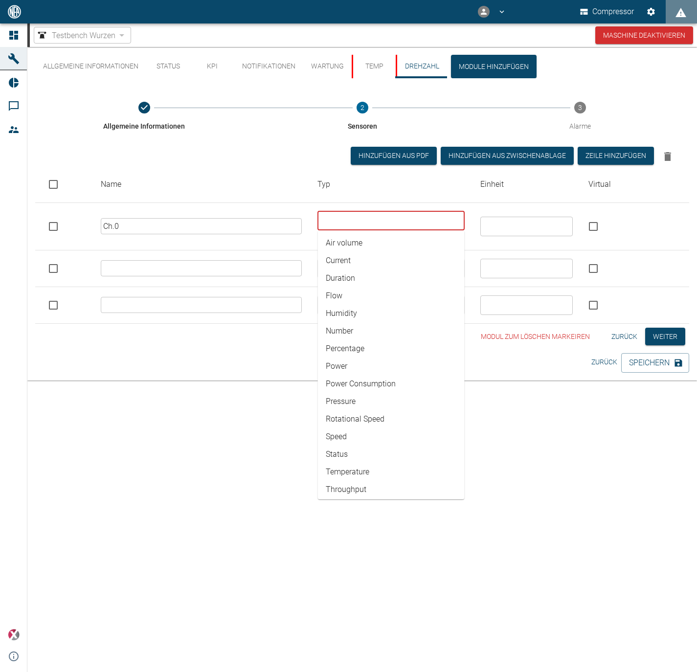
click at [101, 175] on th "Name" at bounding box center [201, 184] width 217 height 37
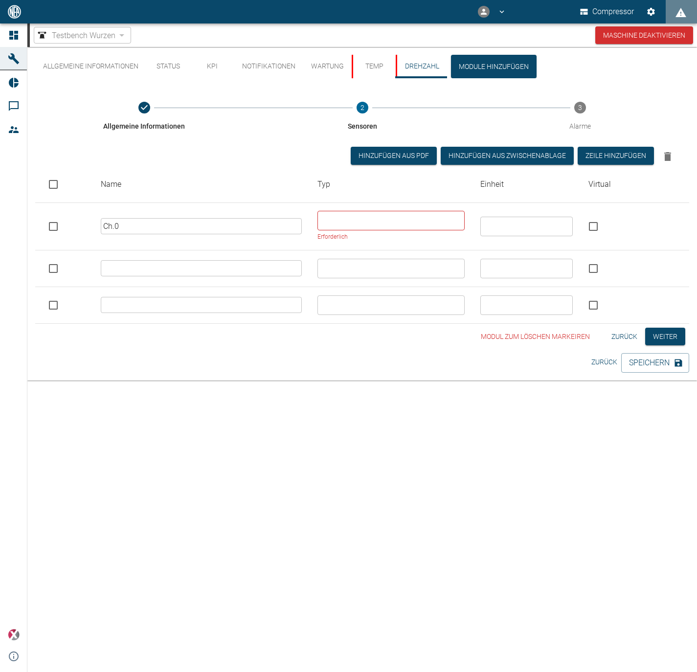
click at [369, 220] on input "text" at bounding box center [390, 221] width 139 height 14
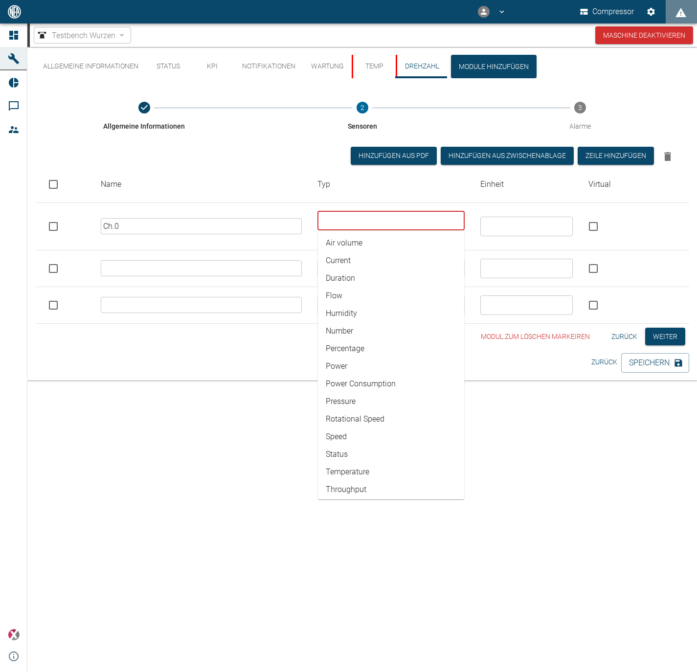
click at [379, 419] on li "Rotational Speed" at bounding box center [391, 420] width 147 height 18
type input "Rotational Speed"
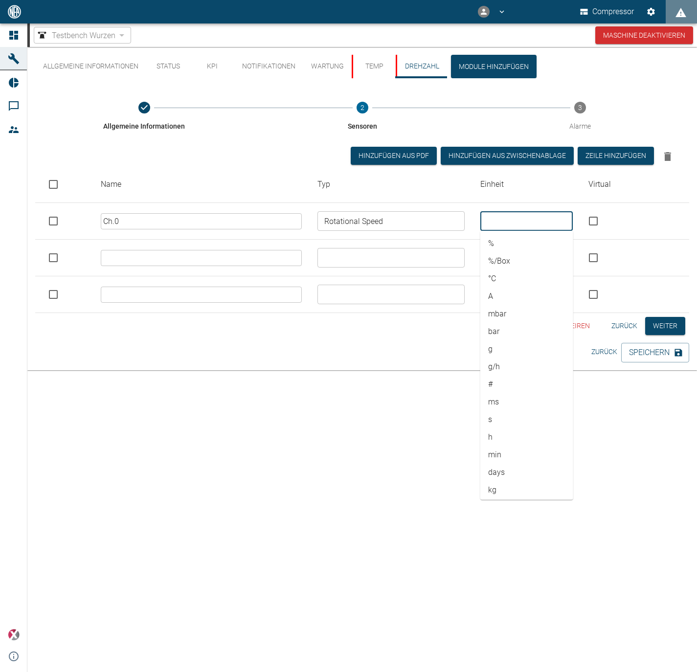
click at [561, 231] on td "​ % %/Box °C A mbar bar g g/h # ms s h min days kg Hz kg/Box kg/h kW kWh m/s m³…" at bounding box center [527, 221] width 109 height 37
click at [561, 235] on ul "% %/Box °C A mbar bar g g/h # ms s h min days kg Hz kg/Box kg/h kW kWh m/s m³/h…" at bounding box center [527, 365] width 93 height 269
click at [530, 433] on li "kWh" at bounding box center [527, 432] width 93 height 18
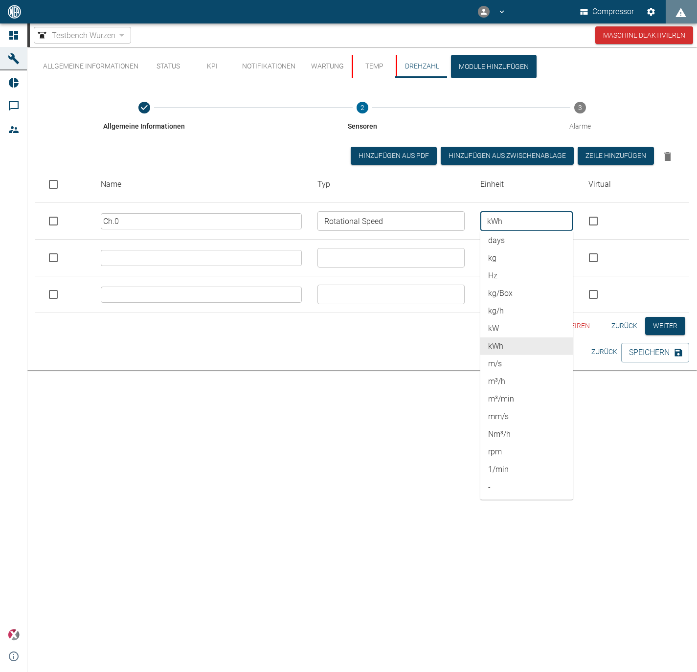
click at [526, 446] on li "rpm" at bounding box center [527, 452] width 93 height 18
click at [518, 467] on li "1/min" at bounding box center [527, 470] width 93 height 18
click at [523, 443] on li "rpm" at bounding box center [527, 452] width 93 height 18
type input "rpm"
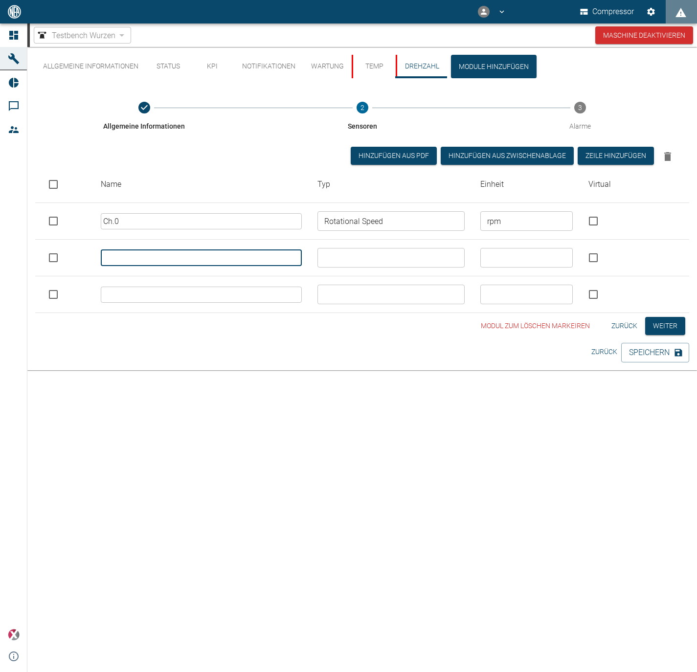
click at [184, 262] on input "text" at bounding box center [201, 258] width 201 height 16
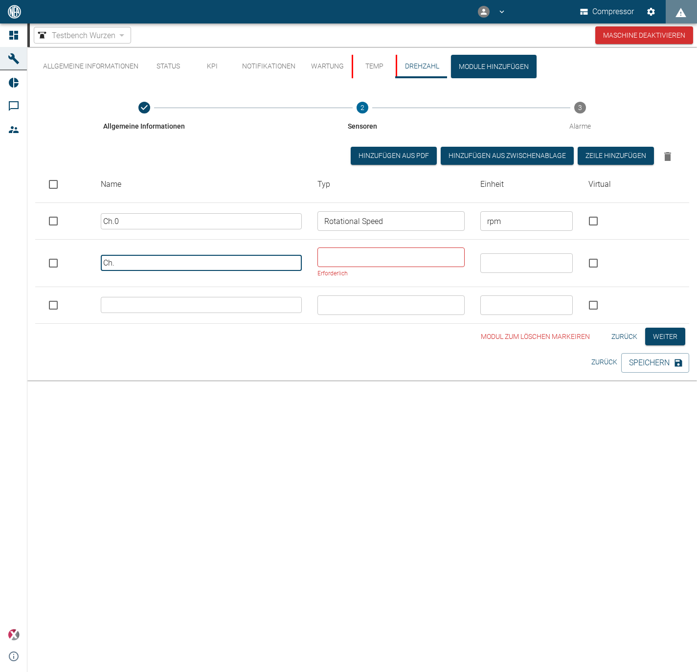
click at [184, 262] on input "Ch." at bounding box center [201, 263] width 201 height 16
click at [385, 272] on p "Erforderlich" at bounding box center [388, 274] width 140 height 10
type input "Ch.1"
click at [382, 273] on li "Rotational Speed" at bounding box center [391, 280] width 147 height 18
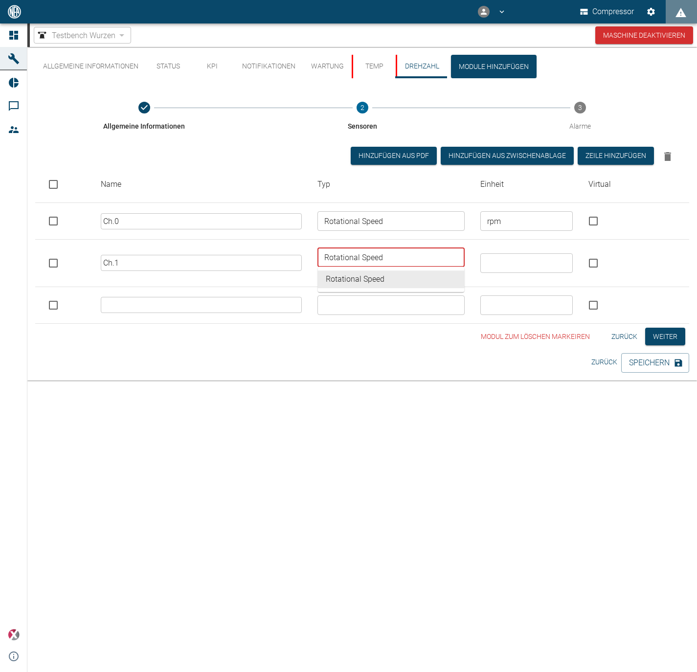
type input "Rotational Speed"
click at [514, 265] on div "​" at bounding box center [527, 264] width 93 height 20
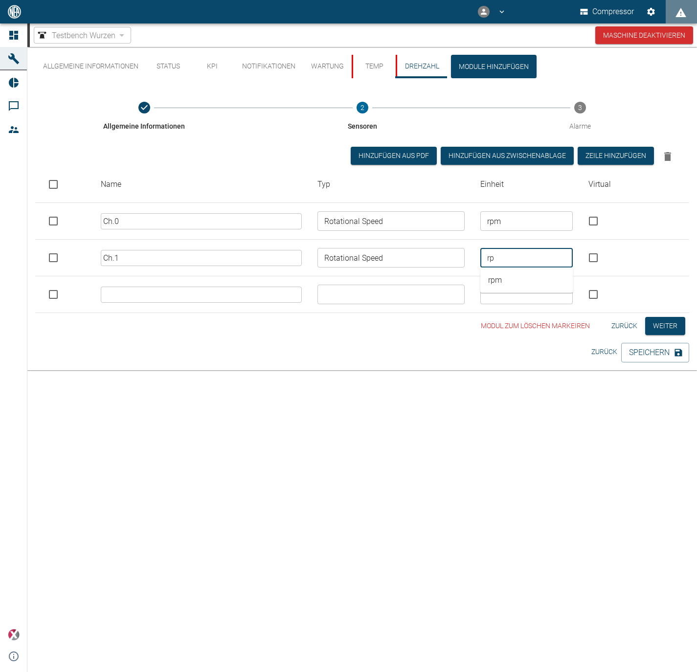
click at [497, 265] on div "rp ​" at bounding box center [527, 258] width 93 height 20
click at [504, 276] on li "rpm" at bounding box center [527, 281] width 93 height 18
type input "rpm"
drag, startPoint x: 132, startPoint y: 261, endPoint x: 66, endPoint y: 258, distance: 66.2
click at [66, 258] on tr "Ch.1 ​ Rotational Speed ​ rpm ​" at bounding box center [362, 258] width 654 height 37
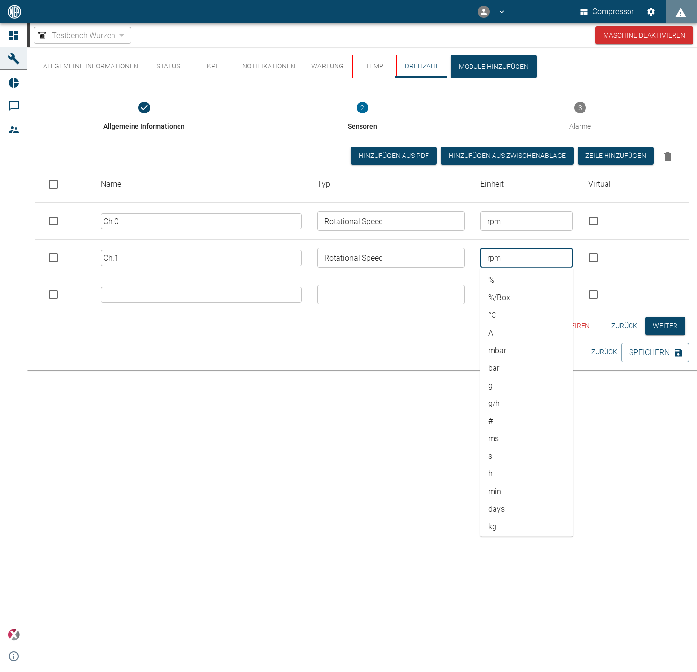
scroll to position [192, 0]
click at [360, 296] on td "​" at bounding box center [391, 295] width 162 height 37
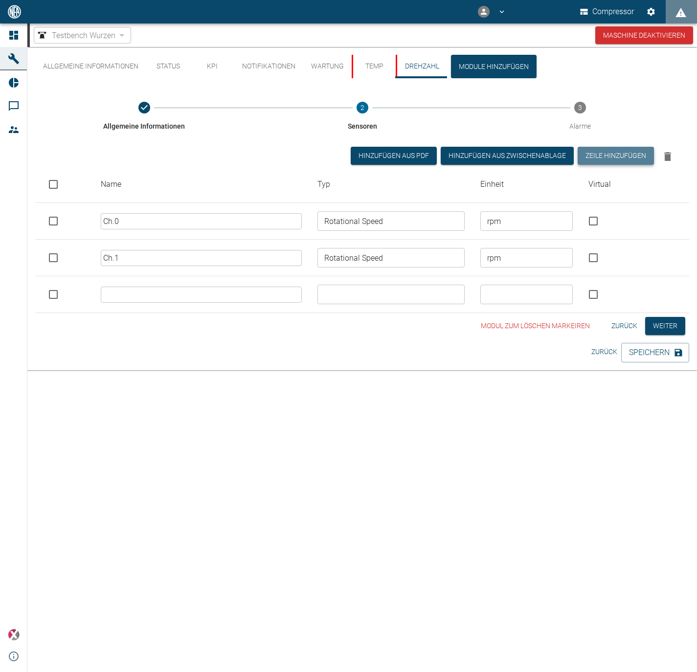
click at [631, 147] on button "Zeile hinzufügen" at bounding box center [616, 156] width 76 height 18
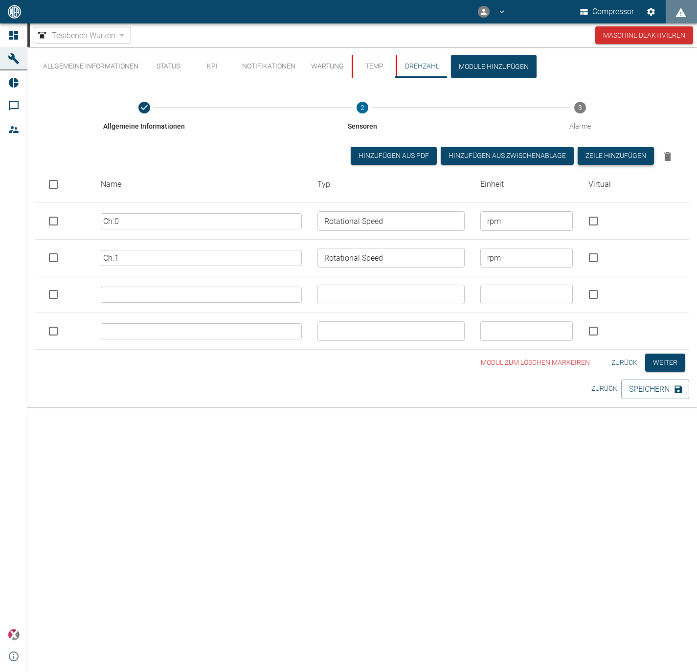
click at [631, 147] on button "Zeile hinzufügen" at bounding box center [616, 156] width 76 height 18
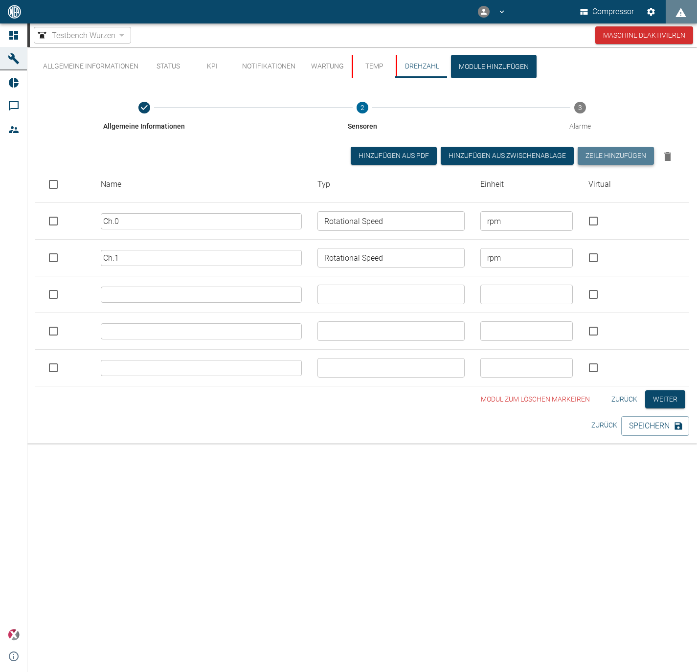
click at [631, 147] on button "Zeile hinzufügen" at bounding box center [616, 156] width 76 height 18
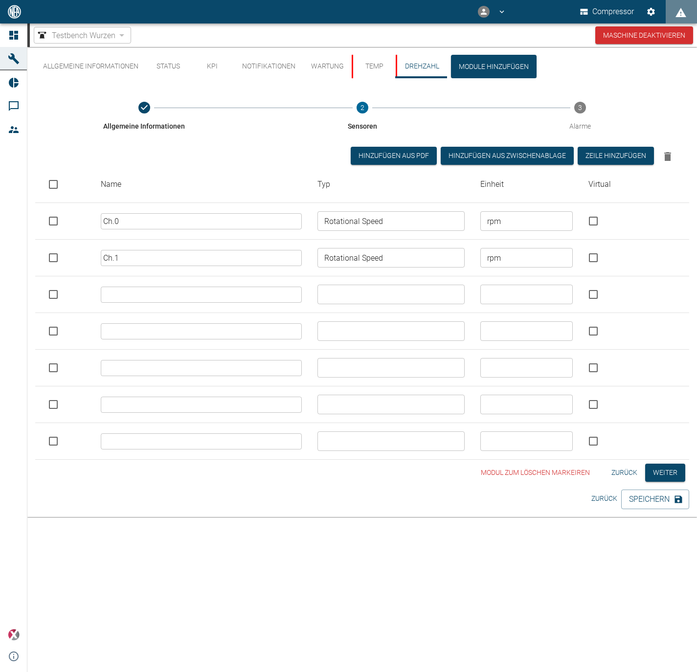
click at [620, 155] on button "Zeile hinzufügen" at bounding box center [616, 156] width 76 height 18
click at [597, 167] on div "Hinzufügen aus PDF Hinzufügen Aus Zwischenablage Zeile hinzufügen Name Typ Einh…" at bounding box center [362, 303] width 654 height 313
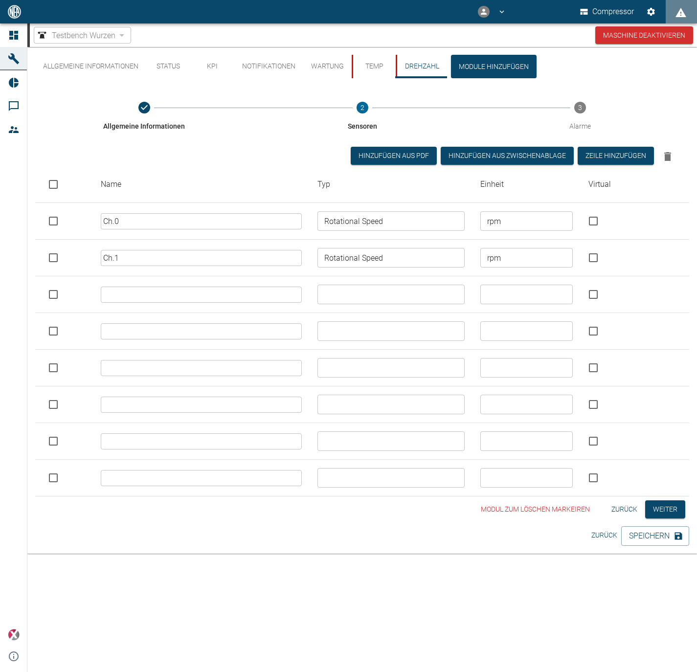
click at [184, 301] on input "text" at bounding box center [201, 295] width 201 height 16
paste input "Ch."
type input "Ch.2"
click at [179, 332] on input "text" at bounding box center [201, 331] width 201 height 16
paste input "Ch."
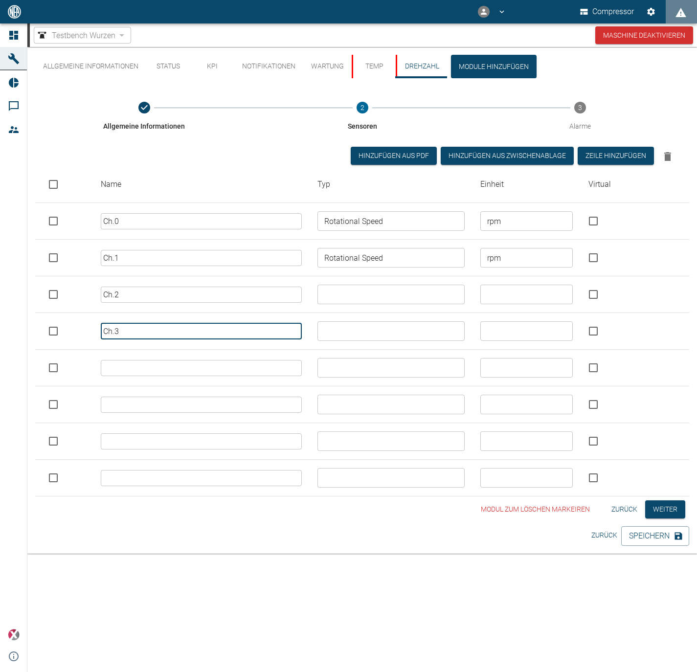
type input "Ch.3"
click at [168, 364] on input "text" at bounding box center [201, 368] width 201 height 16
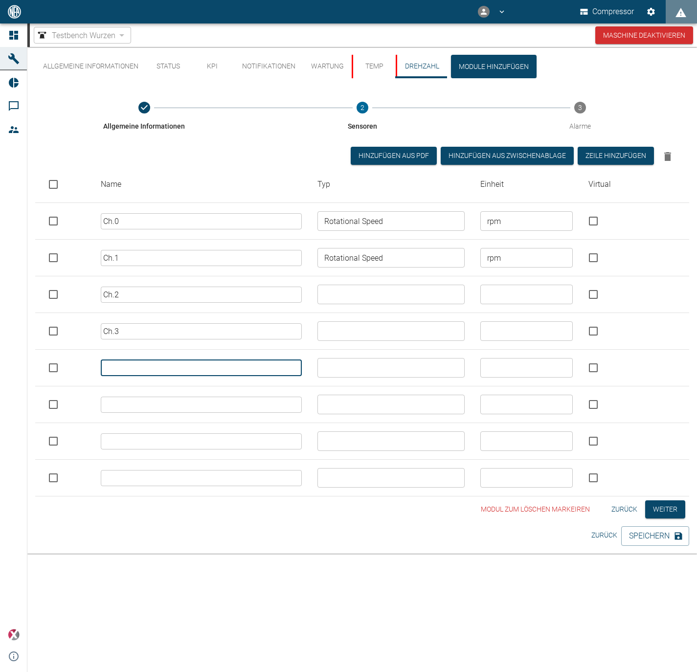
paste input "Ch."
type input "Ch.4"
click at [156, 407] on input "text" at bounding box center [201, 405] width 201 height 16
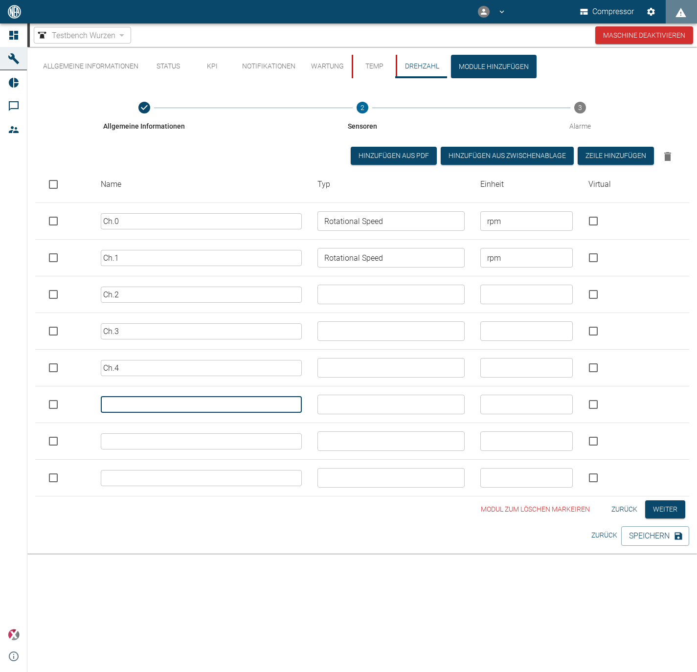
paste input "Ch."
click at [156, 407] on input "Ch." at bounding box center [201, 405] width 201 height 16
type input "Ch.5"
click at [152, 450] on td "​" at bounding box center [201, 441] width 217 height 37
click at [145, 436] on input "text" at bounding box center [201, 442] width 201 height 16
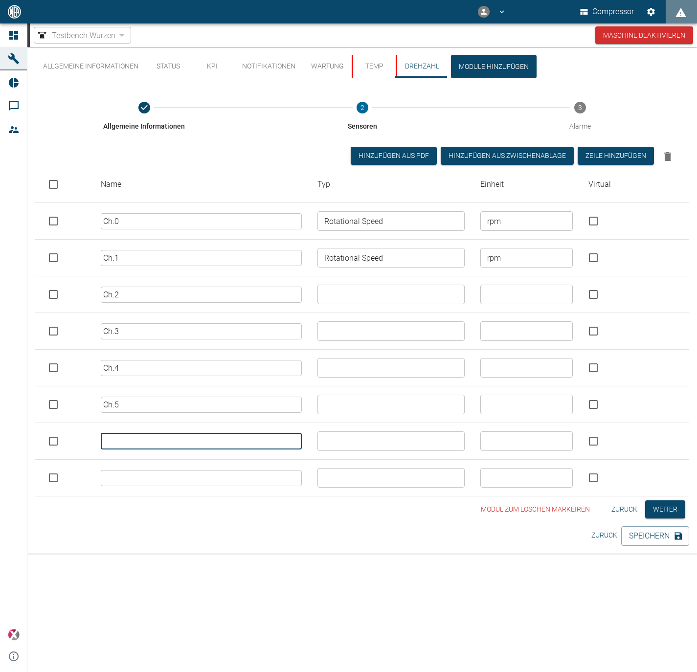
paste input "Ch."
type input "Ch.6"
click at [146, 470] on input "text" at bounding box center [201, 478] width 201 height 16
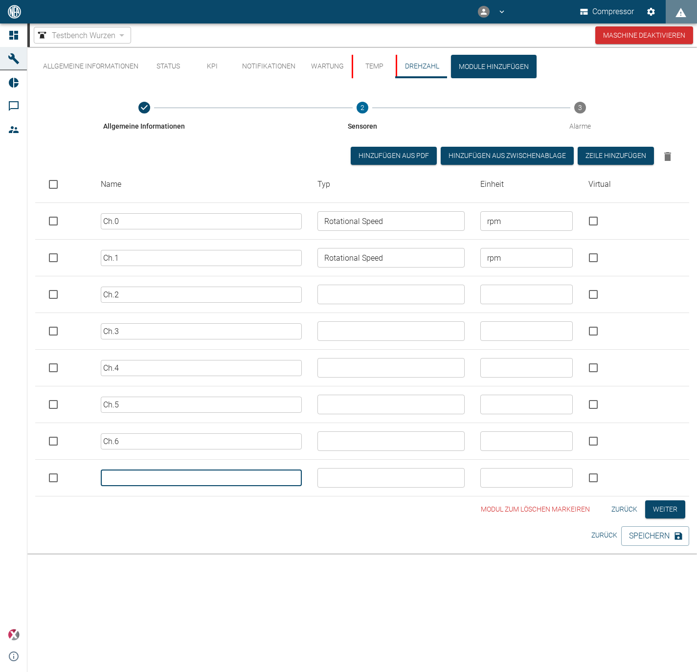
paste input "Ch."
type input "Ch.7"
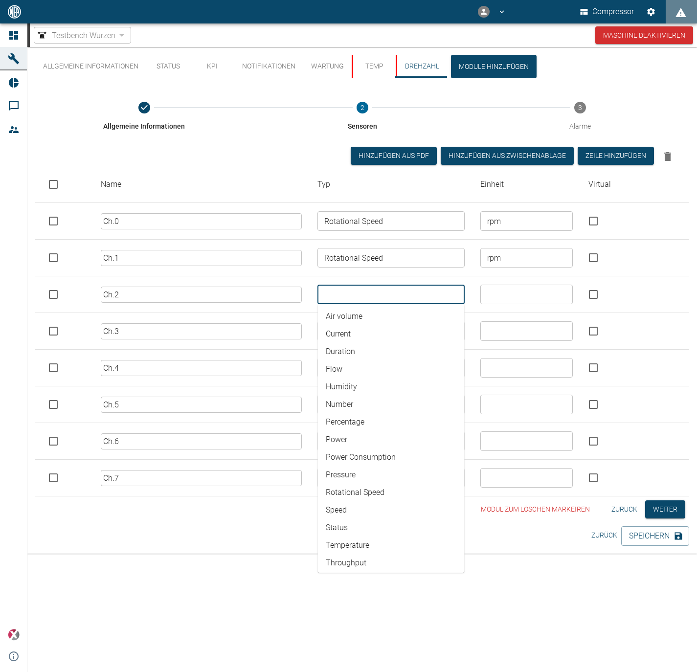
click at [370, 291] on input "text" at bounding box center [390, 295] width 139 height 14
click at [375, 279] on td "​ Air volume Current Duration Flow Humidity Number Percentage Power Power Consu…" at bounding box center [391, 295] width 162 height 37
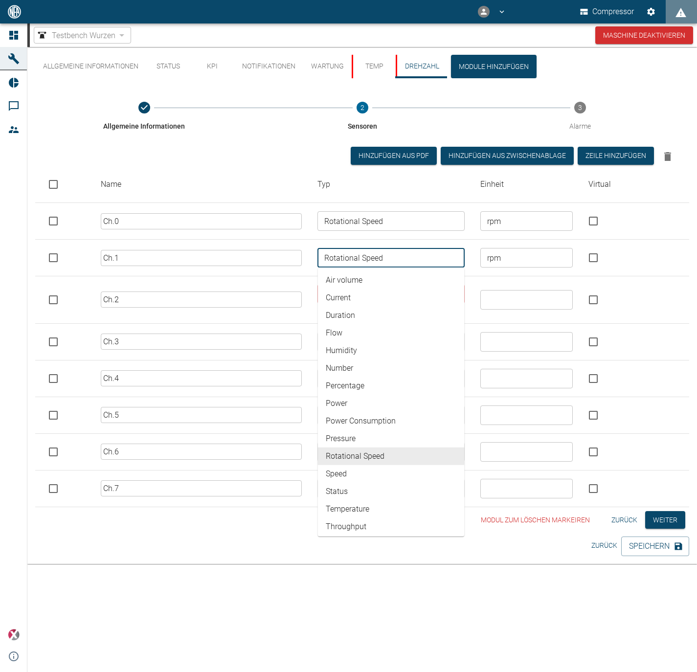
drag, startPoint x: 404, startPoint y: 251, endPoint x: 247, endPoint y: 220, distance: 160.7
click at [247, 220] on tbody "Ch.0 ​ Rotational Speed ​ rpm ​ Ch.1 ​ Rotational Speed ​ Air volume Current Du…" at bounding box center [362, 355] width 654 height 304
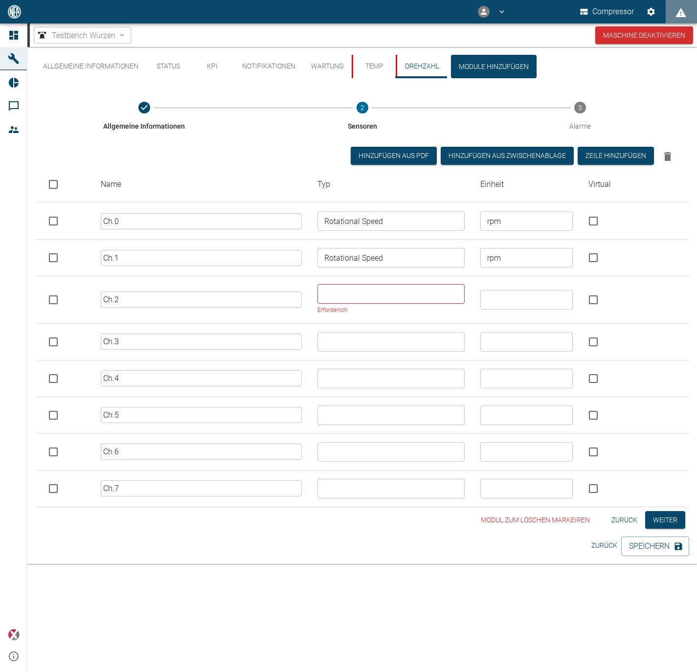
drag, startPoint x: 479, startPoint y: 288, endPoint x: 442, endPoint y: 290, distance: 37.3
click at [479, 288] on td "​" at bounding box center [527, 300] width 109 height 47
click at [477, 289] on td "​" at bounding box center [527, 300] width 109 height 47
click at [438, 290] on input "text" at bounding box center [390, 294] width 139 height 14
paste input "Rotational Speed"
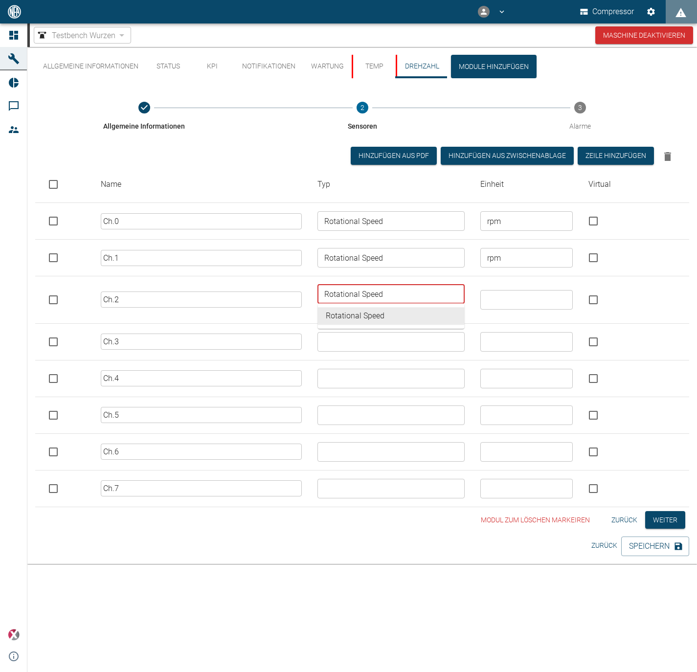
type input "Rotational Speed"
click at [427, 346] on td "​" at bounding box center [391, 341] width 162 height 37
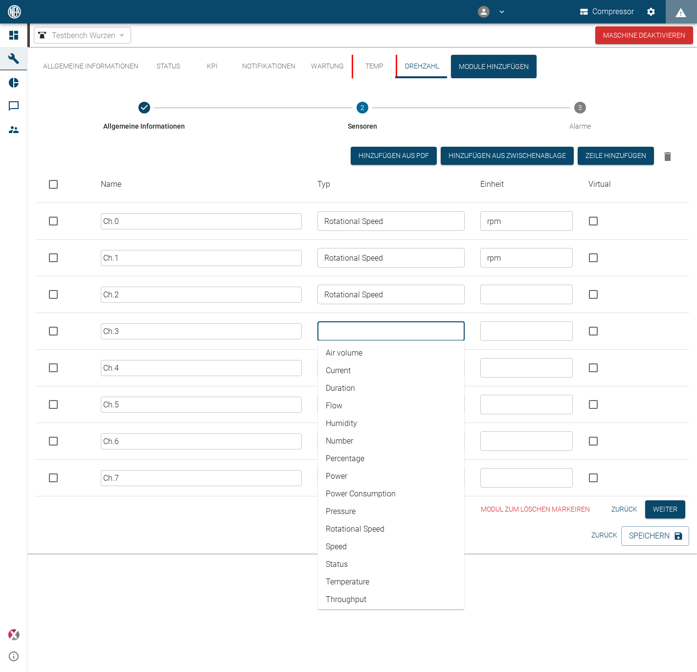
click at [419, 321] on td "​ Air volume Current Duration Flow Humidity Number Percentage Power Power Consu…" at bounding box center [391, 331] width 162 height 37
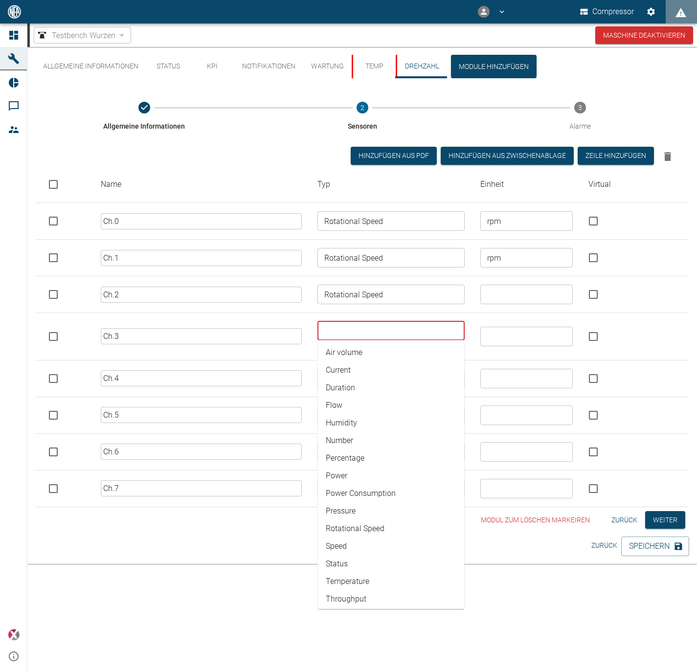
paste input "r"
click at [391, 324] on input "text" at bounding box center [390, 331] width 139 height 14
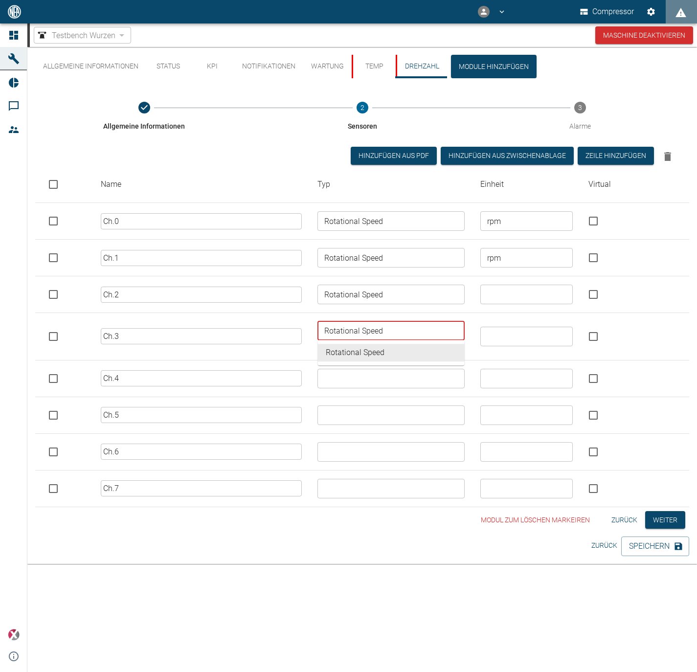
type input "Rotational Speed"
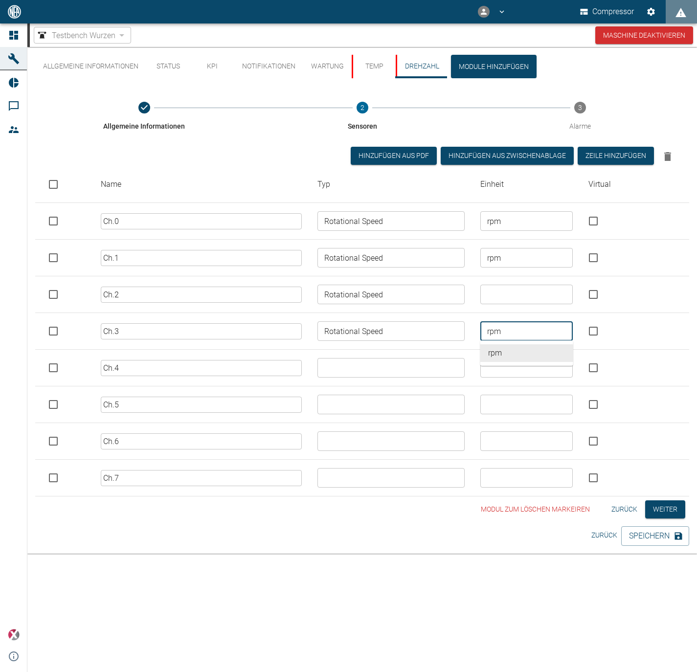
type input "rpm"
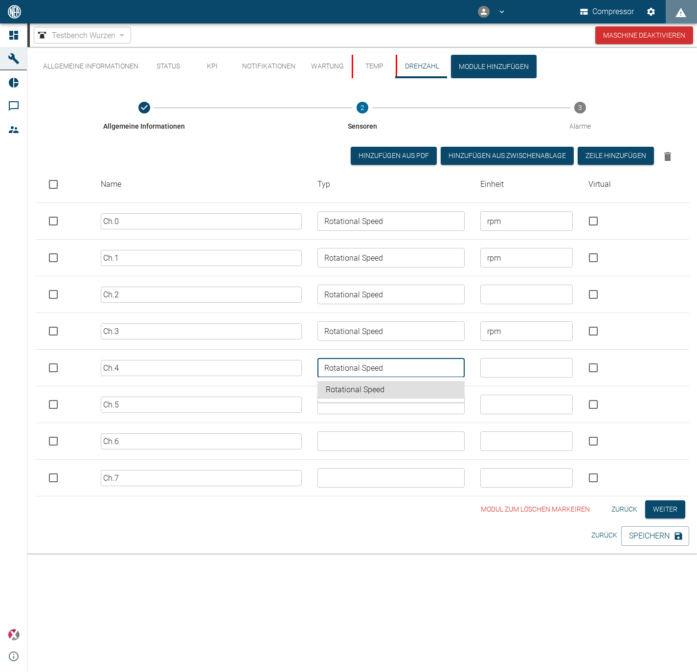
type input "Rotational Speed"
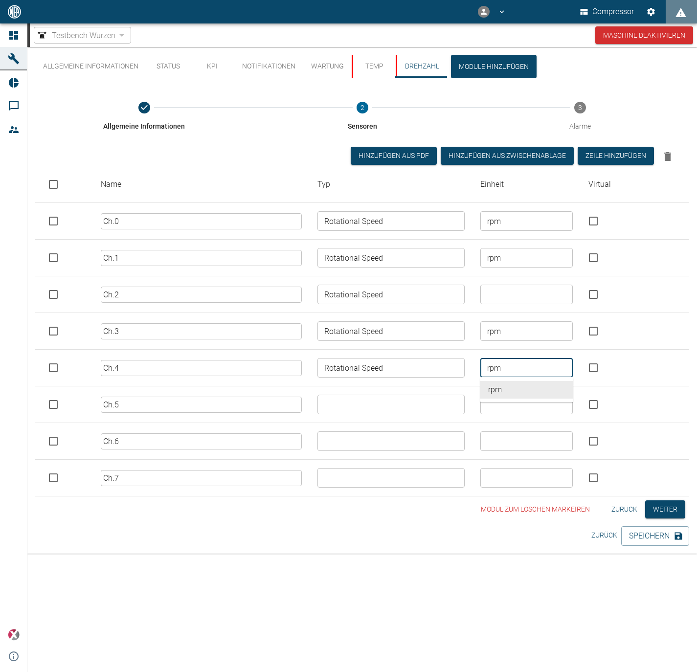
type input "rpm"
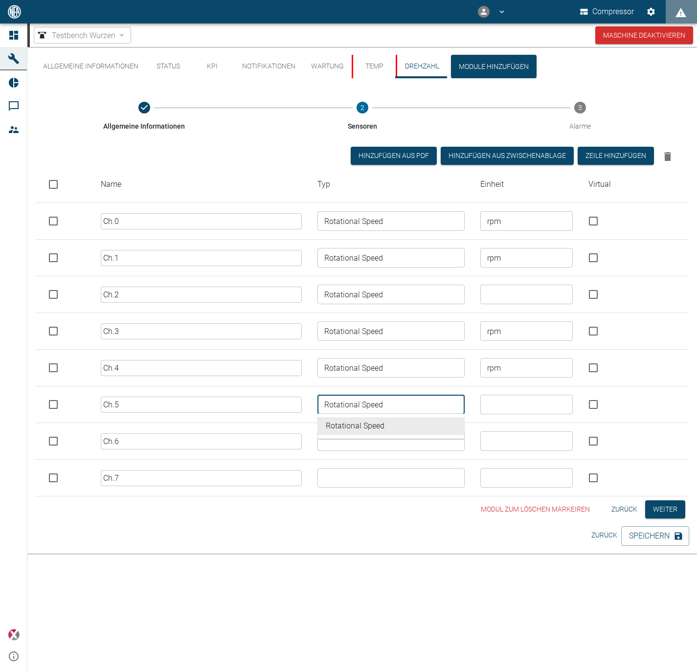
type input "Rotational Speed"
type input "rpm"
type input "rot"
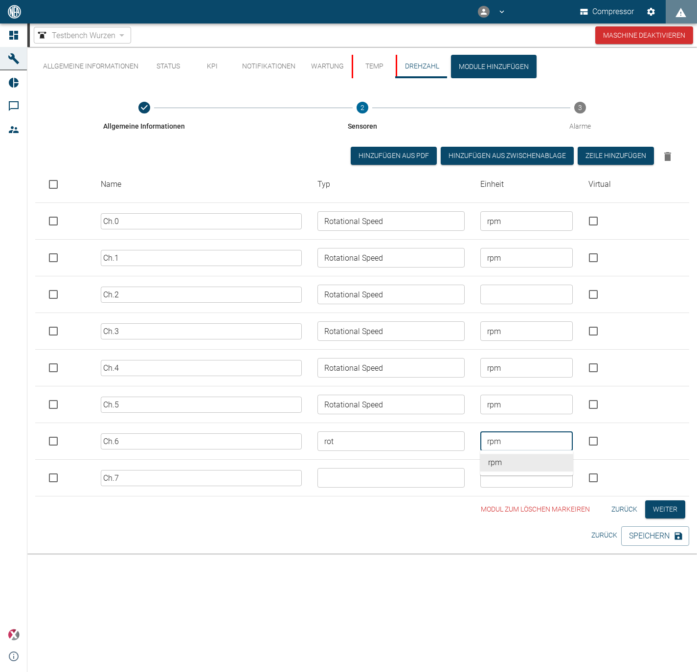
type input "rpm"
click at [395, 476] on input "text" at bounding box center [390, 478] width 139 height 14
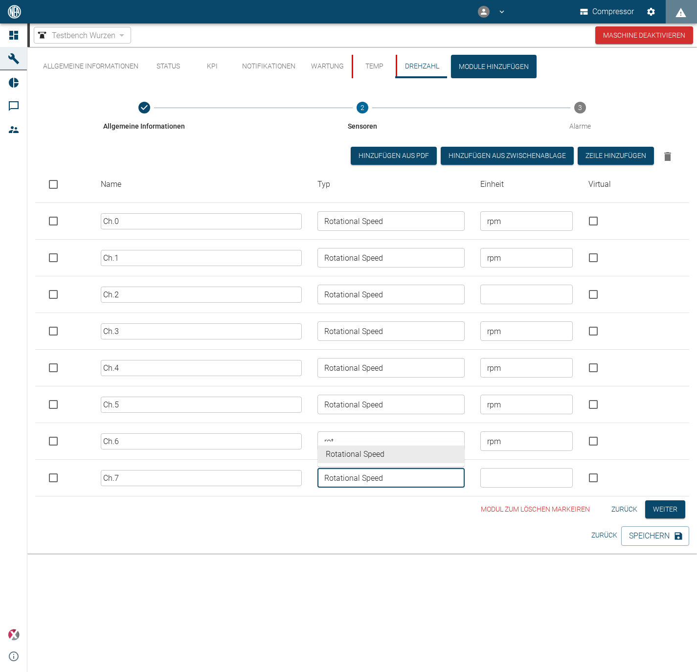
type input "Rotational Speed"
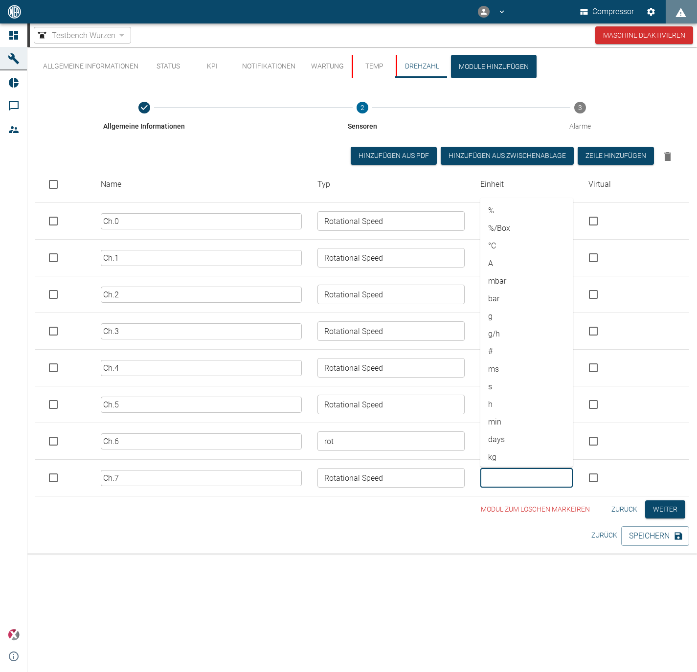
click at [518, 476] on input "text" at bounding box center [527, 478] width 86 height 14
click at [501, 458] on li "rpm" at bounding box center [527, 455] width 93 height 18
click at [502, 466] on ul "rpm" at bounding box center [527, 454] width 93 height 25
click at [500, 454] on li "rpm" at bounding box center [527, 455] width 93 height 18
click at [516, 432] on div "rpm ​" at bounding box center [527, 442] width 93 height 20
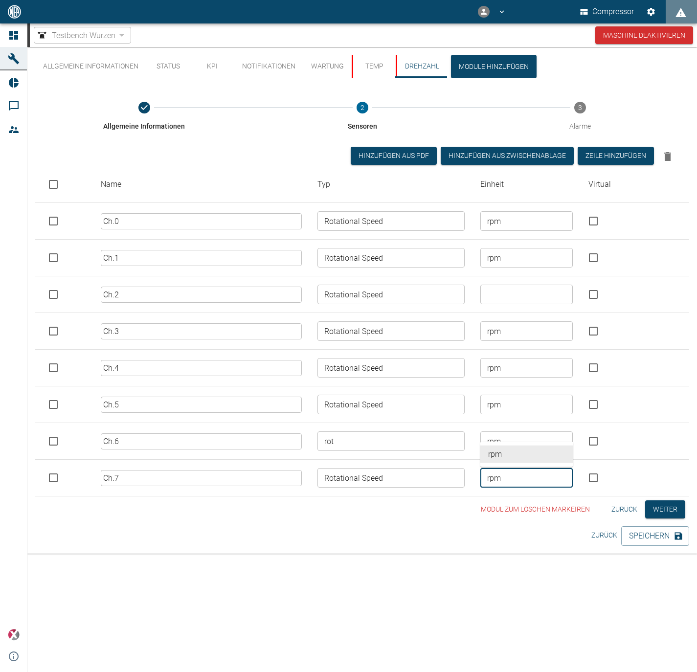
type input "rpm"
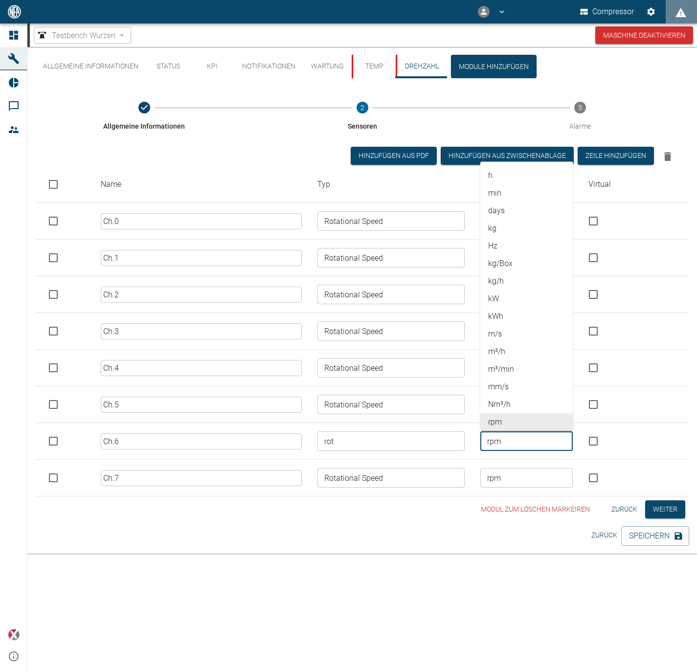
click at [516, 432] on div "rpm ​" at bounding box center [527, 442] width 93 height 20
click at [513, 417] on li "rpm" at bounding box center [527, 423] width 93 height 18
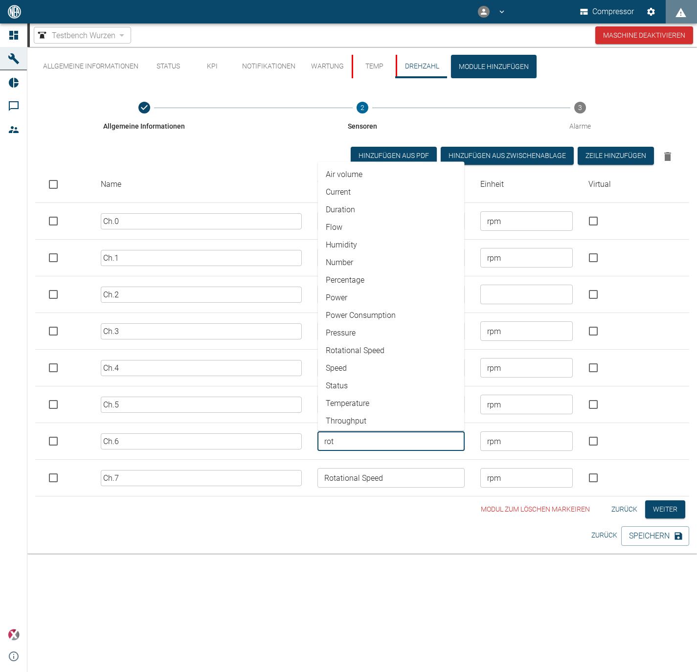
click at [422, 441] on input "rot" at bounding box center [390, 442] width 139 height 14
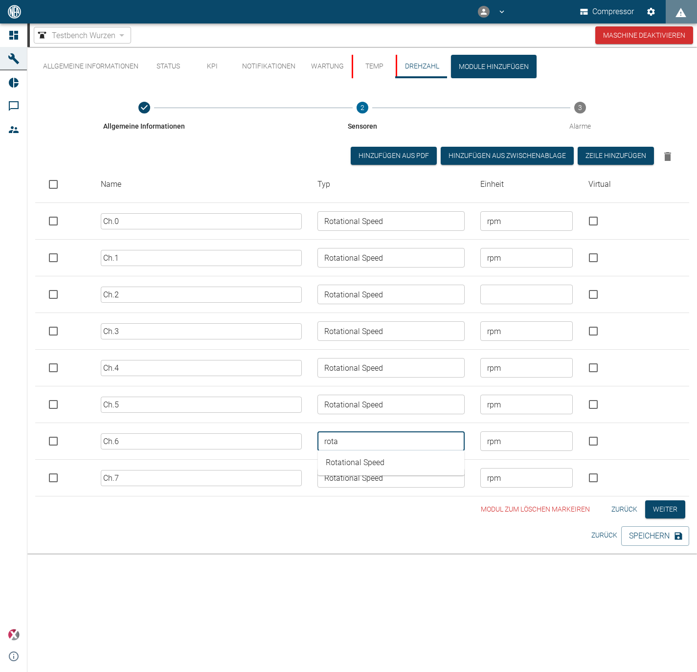
click at [396, 463] on li "Rotational Speed" at bounding box center [391, 463] width 147 height 18
type input "Rotational Speed"
click at [674, 508] on button "Weiter" at bounding box center [666, 510] width 40 height 18
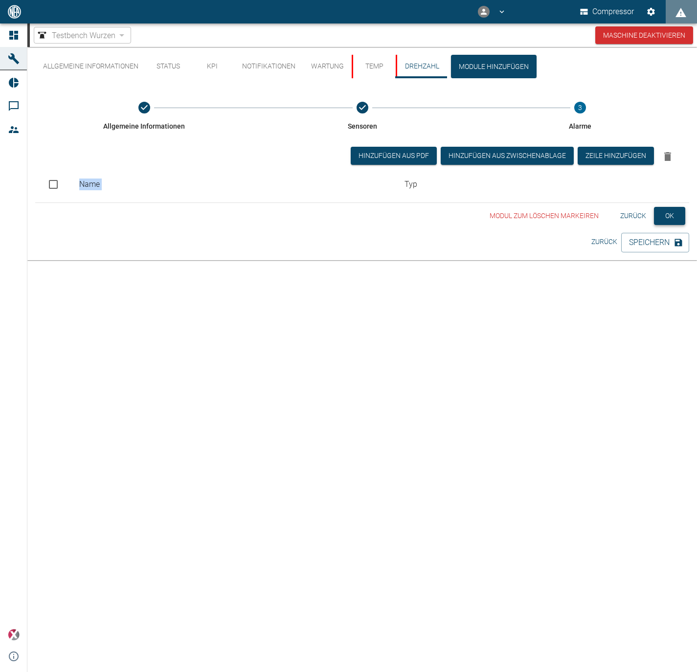
click at [674, 508] on div "Allgemeine Informationen Status KPI Notifikationen Wartung Temp Drehzahl Module…" at bounding box center [362, 359] width 670 height 625
click at [634, 239] on button "Speichern" at bounding box center [656, 243] width 68 height 20
click at [595, 269] on div "Allgemeine Informationen Status KPI Notifikationen Wartung Temp Drehzahl Module…" at bounding box center [362, 359] width 670 height 625
click at [367, 57] on button "Temp" at bounding box center [374, 66] width 44 height 23
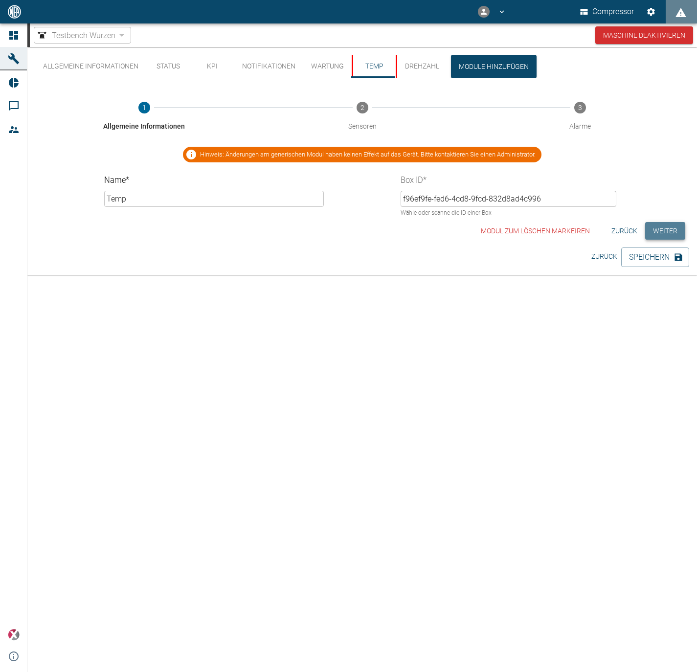
click at [670, 232] on button "Weiter" at bounding box center [666, 231] width 40 height 18
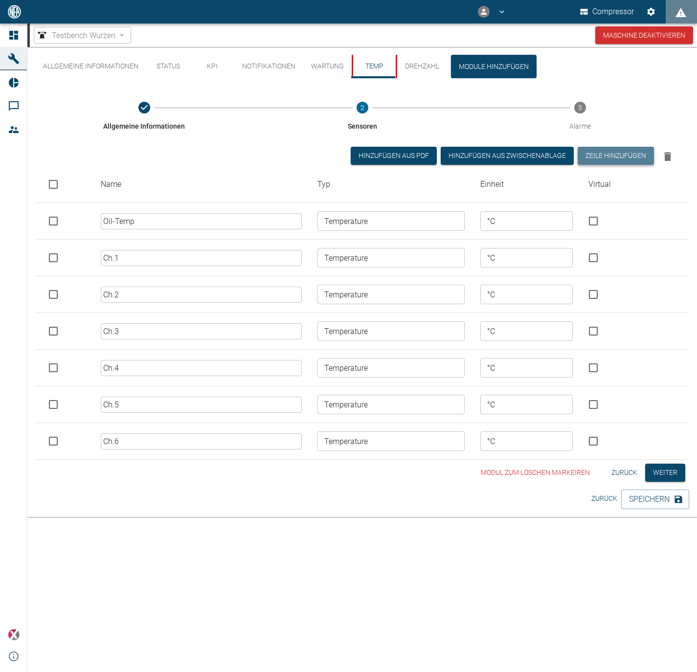
click at [623, 147] on button "Zeile hinzufügen" at bounding box center [616, 156] width 76 height 18
click at [617, 165] on div "Zeile hinzufügen" at bounding box center [614, 154] width 80 height 23
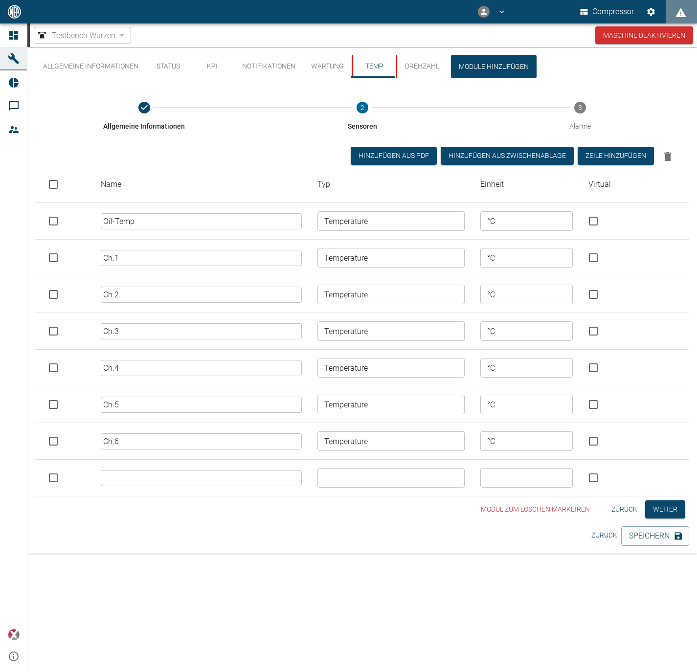
click at [277, 478] on input "text" at bounding box center [201, 478] width 201 height 16
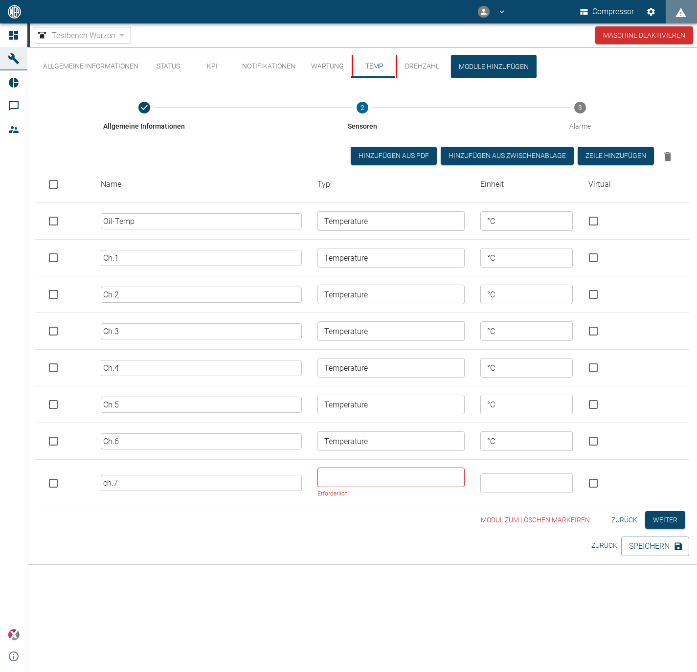
click at [147, 466] on td "ch.7 ​" at bounding box center [201, 483] width 217 height 47
drag, startPoint x: 107, startPoint y: 485, endPoint x: 63, endPoint y: 475, distance: 45.2
click at [63, 475] on tr "ch.7 ​ ​ Erforderlich ​" at bounding box center [362, 483] width 654 height 47
type input "Ch.7"
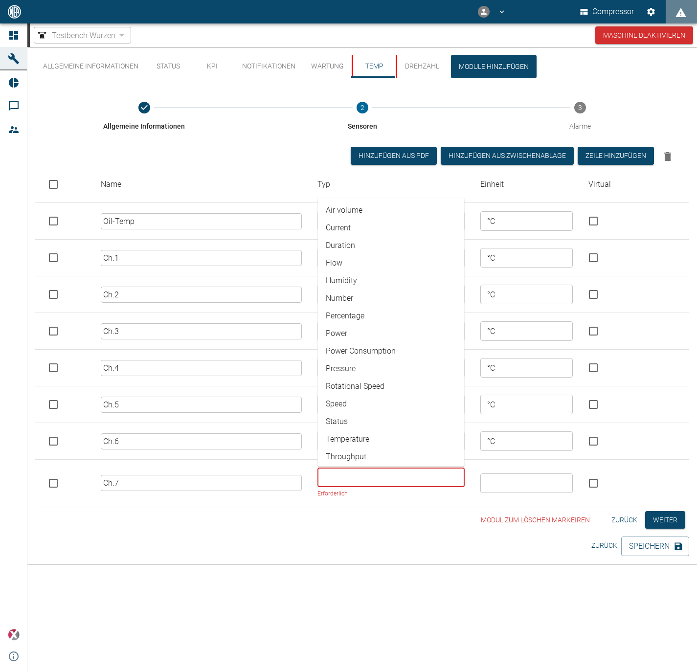
click at [370, 439] on li "Temperature" at bounding box center [391, 440] width 147 height 18
type input "Temperature"
click at [543, 474] on div "​" at bounding box center [527, 484] width 93 height 20
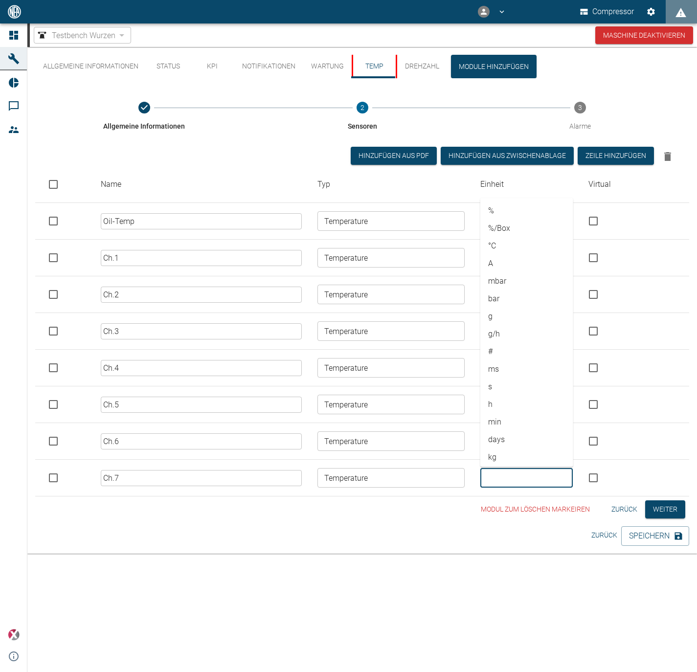
drag, startPoint x: 543, startPoint y: 474, endPoint x: 548, endPoint y: 420, distance: 53.6
click at [543, 471] on input "text" at bounding box center [527, 478] width 86 height 14
click at [534, 487] on td "​" at bounding box center [527, 478] width 109 height 37
click at [531, 477] on input "text" at bounding box center [527, 478] width 86 height 14
click at [515, 242] on li "°C" at bounding box center [527, 246] width 93 height 18
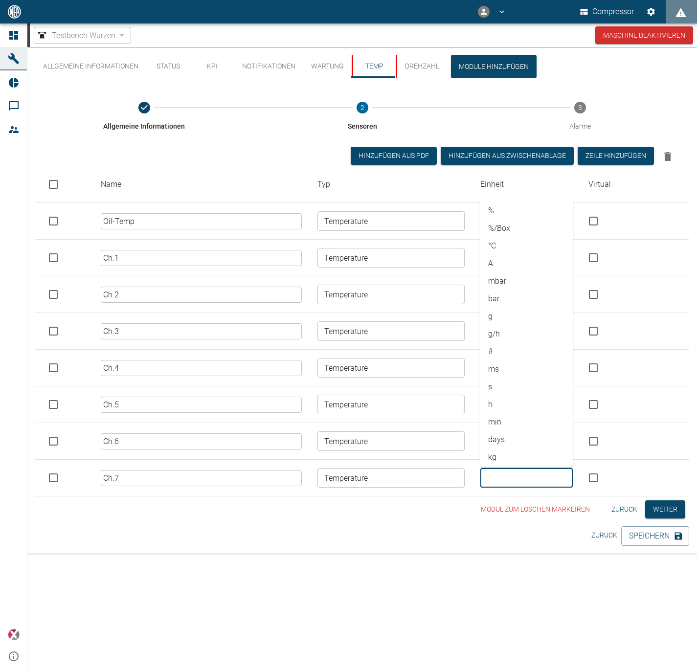
type input "°C"
click at [653, 508] on button "Weiter" at bounding box center [666, 510] width 40 height 18
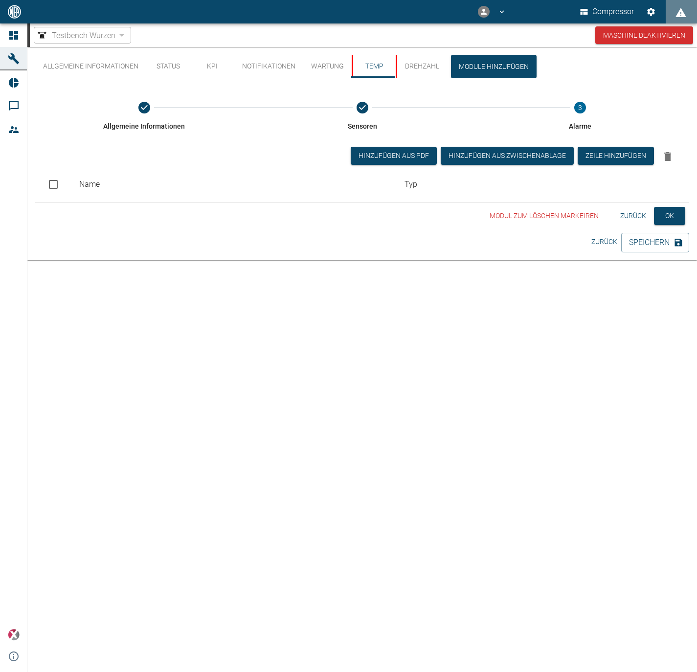
click at [652, 513] on div "Allgemeine Informationen Status KPI Notifikationen Wartung Temp Drehzahl Module…" at bounding box center [362, 359] width 670 height 625
click at [649, 234] on button "Speichern" at bounding box center [656, 243] width 68 height 20
click at [369, 72] on button "Temp" at bounding box center [374, 66] width 44 height 23
click at [412, 67] on button "Drehzahl" at bounding box center [421, 66] width 51 height 23
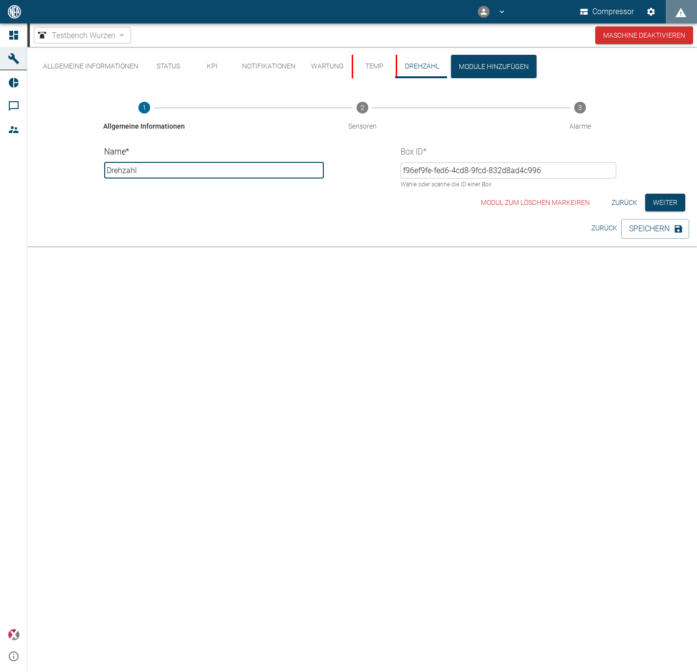
click at [410, 67] on button "Drehzahl" at bounding box center [421, 66] width 51 height 23
click at [361, 65] on button "Temp" at bounding box center [374, 66] width 44 height 23
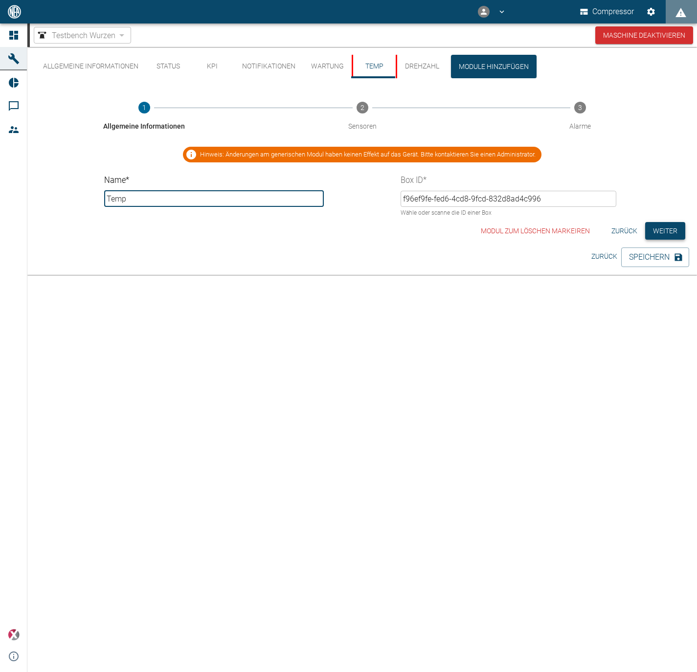
click at [669, 223] on button "Weiter" at bounding box center [666, 231] width 40 height 18
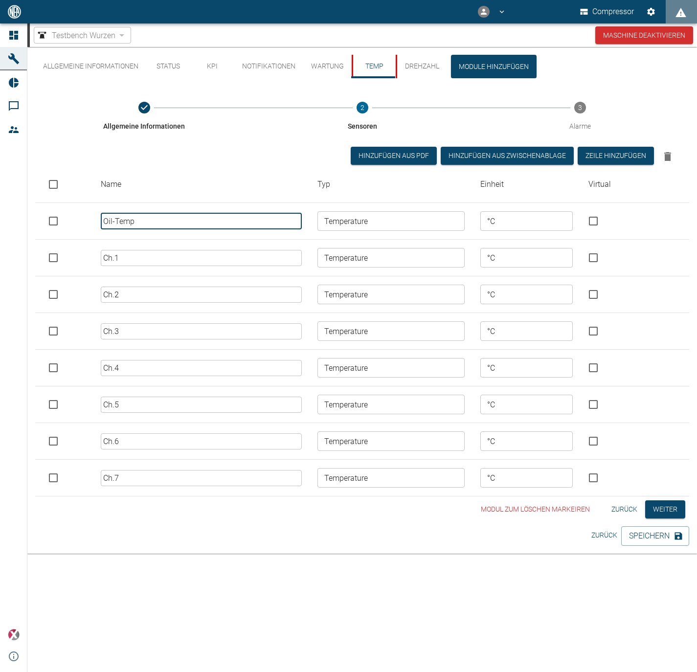
drag, startPoint x: 162, startPoint y: 221, endPoint x: 51, endPoint y: 222, distance: 111.1
click at [51, 222] on tr "Oil-Temp ​ Temperature ​ °C ​" at bounding box center [362, 221] width 654 height 37
type input "Ch.0"
click at [657, 512] on button "Weiter" at bounding box center [666, 510] width 40 height 18
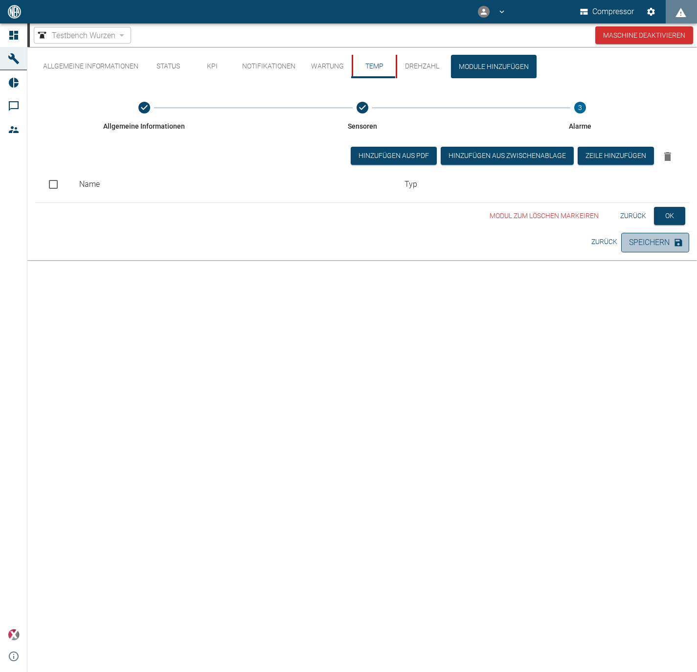
click at [656, 239] on button "Speichern" at bounding box center [656, 243] width 68 height 20
click at [655, 244] on button "Speichern" at bounding box center [656, 243] width 68 height 20
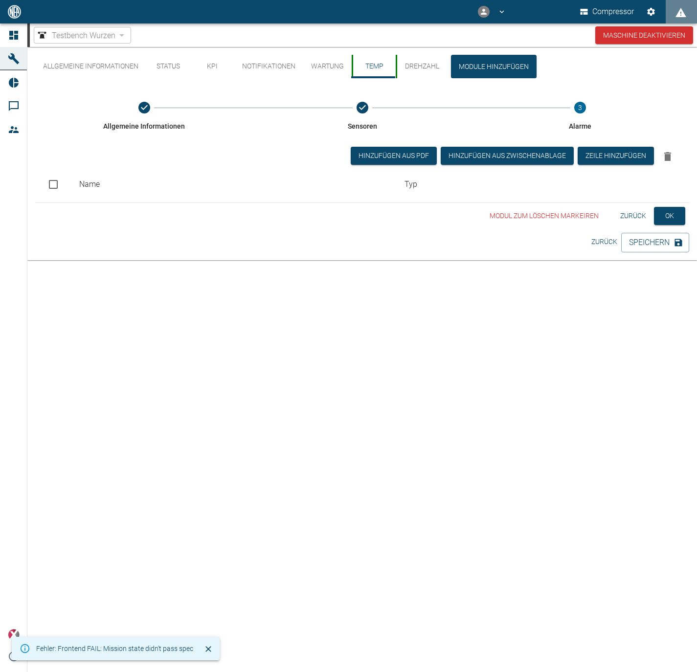
click at [477, 138] on button "3 Alarme" at bounding box center [580, 116] width 226 height 53
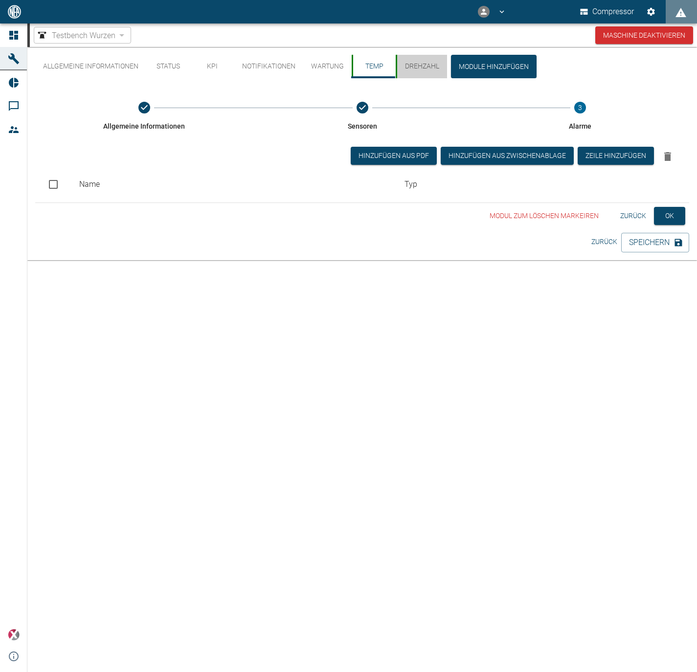
click at [407, 68] on button "Drehzahl" at bounding box center [421, 66] width 51 height 23
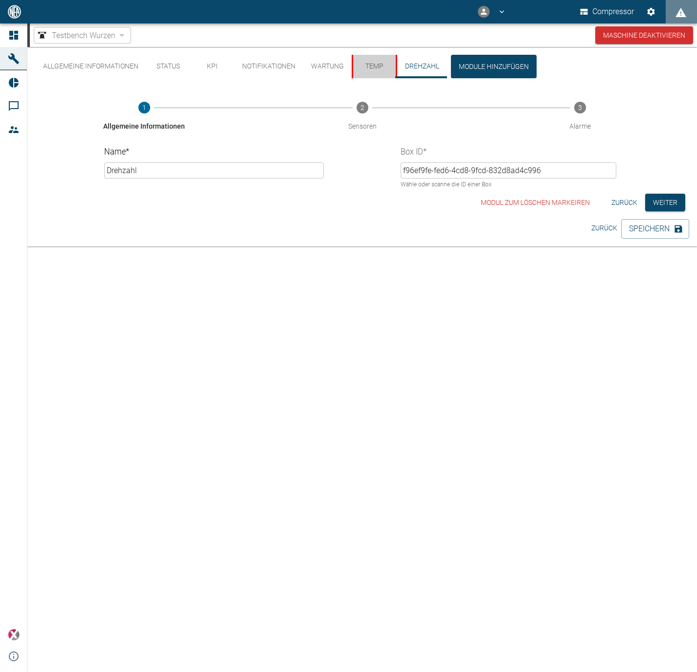
click at [359, 67] on button "Temp" at bounding box center [374, 66] width 44 height 23
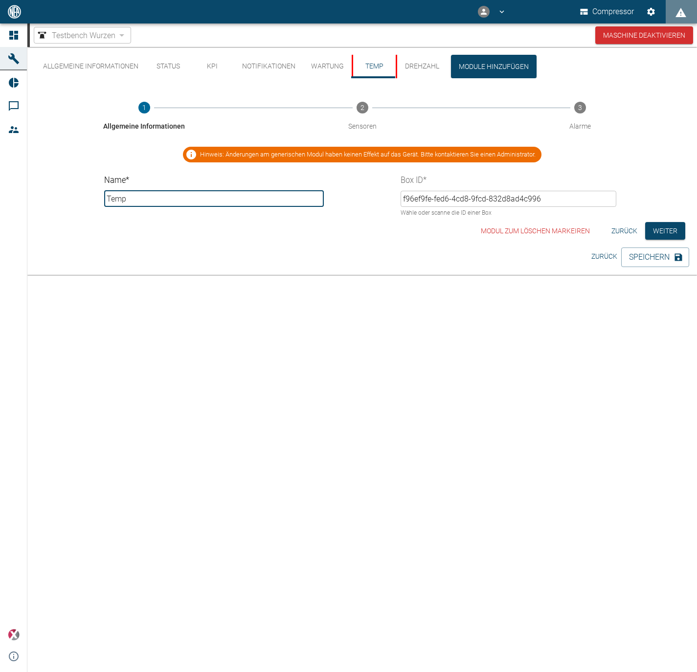
click at [405, 179] on div "Box ID * f96ef9fe-fed6-4cd8-9fcd-832d8ad4c996 ​ Wähle oder scanne die ID einer …" at bounding box center [506, 194] width 219 height 47
drag, startPoint x: 438, startPoint y: 192, endPoint x: 606, endPoint y: 220, distance: 171.2
click at [604, 218] on div "1 Allgemeine Informationen 2 Sensoren 3 Alarme Hinweis: Änderungen am generisch…" at bounding box center [362, 165] width 654 height 150
click at [586, 211] on p "Wähle oder scanne die ID einer Box" at bounding box center [505, 213] width 208 height 10
click at [196, 66] on button "KPI" at bounding box center [212, 66] width 44 height 23
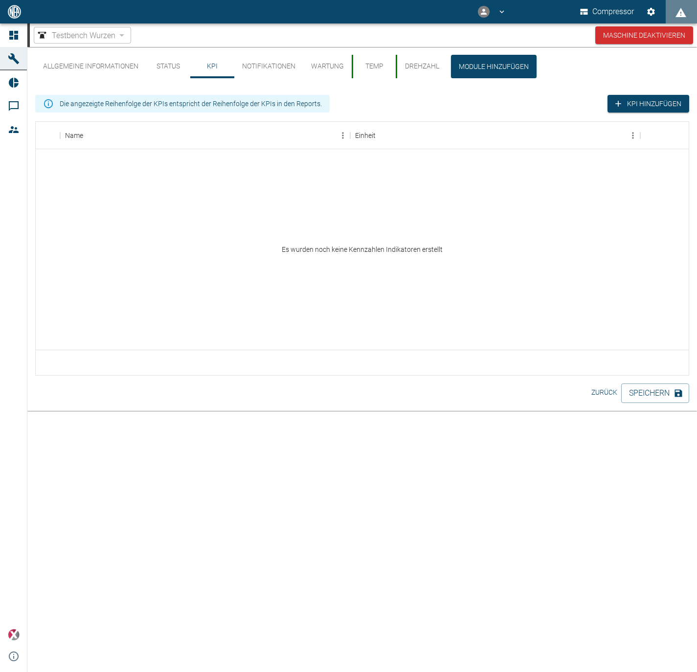
click at [195, 66] on button "KPI" at bounding box center [212, 66] width 44 height 23
click at [194, 66] on button "KPI" at bounding box center [212, 66] width 44 height 23
click at [172, 62] on button "Status" at bounding box center [168, 66] width 44 height 23
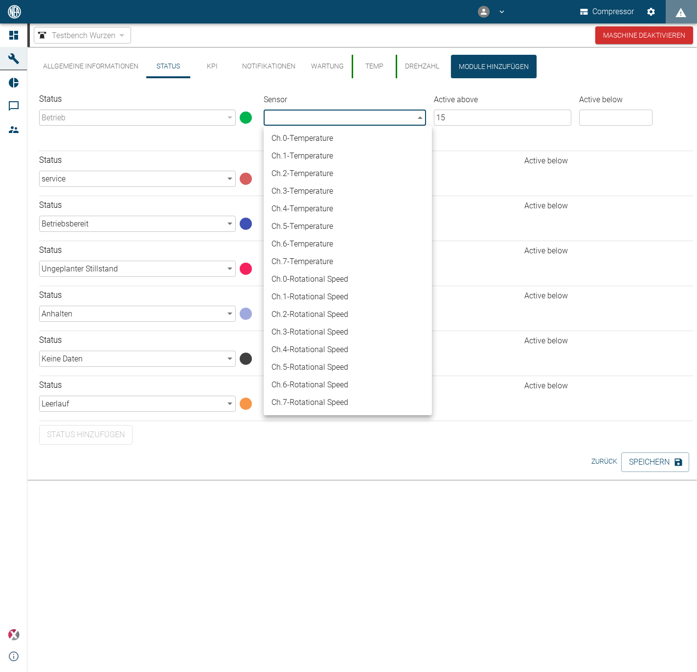
click at [332, 113] on body "Compressor Dashboard Maschinen Reports Kommentare Mitglieder powered by Version…" at bounding box center [348, 336] width 697 height 672
click at [349, 141] on li "Ch.0 - Temperature" at bounding box center [348, 139] width 168 height 18
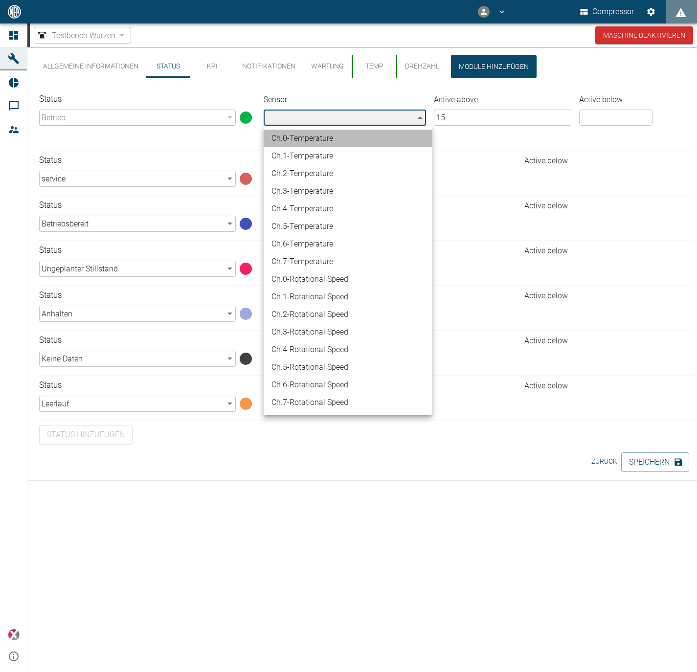
type input "9a248163-ded1-474d-9cfe-3f6d9d16d070"
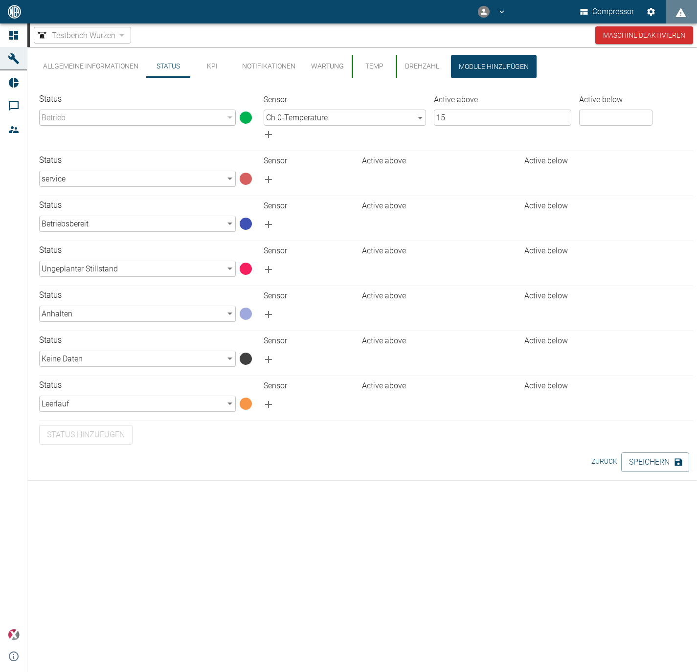
click at [643, 421] on div "Status Betrieb 94324da4-03be-4ce5-86b7-90f50553cf64 ​ Sensor Active above Activ…" at bounding box center [364, 267] width 658 height 355
click at [643, 423] on div "Status Betrieb 94324da4-03be-4ce5-86b7-90f50553cf64 ​ Sensor Active above Activ…" at bounding box center [364, 267] width 658 height 355
drag, startPoint x: 643, startPoint y: 423, endPoint x: 643, endPoint y: 437, distance: 13.7
click at [643, 424] on div "Status Betrieb 94324da4-03be-4ce5-86b7-90f50553cf64 ​ Sensor Active above Activ…" at bounding box center [364, 267] width 658 height 355
click at [643, 442] on div "Status Betrieb 94324da4-03be-4ce5-86b7-90f50553cf64 ​ Sensor Active above Activ…" at bounding box center [364, 267] width 658 height 355
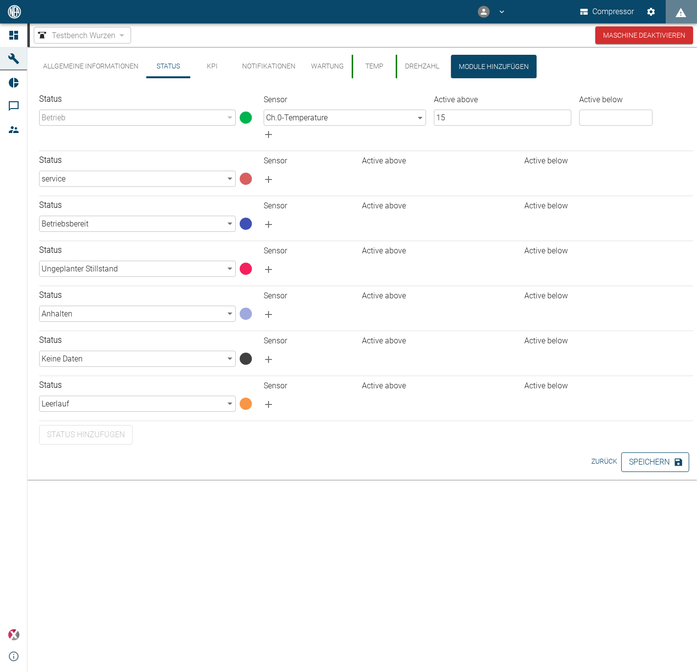
click at [643, 453] on button "Speichern" at bounding box center [656, 463] width 68 height 20
click at [634, 433] on div "Allgemeine Informationen Status KPI Notifikationen Wartung Temp Drehzahl Module…" at bounding box center [362, 252] width 670 height 410
click at [418, 294] on th "Active above" at bounding box center [439, 296] width 162 height 12
click at [576, 509] on div "Allgemeine Informationen Status KPI Notifikationen Wartung Temp Drehzahl Module…" at bounding box center [362, 359] width 670 height 625
click at [650, 469] on button "Speichern" at bounding box center [656, 463] width 68 height 20
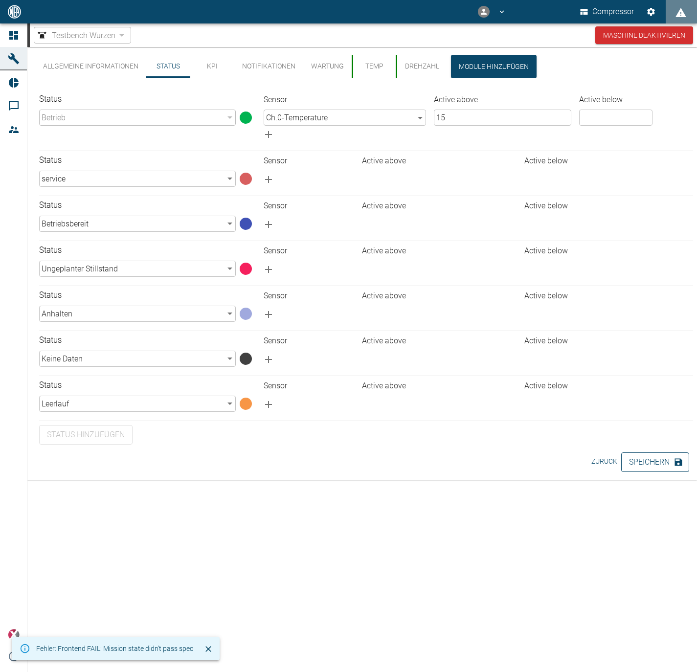
click at [648, 461] on button "Speichern" at bounding box center [656, 463] width 68 height 20
click at [51, 94] on label "Status" at bounding box center [113, 99] width 148 height 12
click at [55, 95] on label "Status" at bounding box center [113, 99] width 148 height 12
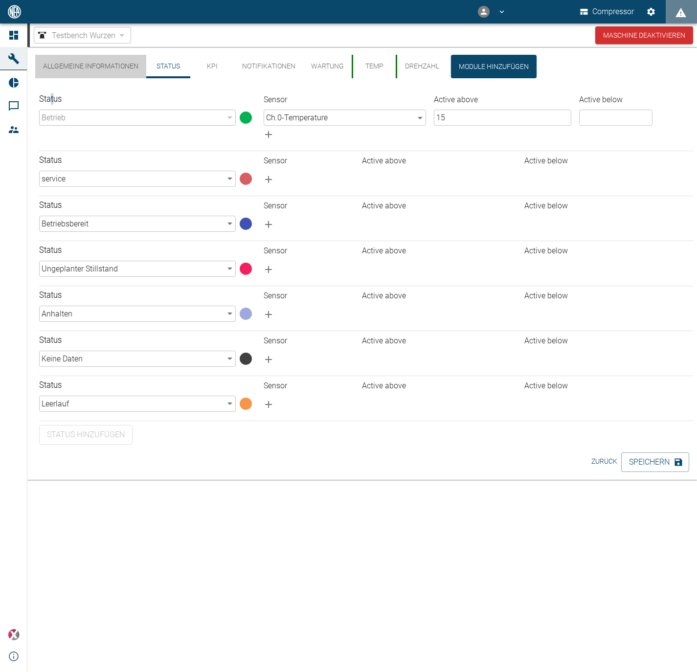
click at [70, 70] on button "Allgemeine Informationen" at bounding box center [90, 66] width 111 height 23
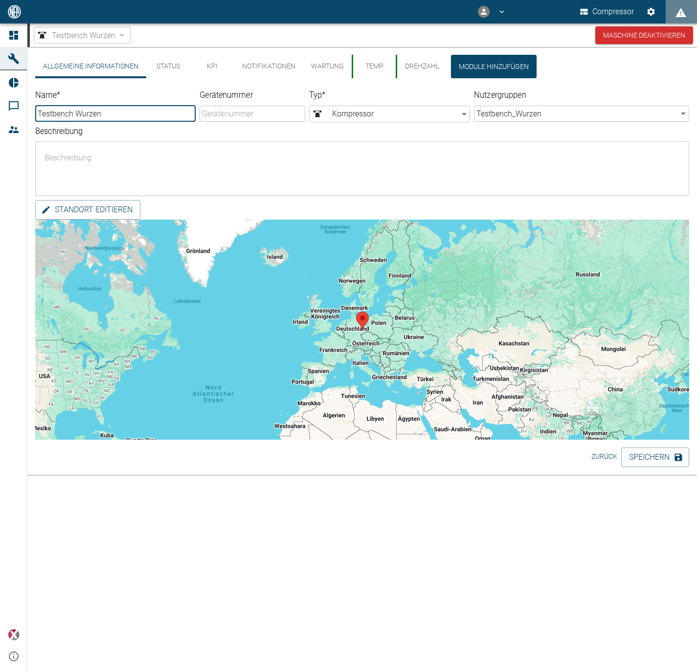
click at [155, 93] on label "Name *" at bounding box center [95, 96] width 120 height 12
click at [155, 106] on input "Testbench Wurzen" at bounding box center [115, 114] width 161 height 16
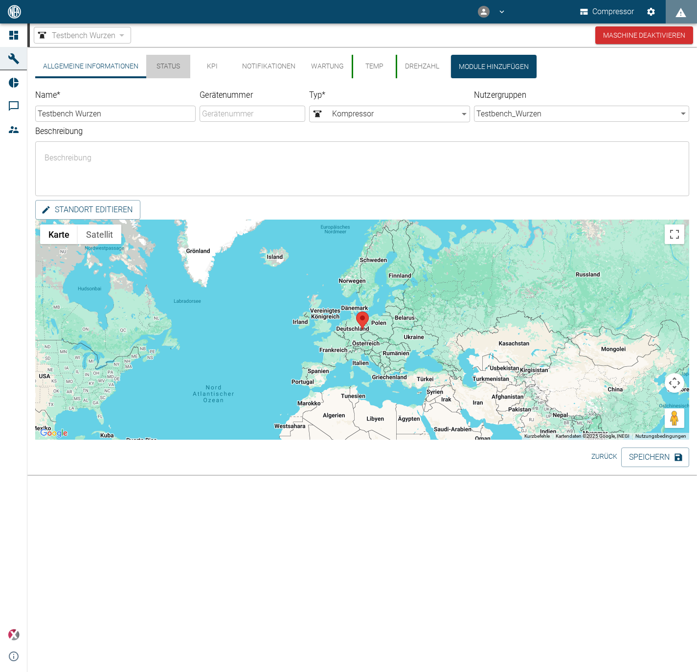
click at [184, 66] on button "Status" at bounding box center [168, 66] width 44 height 23
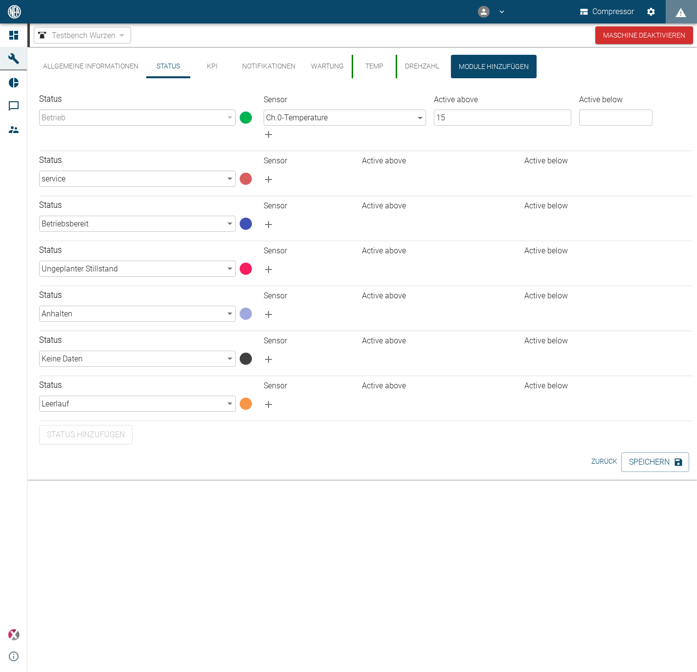
click at [195, 113] on div "Betrieb" at bounding box center [137, 118] width 197 height 16
click at [318, 113] on body "Compressor Dashboard Maschinen Reports Kommentare Mitglieder powered by Version…" at bounding box center [348, 336] width 697 height 672
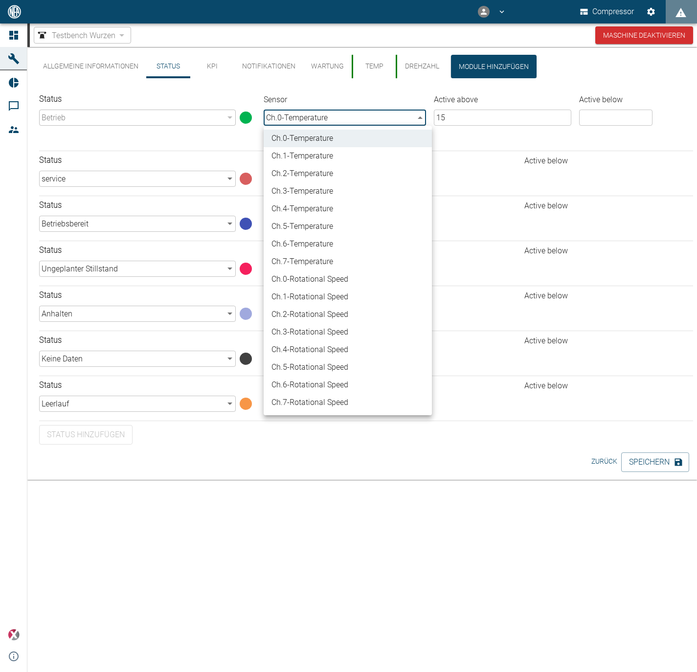
click at [318, 113] on div at bounding box center [348, 336] width 697 height 672
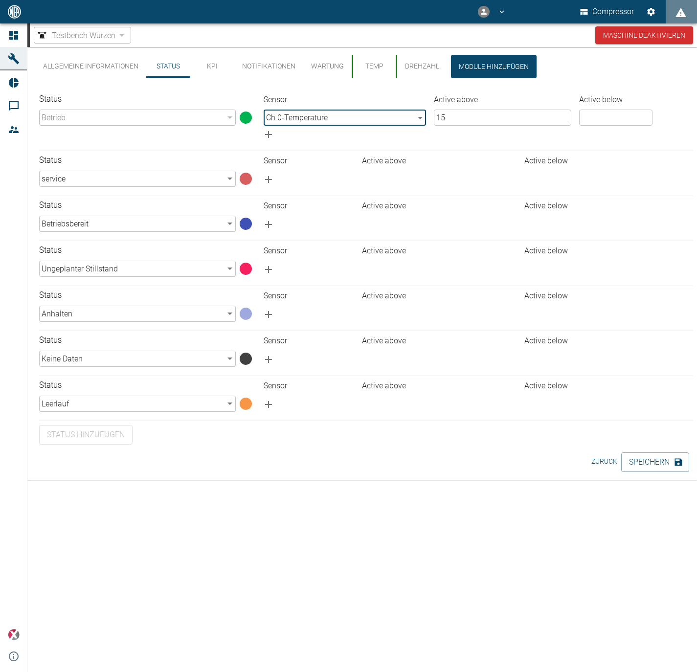
click at [206, 68] on button "KPI" at bounding box center [212, 66] width 44 height 23
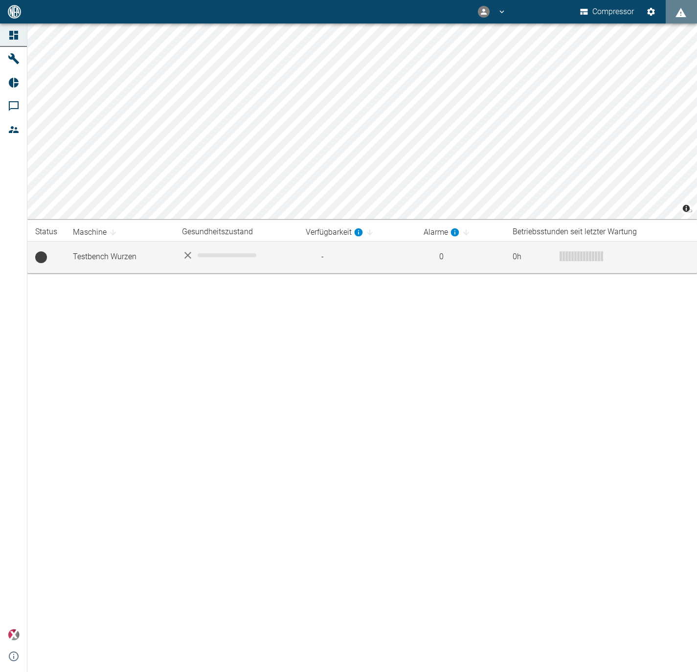
drag, startPoint x: 48, startPoint y: 257, endPoint x: 245, endPoint y: 272, distance: 196.8
click at [59, 259] on td at bounding box center [46, 257] width 38 height 32
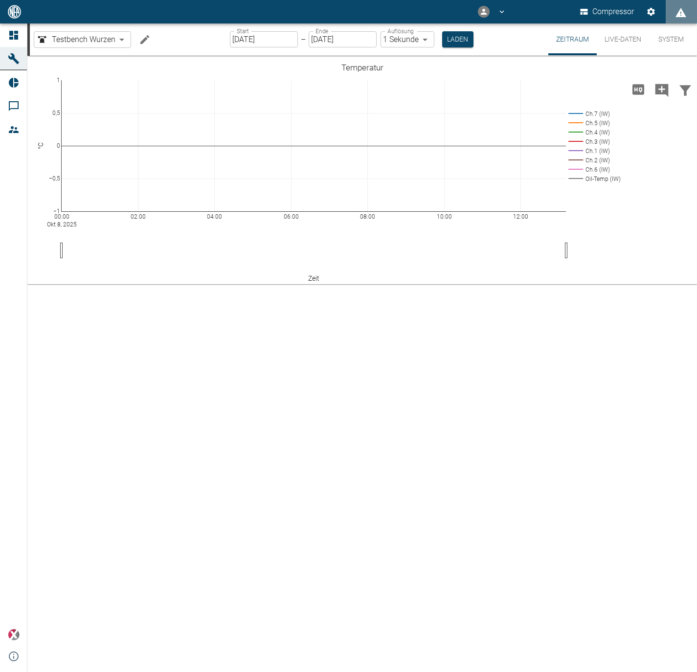
click at [213, 401] on div "00:00 [DATE] 02:00 04:00 06:00 08:00 10:00 12:00 −1 −0,5 0 0,5 1 Ch.7 (IW) Ch.5…" at bounding box center [362, 364] width 670 height 617
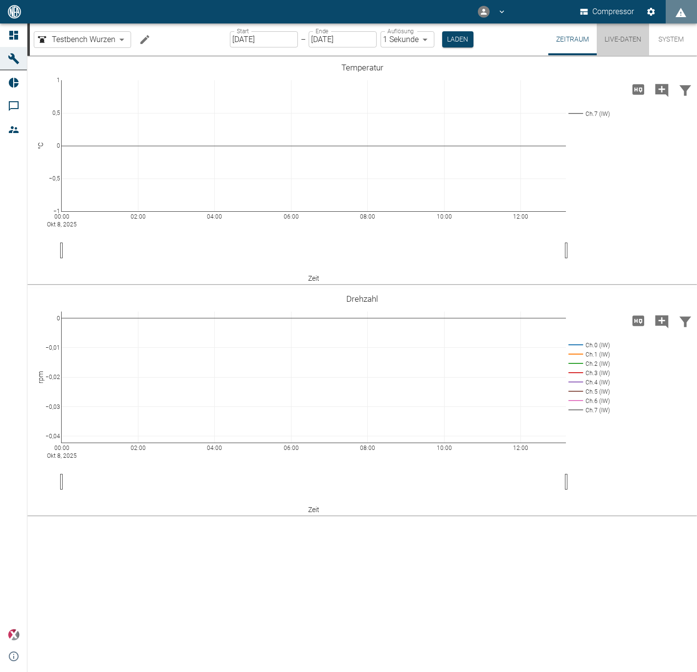
click at [625, 40] on button "Live-Daten" at bounding box center [623, 39] width 52 height 32
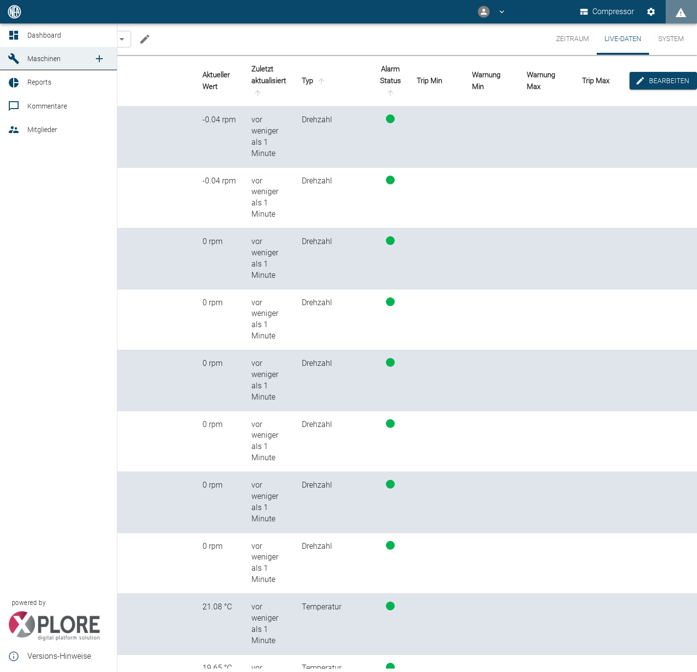
click at [13, 58] on icon at bounding box center [13, 58] width 11 height 11
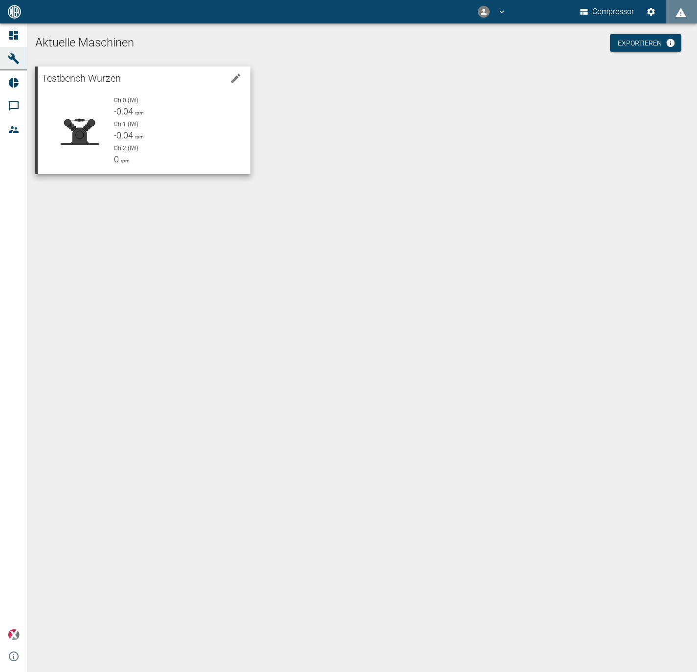
click at [177, 118] on div "Ch.0 (IW) -0.04 rpm Ch.1 (IW) -0.04 rpm Ch.2 (IW) 0 rpm" at bounding box center [174, 127] width 137 height 78
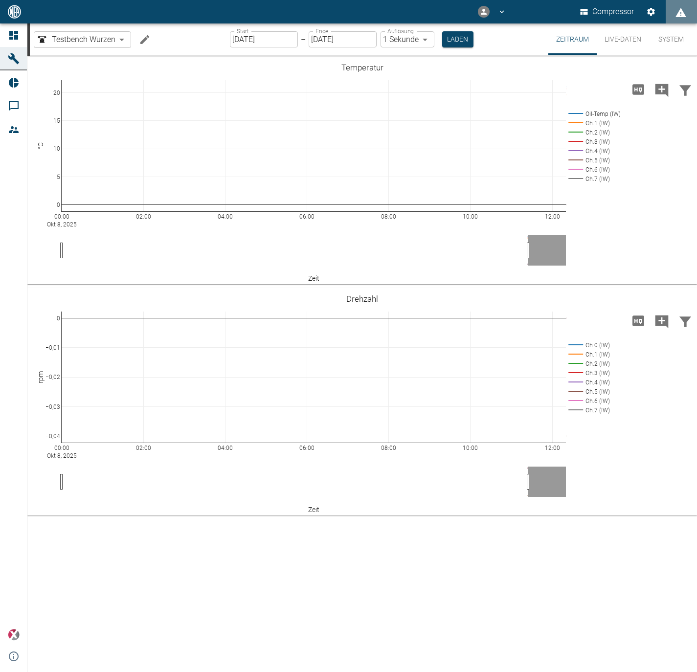
click at [617, 33] on button "Live-Daten" at bounding box center [623, 39] width 52 height 32
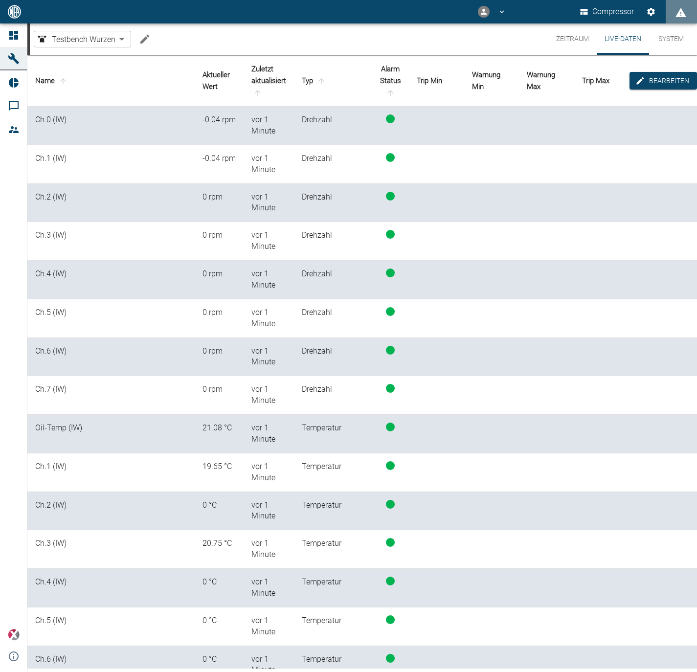
click at [559, 34] on button "Zeitraum" at bounding box center [573, 38] width 48 height 31
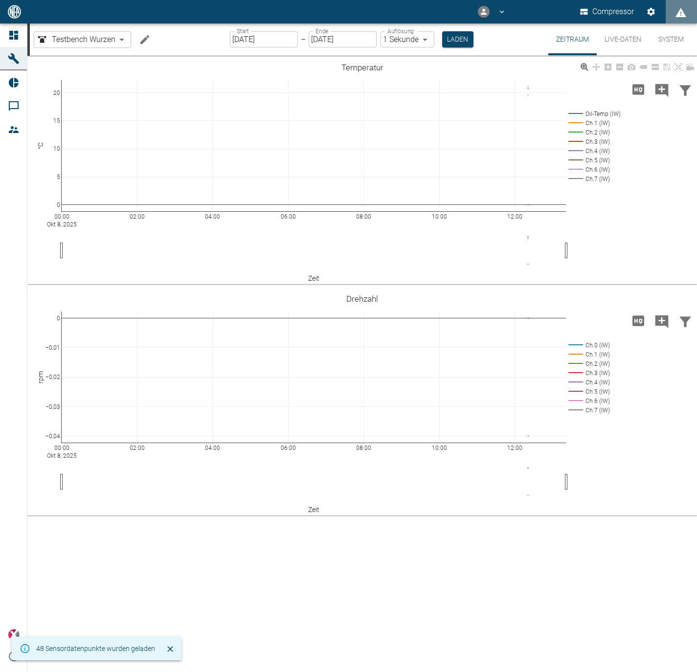
click at [579, 114] on rect at bounding box center [593, 113] width 55 height 9
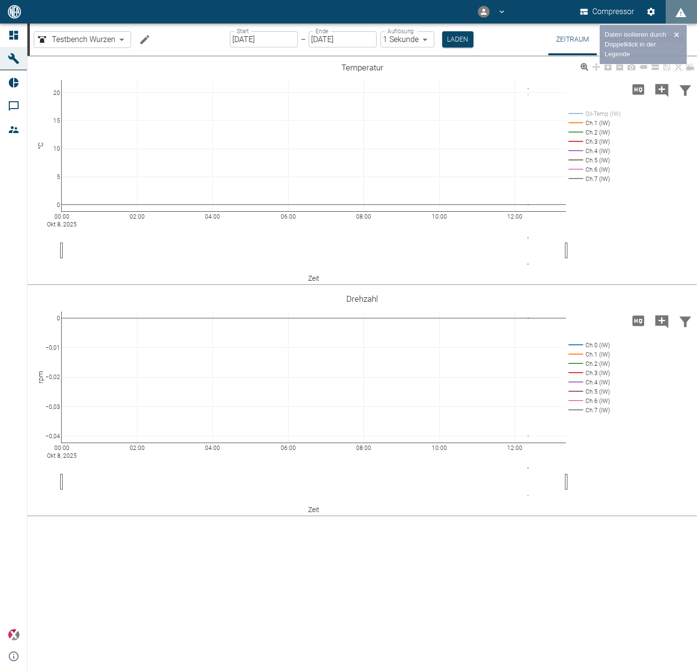
click at [579, 114] on rect at bounding box center [593, 113] width 55 height 9
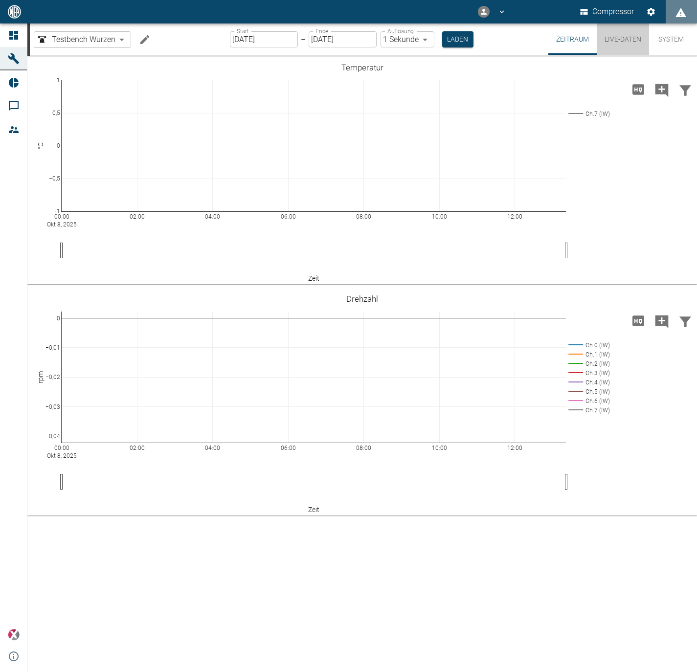
click at [616, 40] on button "Live-Daten" at bounding box center [623, 39] width 52 height 32
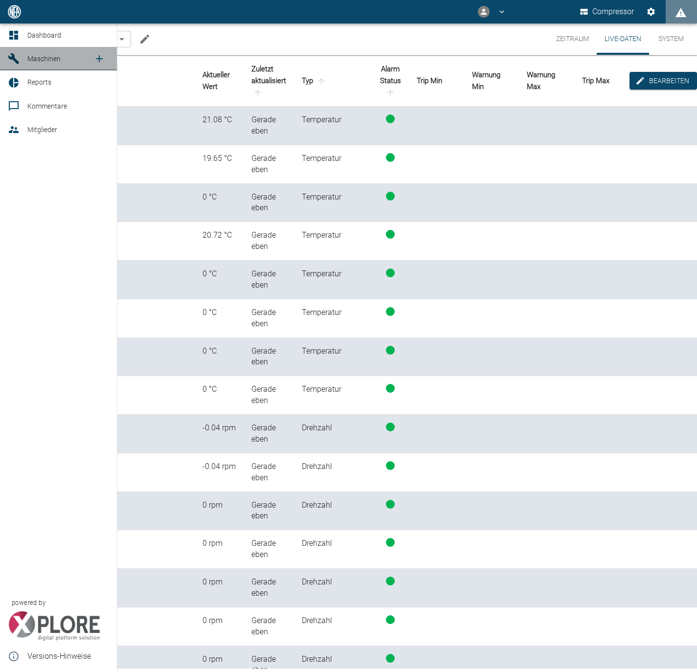
click at [5, 58] on link "Maschinen" at bounding box center [58, 58] width 117 height 23
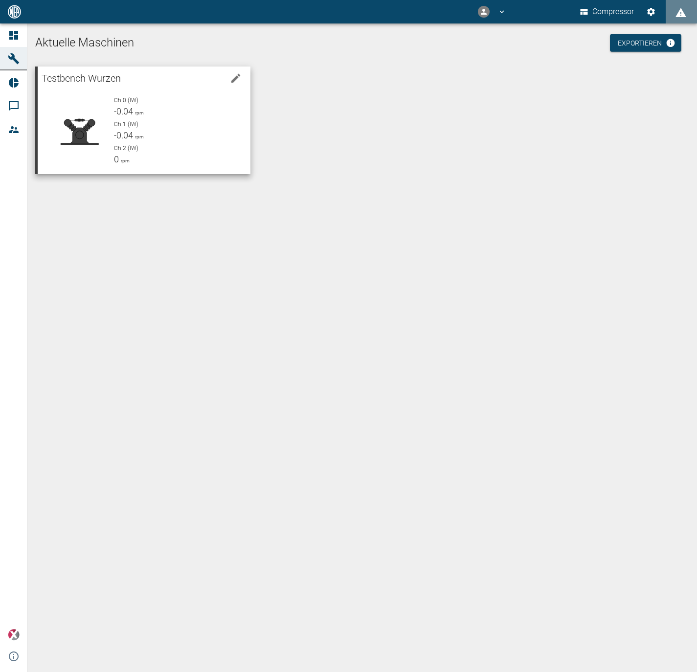
click at [158, 128] on p "Ch.1 (IW)" at bounding box center [178, 124] width 129 height 9
